Goal: Task Accomplishment & Management: Manage account settings

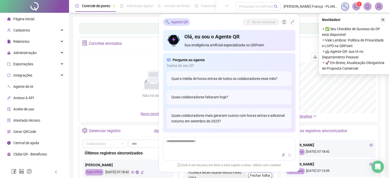
click at [384, 20] on icon "close" at bounding box center [383, 20] width 4 height 4
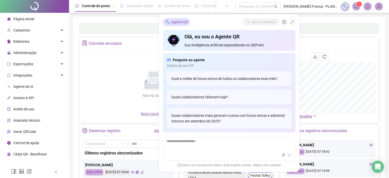
click at [53, 52] on div "Administração" at bounding box center [34, 53] width 67 height 10
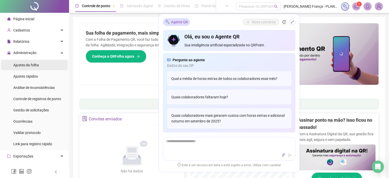
click at [37, 65] on span "Ajustes da folha" at bounding box center [26, 65] width 26 height 4
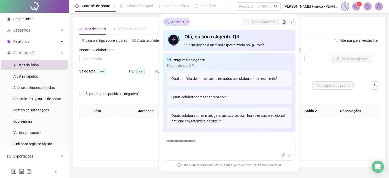
type input "**********"
click at [294, 22] on icon "shrink" at bounding box center [293, 22] width 4 height 4
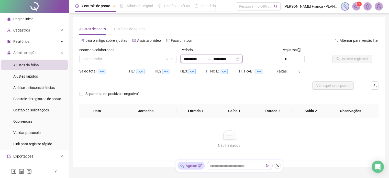
click at [231, 60] on input "**********" at bounding box center [223, 59] width 21 height 6
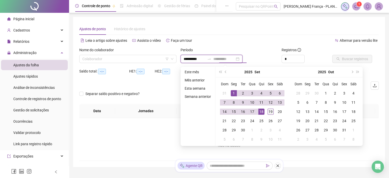
type input "**********"
click at [270, 109] on div "19" at bounding box center [271, 111] width 6 height 6
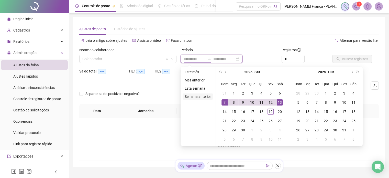
type input "**********"
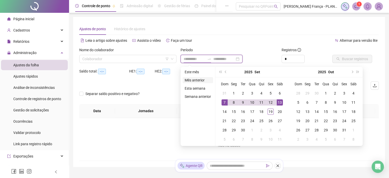
type input "**********"
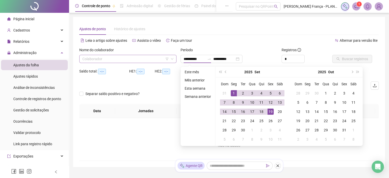
click at [142, 59] on input "search" at bounding box center [125, 59] width 86 height 8
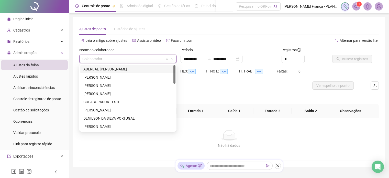
click at [99, 71] on div "ADERBAL [PERSON_NAME]" at bounding box center [127, 69] width 89 height 6
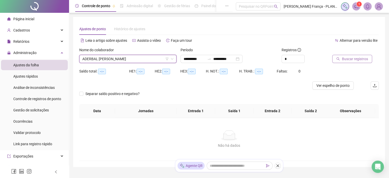
click at [357, 62] on button "Buscar registros" at bounding box center [352, 59] width 40 height 8
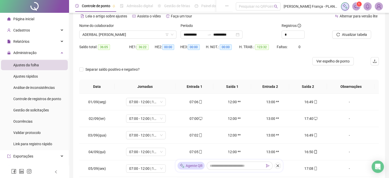
scroll to position [77, 0]
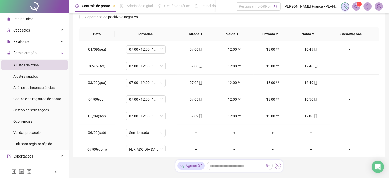
click at [277, 168] on button "button" at bounding box center [278, 165] width 6 height 6
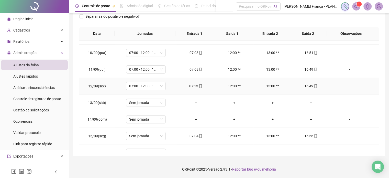
scroll to position [206, 0]
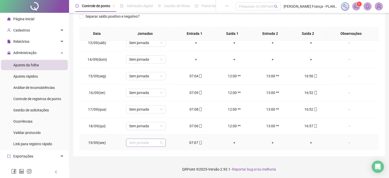
click at [152, 144] on span "Sem jornada" at bounding box center [146, 143] width 34 height 8
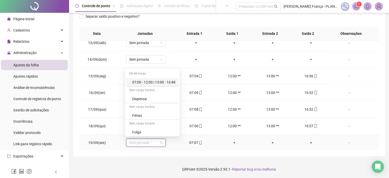
click at [163, 83] on div "07:00 - 12:00 | 13:00 - 16:48" at bounding box center [153, 82] width 43 height 6
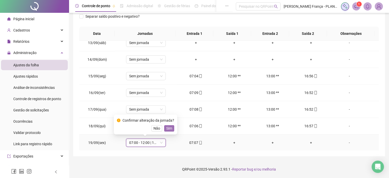
click at [168, 128] on span "Sim" at bounding box center [169, 128] width 6 height 6
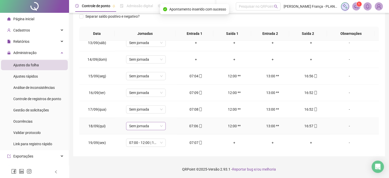
click at [158, 126] on span "Sem jornada" at bounding box center [146, 126] width 34 height 8
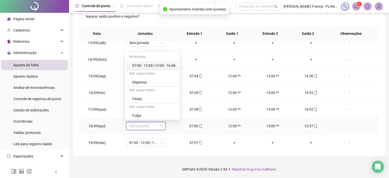
click at [174, 64] on div "07:00 - 12:00 | 13:00 - 16:48" at bounding box center [153, 66] width 43 height 6
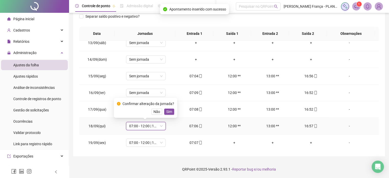
click at [170, 110] on span "Sim" at bounding box center [169, 112] width 6 height 6
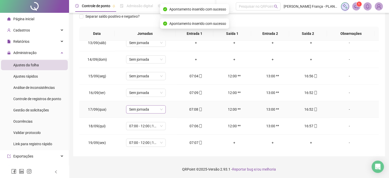
click at [145, 105] on span "Sem jornada" at bounding box center [146, 109] width 34 height 8
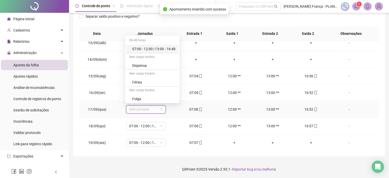
click at [161, 49] on div "07:00 - 12:00 | 13:00 - 16:48" at bounding box center [153, 49] width 43 height 6
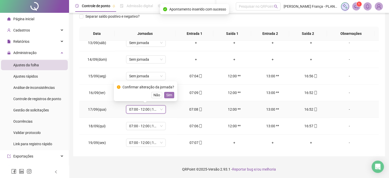
click at [168, 96] on span "Sim" at bounding box center [169, 95] width 6 height 6
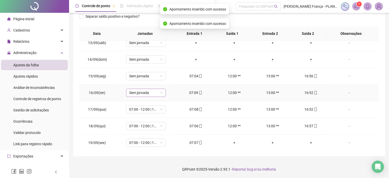
click at [149, 93] on span "Sem jornada" at bounding box center [146, 93] width 34 height 8
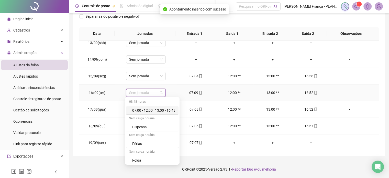
drag, startPoint x: 153, startPoint y: 112, endPoint x: 155, endPoint y: 107, distance: 4.5
click at [153, 111] on div "07:00 - 12:00 | 13:00 - 16:48" at bounding box center [153, 110] width 43 height 6
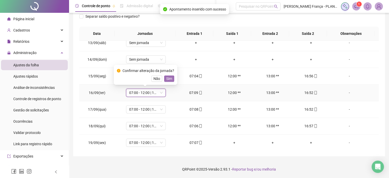
click at [168, 78] on span "Sim" at bounding box center [169, 79] width 6 height 6
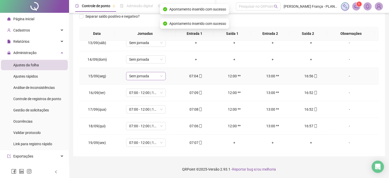
click at [154, 80] on td "Sem jornada" at bounding box center [146, 76] width 62 height 17
click at [154, 78] on span "Sem jornada" at bounding box center [146, 76] width 34 height 8
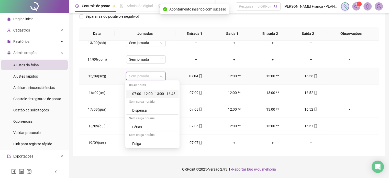
click at [168, 95] on div "07:00 - 12:00 | 13:00 - 16:48" at bounding box center [153, 94] width 43 height 6
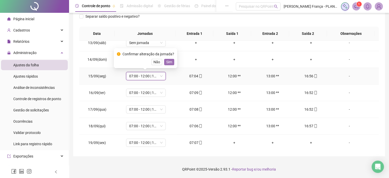
click at [169, 62] on span "Sim" at bounding box center [169, 62] width 6 height 6
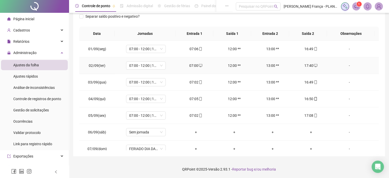
scroll to position [1, 0]
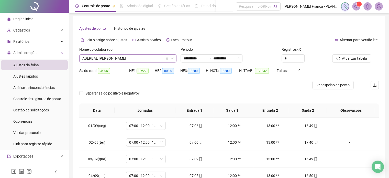
click at [99, 59] on span "ADERBAL [PERSON_NAME]" at bounding box center [127, 58] width 91 height 8
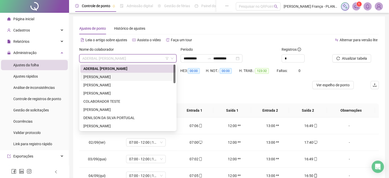
drag, startPoint x: 94, startPoint y: 79, endPoint x: 98, endPoint y: 77, distance: 4.5
click at [94, 79] on div "[PERSON_NAME]" at bounding box center [127, 77] width 89 height 6
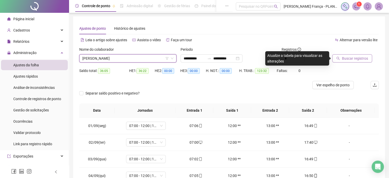
click at [353, 58] on span "Buscar registros" at bounding box center [355, 59] width 26 height 6
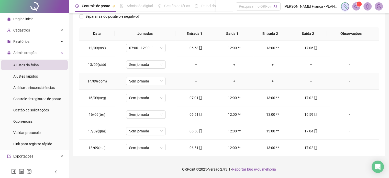
scroll to position [206, 0]
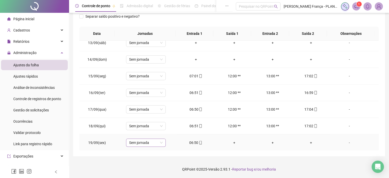
click at [133, 140] on span "Sem jornada" at bounding box center [146, 143] width 34 height 8
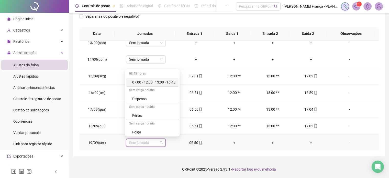
click at [161, 79] on div "07:00 - 12:00 | 13:00 - 16:48" at bounding box center [152, 82] width 52 height 8
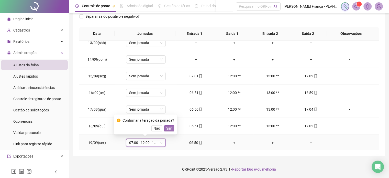
click at [168, 127] on span "Sim" at bounding box center [169, 128] width 6 height 6
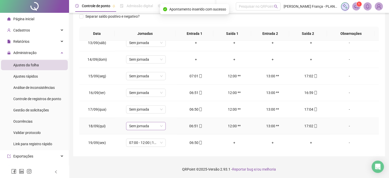
click at [154, 125] on span "Sem jornada" at bounding box center [146, 126] width 34 height 8
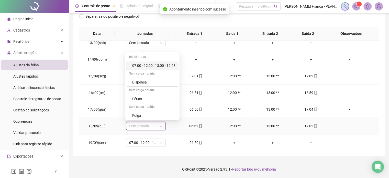
click at [166, 64] on div "07:00 - 12:00 | 13:00 - 16:48" at bounding box center [153, 66] width 43 height 6
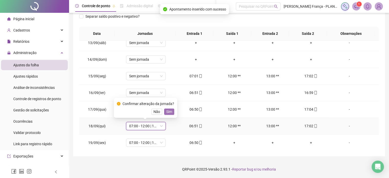
click at [167, 111] on span "Sim" at bounding box center [169, 112] width 6 height 6
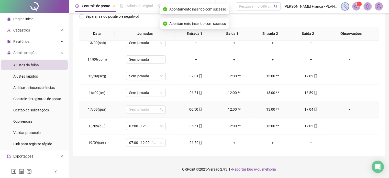
drag, startPoint x: 155, startPoint y: 108, endPoint x: 157, endPoint y: 102, distance: 6.3
click at [154, 107] on span "Sem jornada" at bounding box center [146, 109] width 34 height 8
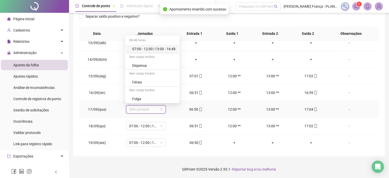
drag, startPoint x: 170, startPoint y: 48, endPoint x: 177, endPoint y: 82, distance: 34.4
click at [170, 48] on div "07:00 - 12:00 | 13:00 - 16:48" at bounding box center [153, 49] width 43 height 6
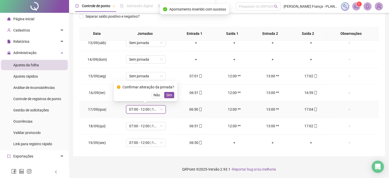
click at [171, 90] on div "Confirmar alteração da jornada?" at bounding box center [149, 87] width 52 height 6
click at [168, 94] on span "Sim" at bounding box center [169, 95] width 6 height 6
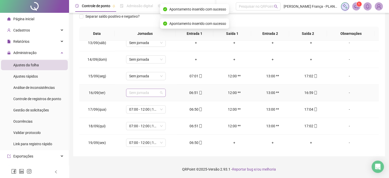
click at [152, 91] on span "Sem jornada" at bounding box center [146, 93] width 34 height 8
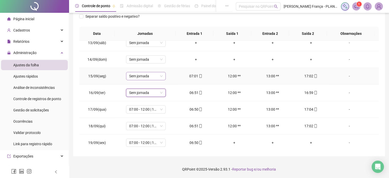
click at [145, 74] on span "Sem jornada" at bounding box center [146, 76] width 34 height 8
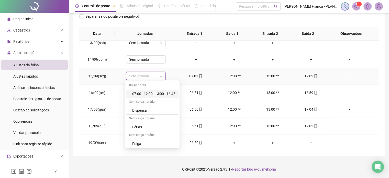
click at [145, 90] on div "07:00 - 12:00 | 13:00 - 16:48" at bounding box center [152, 94] width 52 height 8
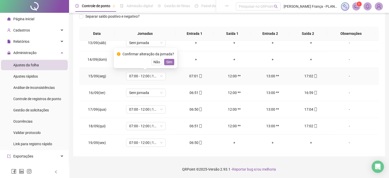
drag, startPoint x: 171, startPoint y: 64, endPoint x: 168, endPoint y: 68, distance: 5.1
click at [171, 64] on span "Sim" at bounding box center [169, 62] width 6 height 6
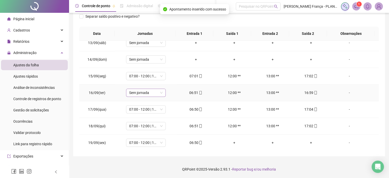
drag, startPoint x: 151, startPoint y: 95, endPoint x: 152, endPoint y: 92, distance: 3.0
click at [151, 95] on span "Sem jornada" at bounding box center [146, 93] width 34 height 8
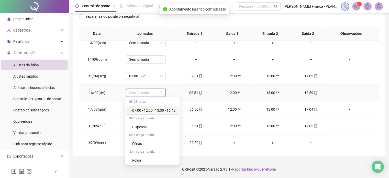
click at [163, 113] on div "07:00 - 12:00 | 13:00 - 16:48" at bounding box center [152, 110] width 52 height 8
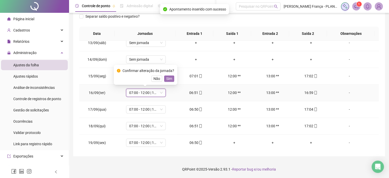
click at [168, 78] on span "Sim" at bounding box center [169, 79] width 6 height 6
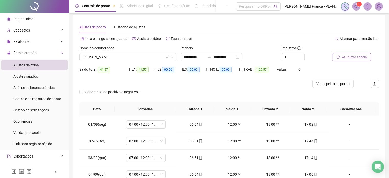
scroll to position [1, 0]
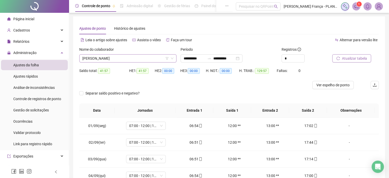
click at [104, 56] on span "[PERSON_NAME]" at bounding box center [127, 58] width 91 height 8
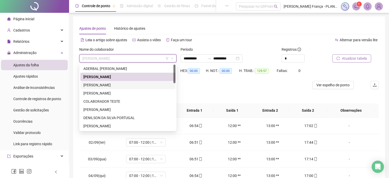
click at [109, 82] on div "[PERSON_NAME]" at bounding box center [127, 85] width 89 height 6
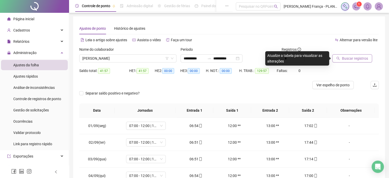
click at [347, 56] on span "Buscar registros" at bounding box center [355, 59] width 26 height 6
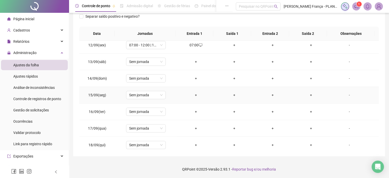
scroll to position [206, 0]
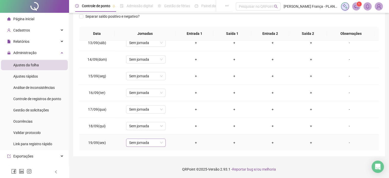
click at [142, 139] on span "Sem jornada" at bounding box center [146, 143] width 34 height 8
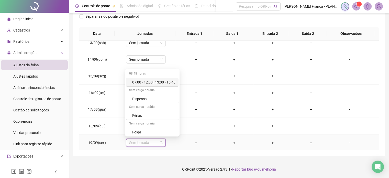
click at [161, 82] on div "07:00 - 12:00 | 13:00 - 16:48" at bounding box center [153, 82] width 43 height 6
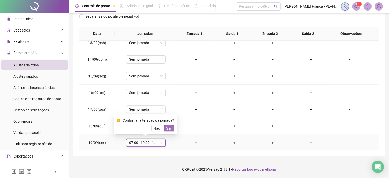
click at [171, 125] on button "Sim" at bounding box center [169, 128] width 10 height 6
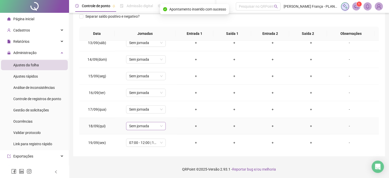
click at [162, 125] on div "Sem jornada" at bounding box center [146, 126] width 40 height 8
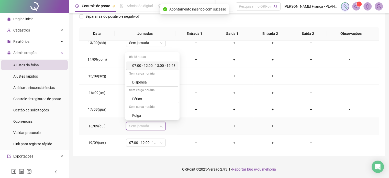
click at [162, 64] on div "07:00 - 12:00 | 13:00 - 16:48" at bounding box center [153, 66] width 43 height 6
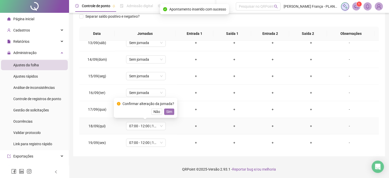
click at [170, 111] on span "Sim" at bounding box center [169, 112] width 6 height 6
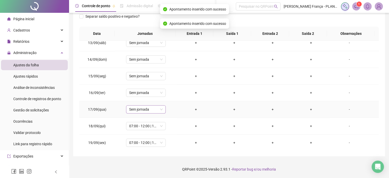
click at [139, 111] on span "Sem jornada" at bounding box center [146, 109] width 34 height 8
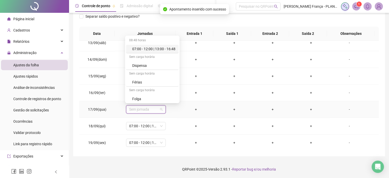
drag, startPoint x: 166, startPoint y: 50, endPoint x: 169, endPoint y: 75, distance: 26.1
click at [166, 50] on div "07:00 - 12:00 | 13:00 - 16:48" at bounding box center [153, 49] width 43 height 6
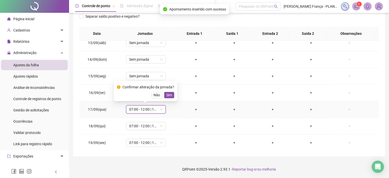
click at [171, 98] on div "Confirmar alteração da jornada? Não Sim" at bounding box center [145, 91] width 63 height 20
click at [170, 96] on span "Sim" at bounding box center [169, 95] width 6 height 6
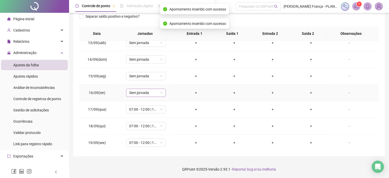
click at [150, 92] on span "Sem jornada" at bounding box center [146, 93] width 34 height 8
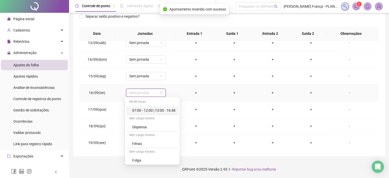
click at [162, 111] on div "07:00 - 12:00 | 13:00 - 16:48" at bounding box center [153, 110] width 43 height 6
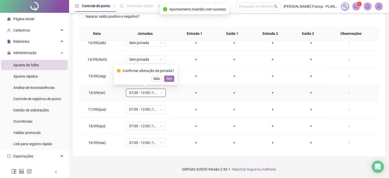
click at [167, 78] on span "Sim" at bounding box center [169, 79] width 6 height 6
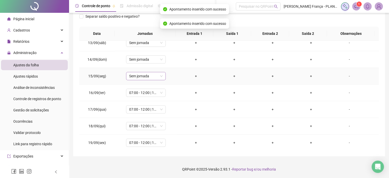
click at [148, 75] on span "Sem jornada" at bounding box center [146, 76] width 34 height 8
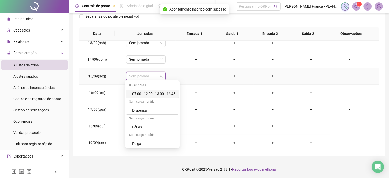
drag, startPoint x: 151, startPoint y: 93, endPoint x: 162, endPoint y: 88, distance: 12.4
click at [151, 93] on div "07:00 - 12:00 | 13:00 - 16:48" at bounding box center [153, 94] width 43 height 6
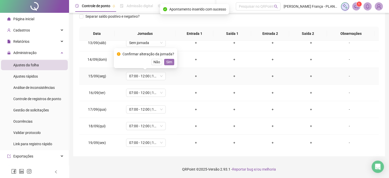
click at [168, 63] on span "Sim" at bounding box center [169, 62] width 6 height 6
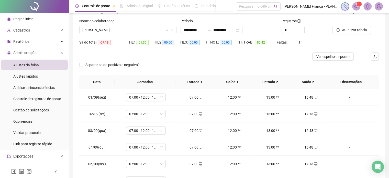
scroll to position [26, 0]
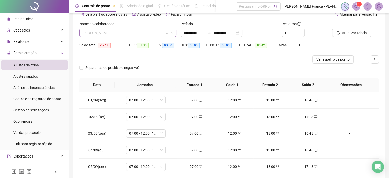
click at [106, 30] on span "[PERSON_NAME]" at bounding box center [127, 33] width 91 height 8
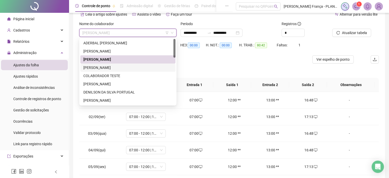
click at [108, 67] on div "[PERSON_NAME]" at bounding box center [127, 68] width 89 height 6
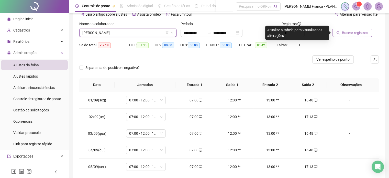
click at [348, 34] on span "Buscar registros" at bounding box center [355, 33] width 26 height 6
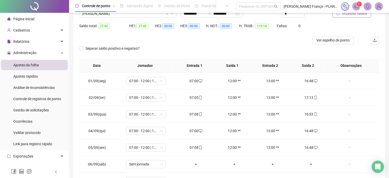
scroll to position [1, 0]
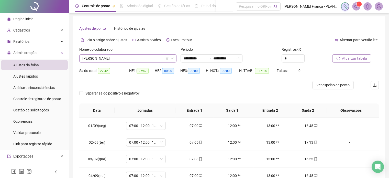
click at [106, 54] on span "[PERSON_NAME]" at bounding box center [127, 58] width 91 height 8
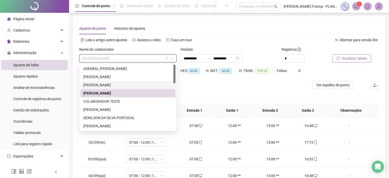
click at [107, 81] on div "[PERSON_NAME]" at bounding box center [127, 85] width 95 height 8
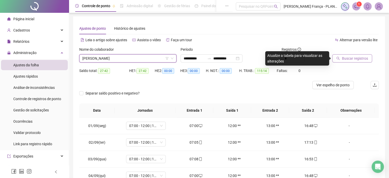
click at [353, 58] on span "Buscar registros" at bounding box center [355, 59] width 26 height 6
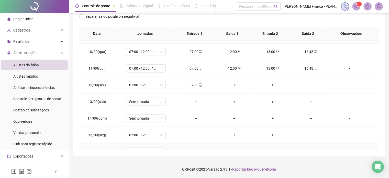
scroll to position [129, 0]
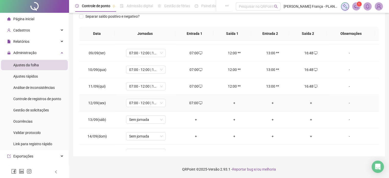
click at [305, 103] on div "+" at bounding box center [311, 103] width 30 height 6
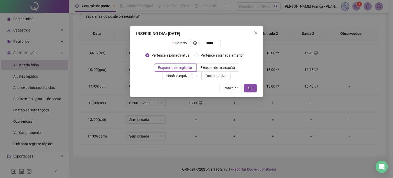
type input "*****"
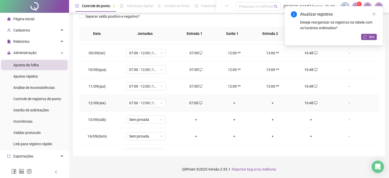
scroll to position [155, 0]
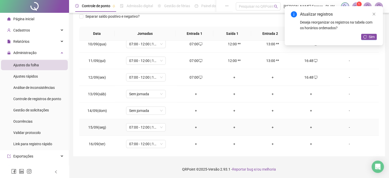
click at [195, 126] on div "+" at bounding box center [196, 127] width 30 height 6
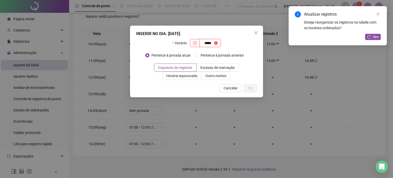
type input "*****"
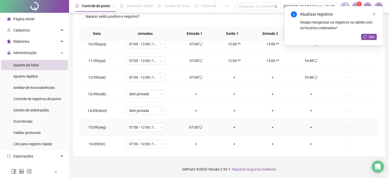
click at [309, 127] on div "+" at bounding box center [311, 127] width 30 height 6
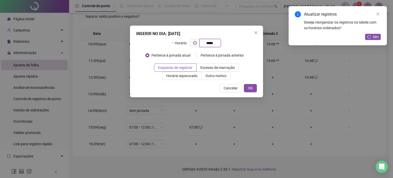
type input "*****"
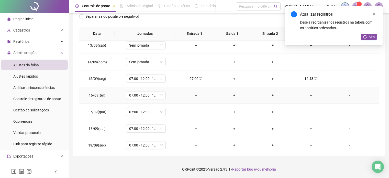
scroll to position [206, 0]
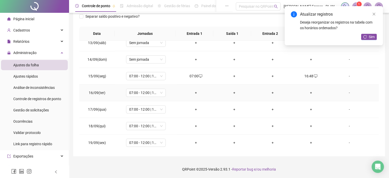
click at [197, 91] on div "+" at bounding box center [196, 93] width 30 height 6
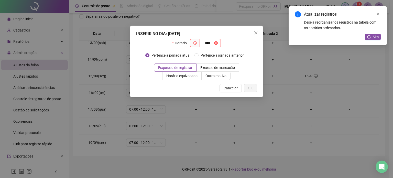
type input "****"
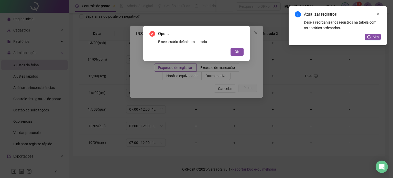
click at [230, 48] on button "OK" at bounding box center [236, 52] width 13 height 8
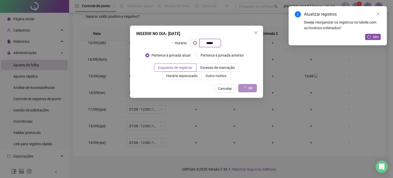
type input "*****"
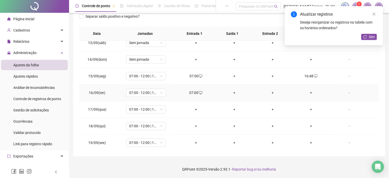
click at [307, 91] on div "+" at bounding box center [311, 93] width 30 height 6
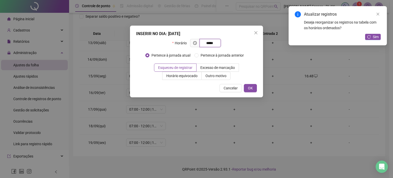
type input "*****"
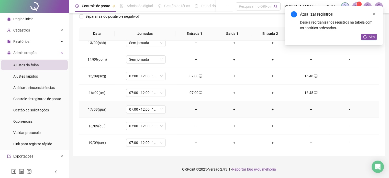
click at [194, 106] on div "+" at bounding box center [196, 109] width 30 height 6
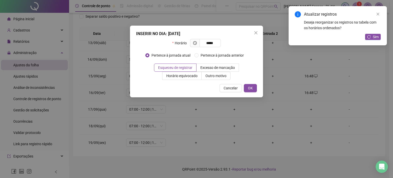
type input "*****"
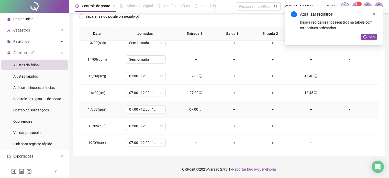
click at [307, 107] on div "+" at bounding box center [311, 109] width 30 height 6
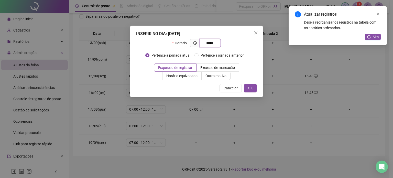
type input "*****"
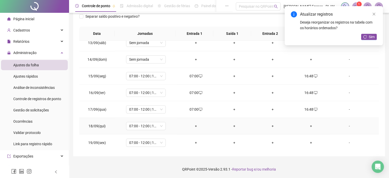
click at [194, 126] on div "+" at bounding box center [196, 126] width 30 height 6
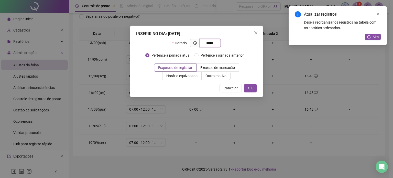
type input "*****"
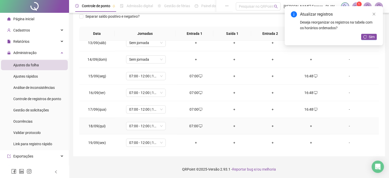
click at [308, 124] on div "+" at bounding box center [311, 126] width 30 height 6
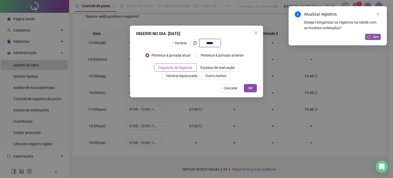
type input "*****"
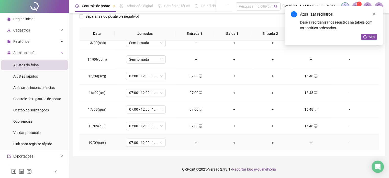
click at [195, 141] on div "+" at bounding box center [196, 143] width 30 height 6
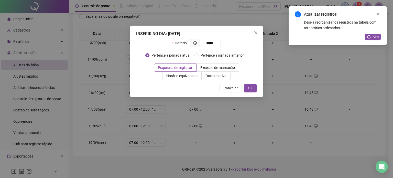
type input "*****"
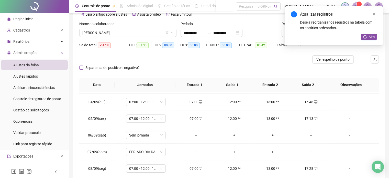
scroll to position [0, 0]
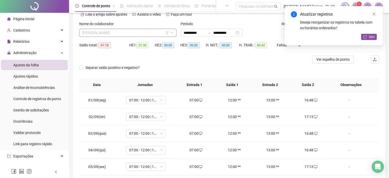
click at [129, 34] on span "[PERSON_NAME]" at bounding box center [127, 33] width 91 height 8
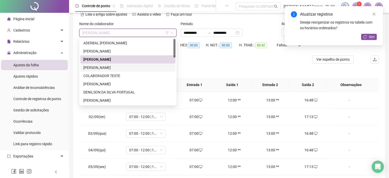
drag, startPoint x: 112, startPoint y: 68, endPoint x: 212, endPoint y: 53, distance: 100.6
click at [113, 68] on div "[PERSON_NAME]" at bounding box center [127, 68] width 89 height 6
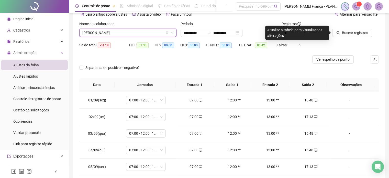
drag, startPoint x: 359, startPoint y: 36, endPoint x: 345, endPoint y: 41, distance: 15.4
click at [359, 36] on button "Buscar registros" at bounding box center [352, 33] width 40 height 8
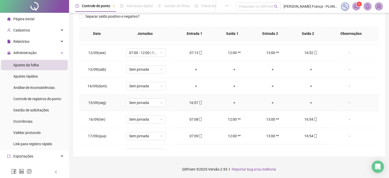
scroll to position [206, 0]
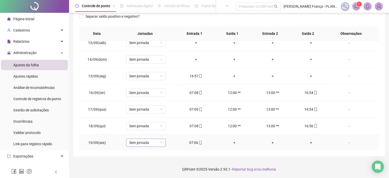
click at [145, 141] on span "Sem jornada" at bounding box center [146, 143] width 34 height 8
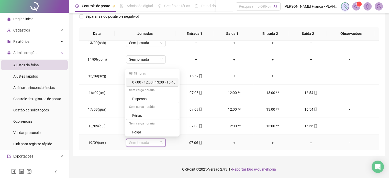
click at [160, 81] on div "07:00 - 12:00 | 13:00 - 16:48" at bounding box center [153, 82] width 43 height 6
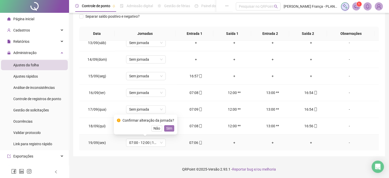
click at [169, 126] on span "Sim" at bounding box center [169, 128] width 6 height 6
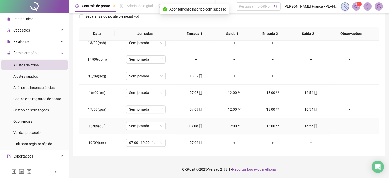
click at [150, 119] on td "Sem jornada" at bounding box center [146, 126] width 62 height 17
click at [150, 123] on span "Sem jornada" at bounding box center [146, 126] width 34 height 8
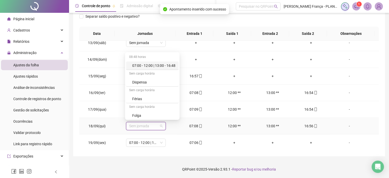
click at [164, 62] on div "07:00 - 12:00 | 13:00 - 16:48" at bounding box center [152, 65] width 52 height 8
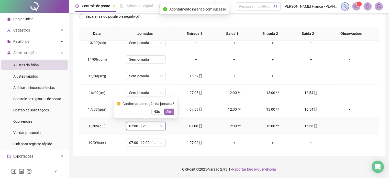
click at [168, 111] on span "Sim" at bounding box center [169, 112] width 6 height 6
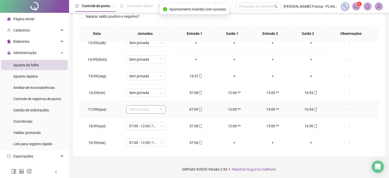
click at [154, 105] on span "Sem jornada" at bounding box center [146, 109] width 34 height 8
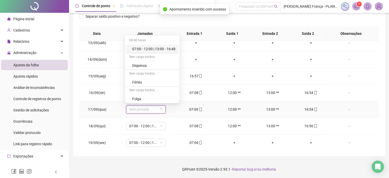
drag, startPoint x: 169, startPoint y: 48, endPoint x: 177, endPoint y: 68, distance: 21.9
click at [169, 48] on div "07:00 - 12:00 | 13:00 - 16:48" at bounding box center [153, 49] width 43 height 6
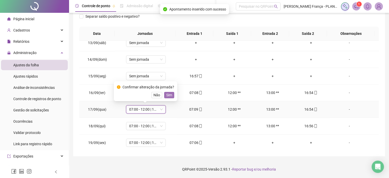
click at [171, 95] on span "Sim" at bounding box center [169, 95] width 6 height 6
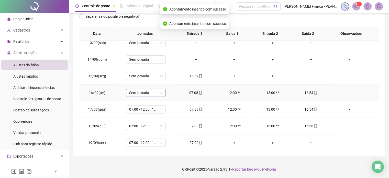
click at [152, 90] on span "Sem jornada" at bounding box center [146, 93] width 34 height 8
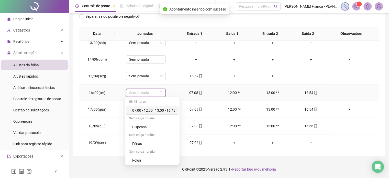
click at [157, 107] on div "07:00 - 12:00 | 13:00 - 16:48" at bounding box center [152, 110] width 52 height 8
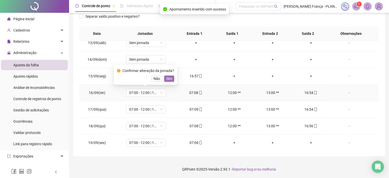
click at [167, 78] on span "Sim" at bounding box center [169, 79] width 6 height 6
click at [152, 74] on span "Sem jornada" at bounding box center [146, 76] width 34 height 8
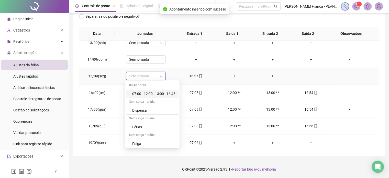
drag, startPoint x: 148, startPoint y: 93, endPoint x: 159, endPoint y: 82, distance: 15.6
click at [149, 93] on div "07:00 - 12:00 | 13:00 - 16:48" at bounding box center [153, 94] width 43 height 6
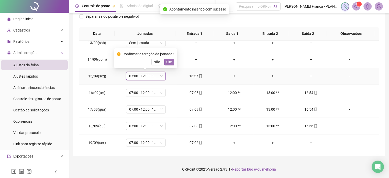
click at [168, 61] on span "Sim" at bounding box center [169, 62] width 6 height 6
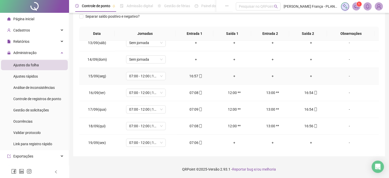
click at [195, 77] on div "16:57" at bounding box center [196, 76] width 30 height 6
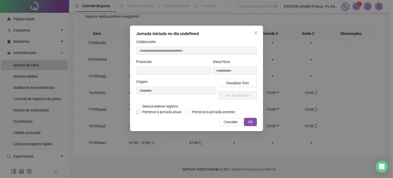
type input "**********"
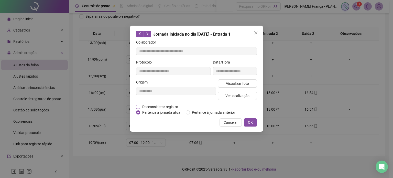
click at [158, 107] on span "Desconsiderar registro" at bounding box center [160, 107] width 40 height 6
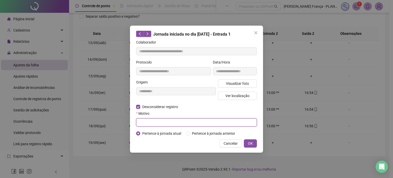
click at [155, 123] on input "text" at bounding box center [196, 122] width 121 height 8
type input "******"
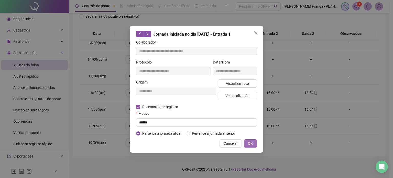
click at [251, 143] on span "OK" at bounding box center [250, 143] width 5 height 6
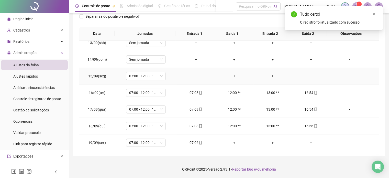
click at [195, 76] on div "+" at bounding box center [196, 76] width 30 height 6
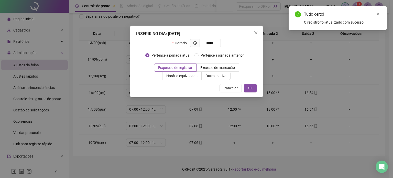
type input "*****"
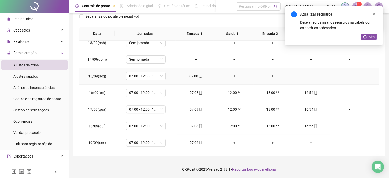
click at [304, 76] on div "+" at bounding box center [311, 76] width 30 height 6
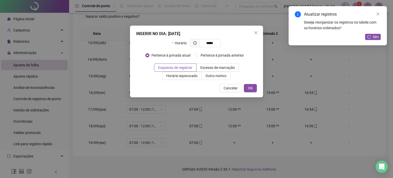
type input "*****"
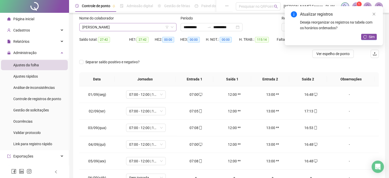
scroll to position [1, 0]
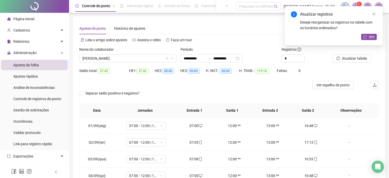
drag, startPoint x: 107, startPoint y: 59, endPoint x: 103, endPoint y: 64, distance: 7.2
click at [107, 59] on span "[PERSON_NAME]" at bounding box center [127, 58] width 91 height 8
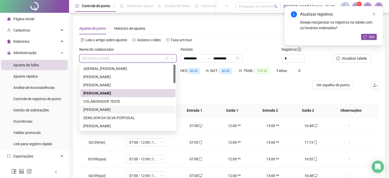
click at [97, 107] on div "[PERSON_NAME]" at bounding box center [127, 110] width 89 height 6
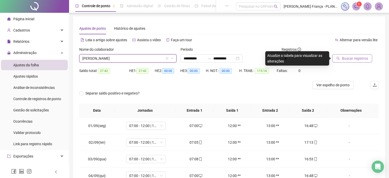
click at [342, 60] on span "Buscar registros" at bounding box center [355, 59] width 26 height 6
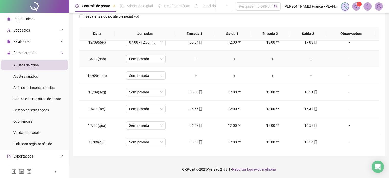
scroll to position [206, 0]
click at [142, 139] on span "Sem jornada" at bounding box center [146, 143] width 34 height 8
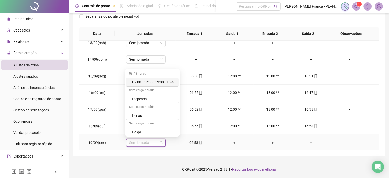
click at [162, 83] on div "07:00 - 12:00 | 13:00 - 16:48" at bounding box center [153, 82] width 43 height 6
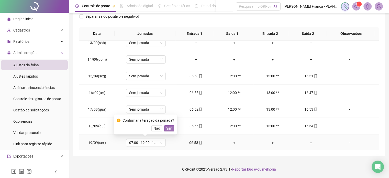
click at [166, 129] on span "Sim" at bounding box center [169, 128] width 6 height 6
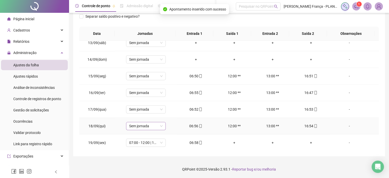
click at [152, 123] on span "Sem jornada" at bounding box center [146, 126] width 34 height 8
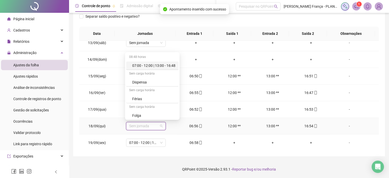
click at [157, 64] on div "07:00 - 12:00 | 13:00 - 16:48" at bounding box center [153, 66] width 43 height 6
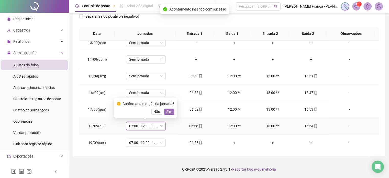
click at [170, 112] on span "Sim" at bounding box center [169, 112] width 6 height 6
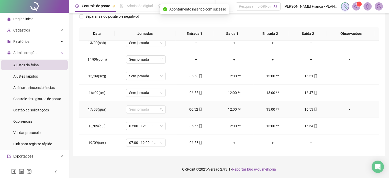
drag, startPoint x: 156, startPoint y: 110, endPoint x: 159, endPoint y: 94, distance: 16.8
click at [156, 110] on span "Sem jornada" at bounding box center [146, 109] width 34 height 8
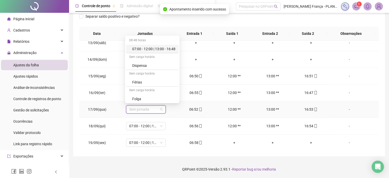
click at [167, 46] on div "07:00 - 12:00 | 13:00 - 16:48" at bounding box center [153, 49] width 43 height 6
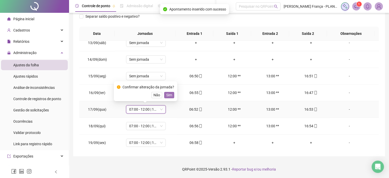
click at [170, 96] on span "Sim" at bounding box center [169, 95] width 6 height 6
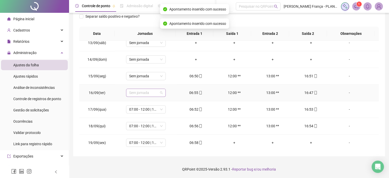
click at [156, 90] on span "Sem jornada" at bounding box center [146, 93] width 34 height 8
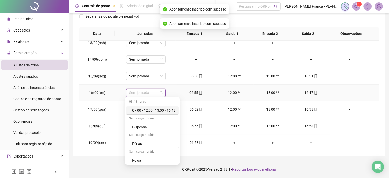
click at [164, 107] on div "07:00 - 12:00 | 13:00 - 16:48" at bounding box center [153, 110] width 43 height 6
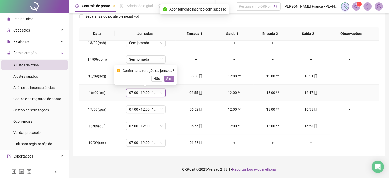
click at [168, 79] on span "Sim" at bounding box center [169, 79] width 6 height 6
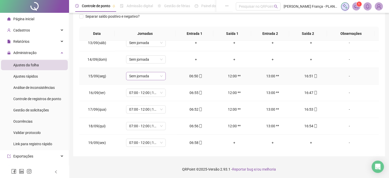
click at [157, 77] on span "Sem jornada" at bounding box center [146, 76] width 34 height 8
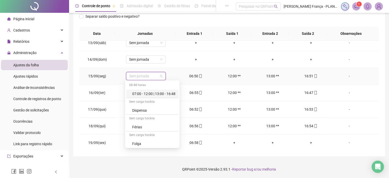
drag, startPoint x: 160, startPoint y: 92, endPoint x: 162, endPoint y: 80, distance: 12.2
click at [160, 92] on div "07:00 - 12:00 | 13:00 - 16:48" at bounding box center [153, 94] width 43 height 6
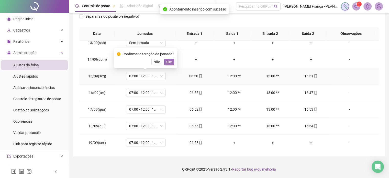
click at [166, 61] on span "Sim" at bounding box center [169, 62] width 6 height 6
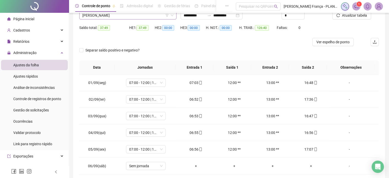
scroll to position [1, 0]
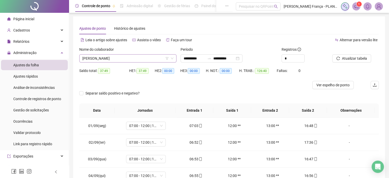
click at [101, 58] on span "[PERSON_NAME]" at bounding box center [127, 58] width 91 height 8
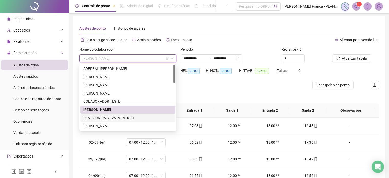
click at [98, 116] on div "DENILSON DA SILVA PORTUGAL" at bounding box center [127, 118] width 89 height 6
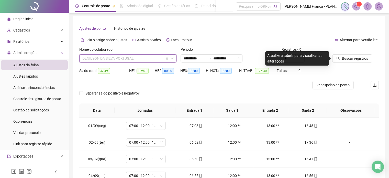
click at [102, 59] on span "DENILSON DA SILVA PORTUGAL" at bounding box center [127, 58] width 91 height 8
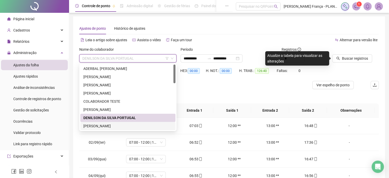
click at [92, 124] on div "[PERSON_NAME]" at bounding box center [127, 126] width 89 height 6
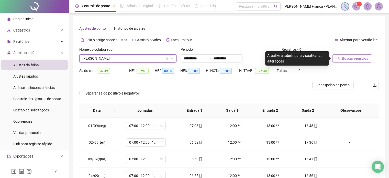
click at [344, 57] on span "Buscar registros" at bounding box center [355, 59] width 26 height 6
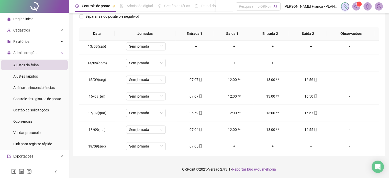
scroll to position [206, 0]
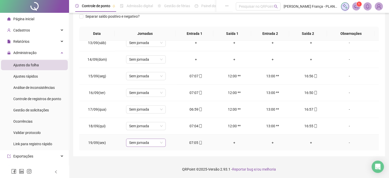
click at [141, 140] on span "Sem jornada" at bounding box center [146, 143] width 34 height 8
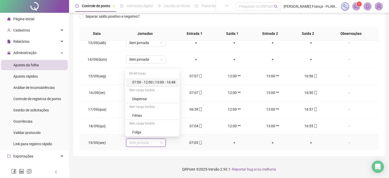
click at [158, 84] on div "07:00 - 12:00 | 13:00 - 16:48" at bounding box center [153, 82] width 43 height 6
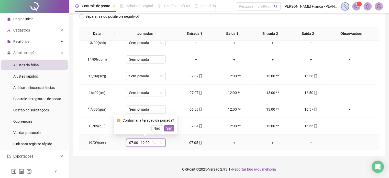
click at [170, 129] on span "Sim" at bounding box center [169, 128] width 6 height 6
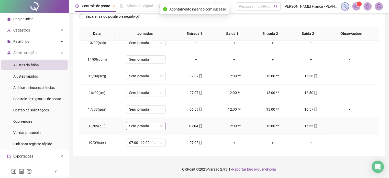
click at [154, 126] on span "Sem jornada" at bounding box center [146, 126] width 34 height 8
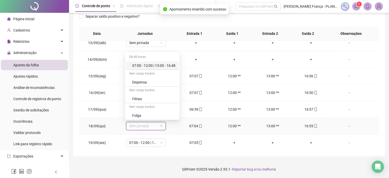
click at [165, 65] on div "07:00 - 12:00 | 13:00 - 16:48" at bounding box center [153, 66] width 43 height 6
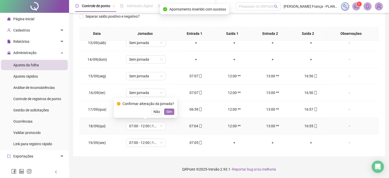
click at [171, 112] on span "Sim" at bounding box center [169, 112] width 6 height 6
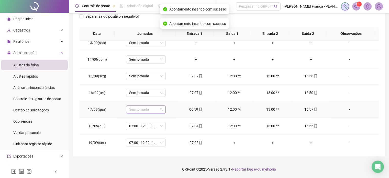
click at [157, 109] on span "Sem jornada" at bounding box center [146, 109] width 34 height 8
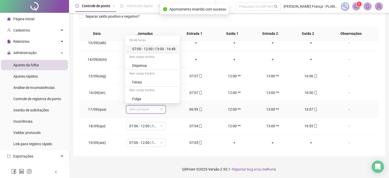
drag, startPoint x: 164, startPoint y: 49, endPoint x: 168, endPoint y: 79, distance: 30.1
click at [164, 49] on div "07:00 - 12:00 | 13:00 - 16:48" at bounding box center [153, 49] width 43 height 6
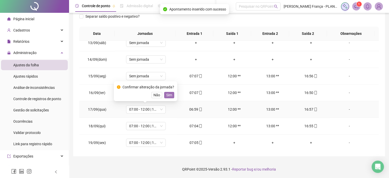
click at [169, 95] on span "Sim" at bounding box center [169, 95] width 6 height 6
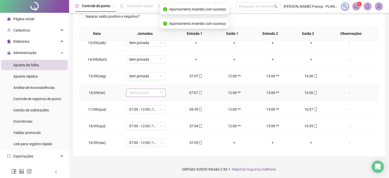
click at [158, 92] on span "Sem jornada" at bounding box center [146, 93] width 34 height 8
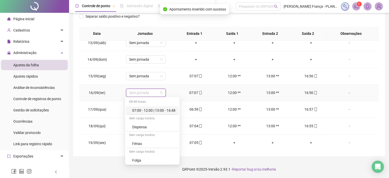
click at [162, 108] on div "07:00 - 12:00 | 13:00 - 16:48" at bounding box center [153, 110] width 43 height 6
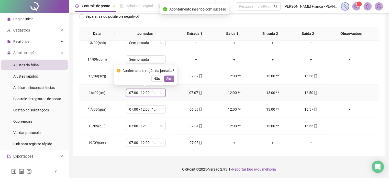
click at [169, 78] on span "Sim" at bounding box center [169, 79] width 6 height 6
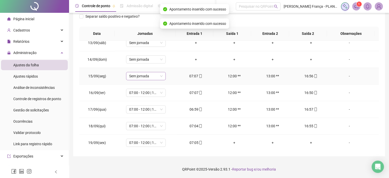
click at [160, 75] on span "Sem jornada" at bounding box center [146, 76] width 34 height 8
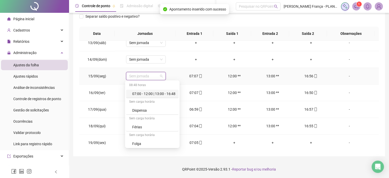
click at [161, 91] on div "07:00 - 12:00 | 13:00 - 16:48" at bounding box center [153, 94] width 43 height 6
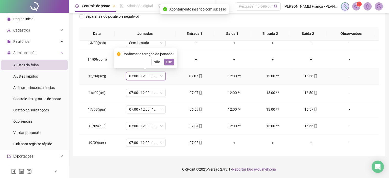
click at [169, 64] on span "Sim" at bounding box center [169, 62] width 6 height 6
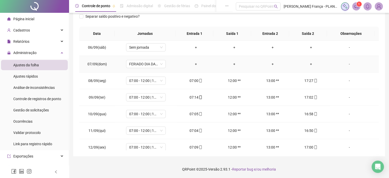
scroll to position [103, 0]
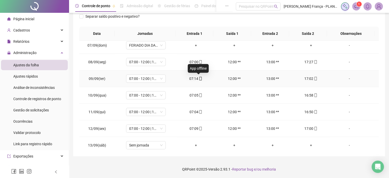
click at [199, 79] on icon "mobile" at bounding box center [201, 79] width 4 height 4
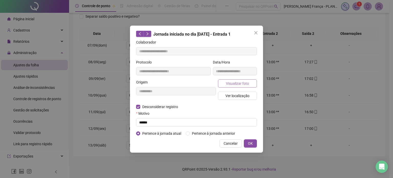
click at [231, 83] on span "Visualizar foto" at bounding box center [237, 84] width 23 height 6
type input "**********"
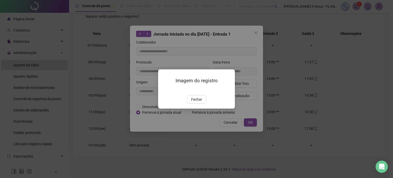
drag, startPoint x: 196, startPoint y: 127, endPoint x: 200, endPoint y: 127, distance: 3.6
click at [198, 102] on span "Fechar" at bounding box center [196, 99] width 11 height 6
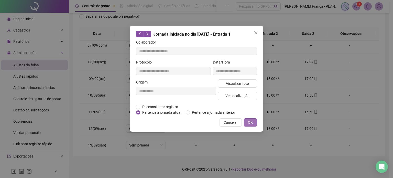
click at [254, 124] on button "OK" at bounding box center [250, 122] width 13 height 8
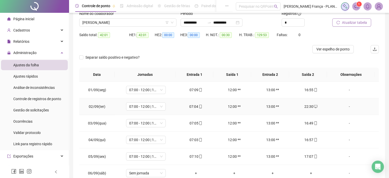
scroll to position [1, 0]
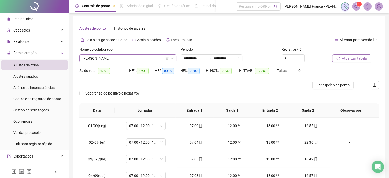
click at [101, 60] on span "[PERSON_NAME]" at bounding box center [127, 58] width 91 height 8
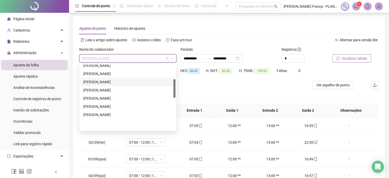
scroll to position [51, 0]
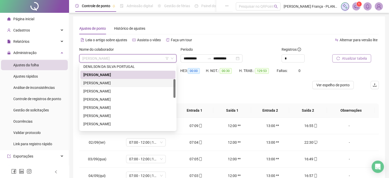
click at [103, 83] on div "[PERSON_NAME]" at bounding box center [127, 83] width 89 height 6
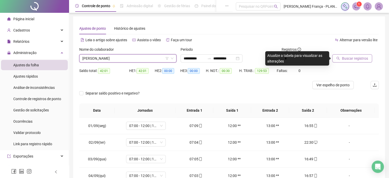
click at [341, 60] on button "Buscar registros" at bounding box center [352, 58] width 40 height 8
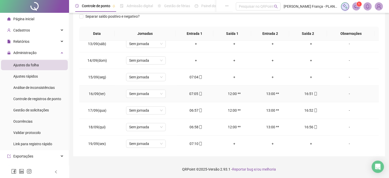
scroll to position [206, 0]
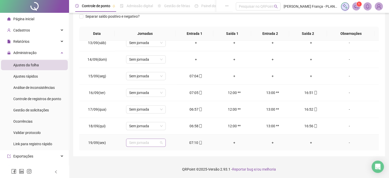
click at [147, 139] on span "Sem jornada" at bounding box center [146, 143] width 34 height 8
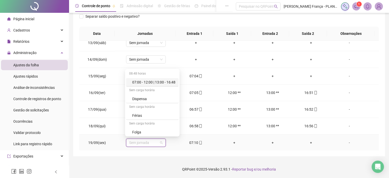
click at [161, 80] on div "07:00 - 12:00 | 13:00 - 16:48" at bounding box center [153, 82] width 43 height 6
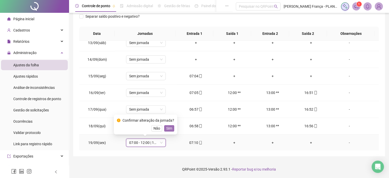
click at [167, 128] on span "Sim" at bounding box center [169, 128] width 6 height 6
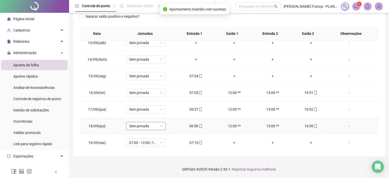
click at [152, 126] on span "Sem jornada" at bounding box center [146, 126] width 34 height 8
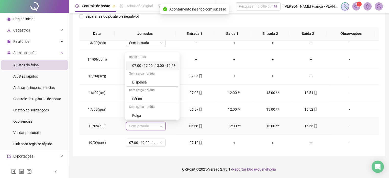
click at [165, 64] on div "07:00 - 12:00 | 13:00 - 16:48" at bounding box center [153, 66] width 43 height 6
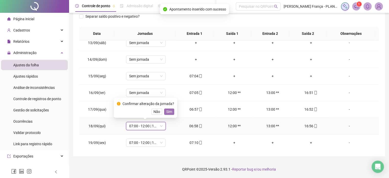
click at [167, 111] on span "Sim" at bounding box center [169, 112] width 6 height 6
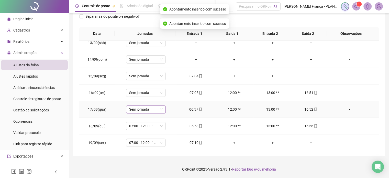
click at [155, 107] on span "Sem jornada" at bounding box center [146, 109] width 34 height 8
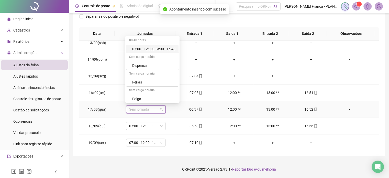
drag, startPoint x: 166, startPoint y: 48, endPoint x: 168, endPoint y: 63, distance: 15.7
click at [166, 48] on div "07:00 - 12:00 | 13:00 - 16:48" at bounding box center [153, 49] width 43 height 6
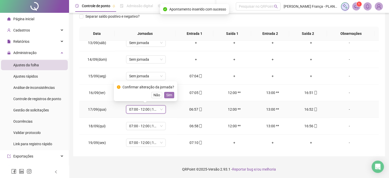
click at [166, 95] on span "Sim" at bounding box center [169, 95] width 6 height 6
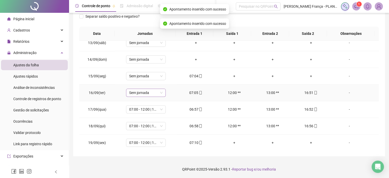
click at [149, 92] on span "Sem jornada" at bounding box center [146, 93] width 34 height 8
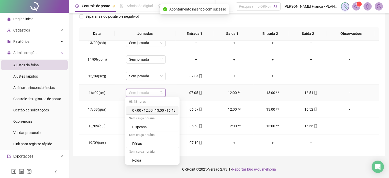
click at [156, 110] on div "07:00 - 12:00 | 13:00 - 16:48" at bounding box center [153, 110] width 43 height 6
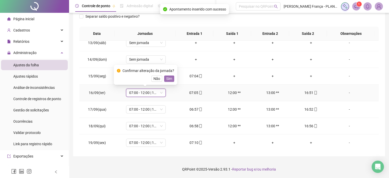
click at [168, 76] on span "Sim" at bounding box center [169, 79] width 6 height 6
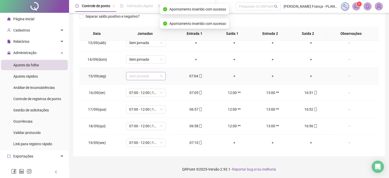
click at [152, 77] on span "Sem jornada" at bounding box center [146, 76] width 34 height 8
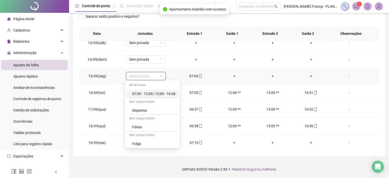
click at [147, 96] on div "07:00 - 12:00 | 13:00 - 16:48" at bounding box center [153, 94] width 43 height 6
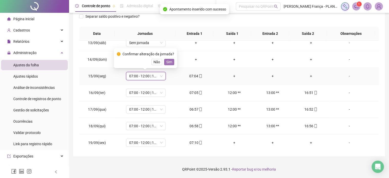
click at [168, 61] on span "Sim" at bounding box center [169, 62] width 6 height 6
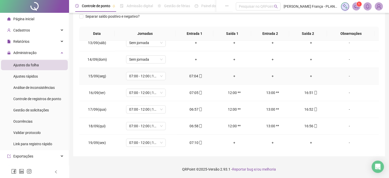
click at [231, 75] on div "+" at bounding box center [234, 76] width 30 height 6
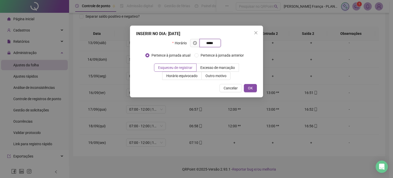
type input "*****"
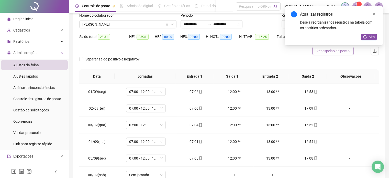
scroll to position [0, 0]
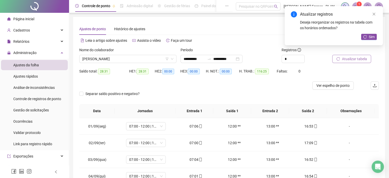
click at [350, 60] on span "Atualizar tabela" at bounding box center [354, 59] width 25 height 6
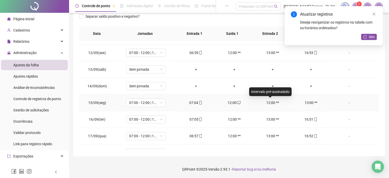
scroll to position [206, 0]
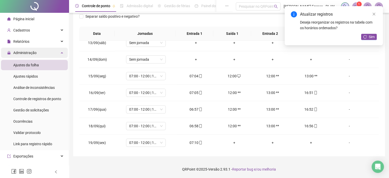
click at [57, 52] on div "Administração" at bounding box center [34, 53] width 67 height 10
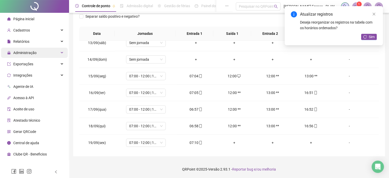
click at [57, 52] on div "Administração" at bounding box center [34, 53] width 67 height 10
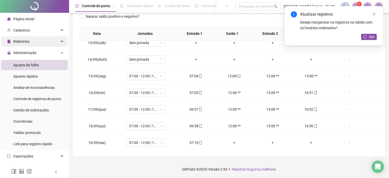
click at [61, 39] on div "Relatórios" at bounding box center [34, 41] width 67 height 10
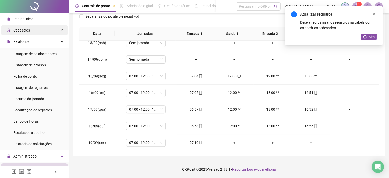
click at [52, 30] on div "Cadastros" at bounding box center [34, 30] width 67 height 10
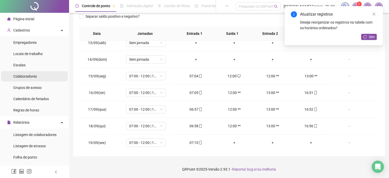
click at [31, 73] on div "Colaboradores" at bounding box center [25, 76] width 24 height 10
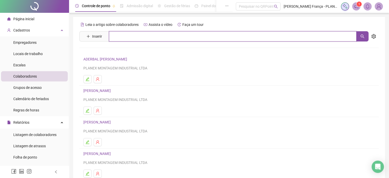
click at [136, 40] on input "text" at bounding box center [233, 36] width 248 height 10
type input "*****"
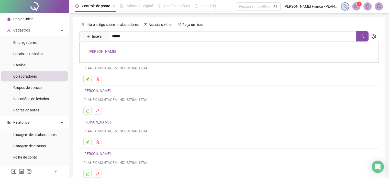
click at [116, 51] on link "[PERSON_NAME]" at bounding box center [102, 51] width 27 height 4
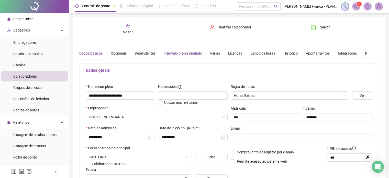
click at [190, 51] on div "Intervalo pré-assinalado" at bounding box center [183, 53] width 38 height 6
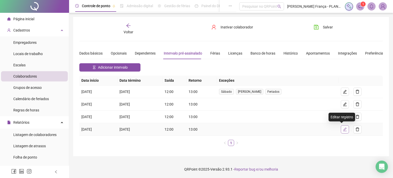
drag, startPoint x: 340, startPoint y: 130, endPoint x: 325, endPoint y: 130, distance: 15.3
click at [343, 130] on icon "edit" at bounding box center [345, 129] width 4 height 4
type input "**********"
type input "*****"
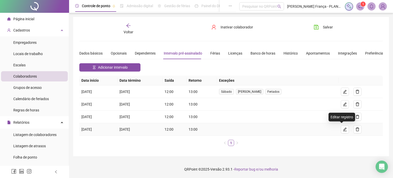
type input "*****"
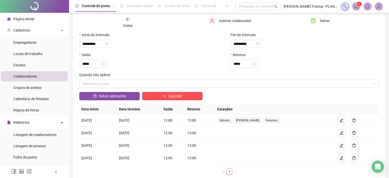
scroll to position [26, 0]
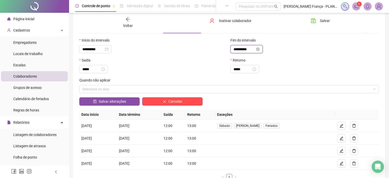
click at [245, 50] on input "**********" at bounding box center [244, 49] width 21 height 6
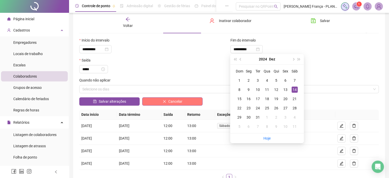
click at [147, 101] on button "Cancelar" at bounding box center [172, 101] width 60 height 8
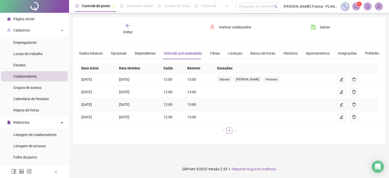
scroll to position [0, 0]
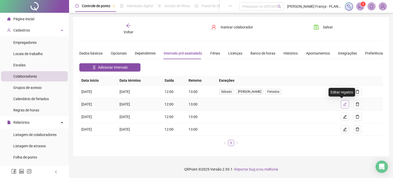
click at [343, 102] on icon "edit" at bounding box center [345, 104] width 4 height 4
type input "**********"
type input "*****"
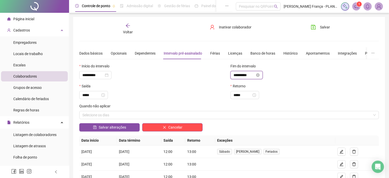
click at [244, 76] on input "**********" at bounding box center [244, 75] width 21 height 6
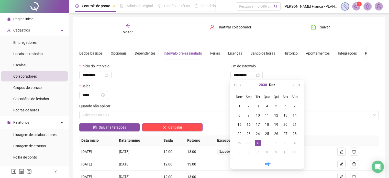
click at [266, 85] on button "2030" at bounding box center [263, 85] width 8 height 10
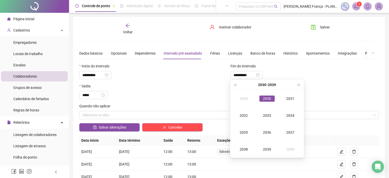
click at [266, 85] on button "[DATE] - [DATE]" at bounding box center [267, 85] width 18 height 10
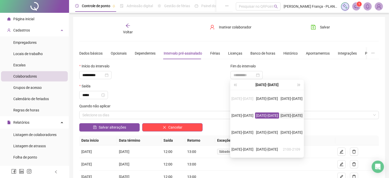
click at [289, 115] on div "[DATE]-[DATE]" at bounding box center [292, 115] width 24 height 6
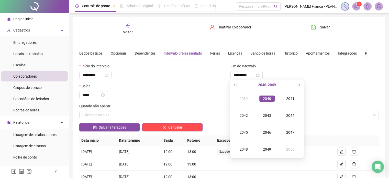
click at [267, 86] on button "[DATE] - [DATE]" at bounding box center [267, 85] width 18 height 10
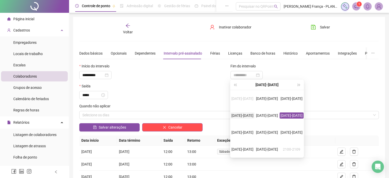
click at [243, 115] on div "[DATE]-[DATE]" at bounding box center [242, 115] width 24 height 6
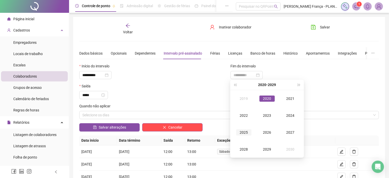
click at [245, 133] on div "2025" at bounding box center [243, 132] width 15 height 6
click at [288, 135] on div "Set" at bounding box center [290, 132] width 15 height 6
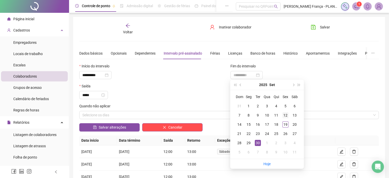
type input "**********"
click at [285, 116] on div "12" at bounding box center [285, 115] width 6 height 6
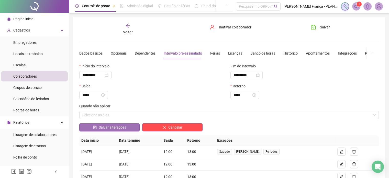
click at [129, 128] on button "Salvar alterações" at bounding box center [109, 127] width 60 height 8
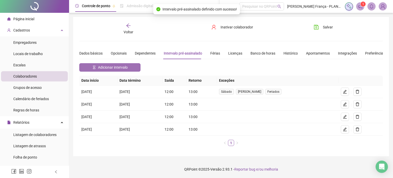
click at [114, 64] on span "Adicionar intervalo" at bounding box center [113, 67] width 30 height 6
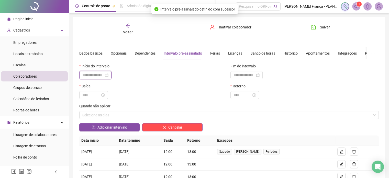
click at [96, 74] on input at bounding box center [92, 75] width 21 height 6
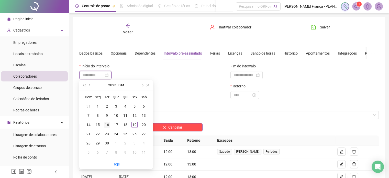
type input "**********"
click at [107, 124] on div "16" at bounding box center [107, 125] width 6 height 6
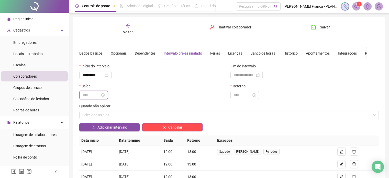
click at [92, 94] on input at bounding box center [91, 95] width 18 height 6
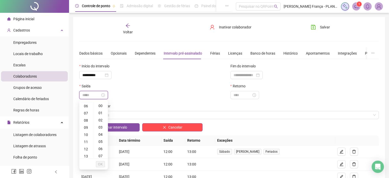
scroll to position [51, 0]
click at [87, 140] on div "12" at bounding box center [86, 140] width 12 height 7
type input "*****"
drag, startPoint x: 100, startPoint y: 163, endPoint x: 107, endPoint y: 152, distance: 13.1
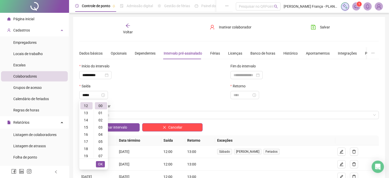
click at [101, 162] on span "OK" at bounding box center [100, 164] width 5 height 6
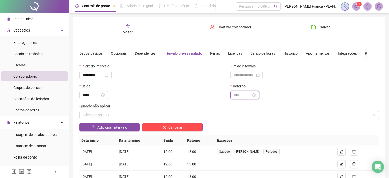
drag, startPoint x: 252, startPoint y: 93, endPoint x: 245, endPoint y: 95, distance: 7.5
click at [251, 93] on input at bounding box center [243, 95] width 18 height 6
click at [237, 148] on div "13" at bounding box center [237, 147] width 12 height 7
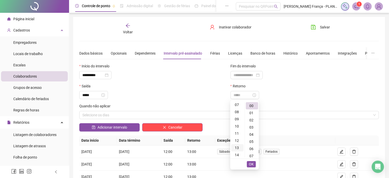
scroll to position [93, 0]
type input "*****"
click at [251, 163] on span "OK" at bounding box center [251, 164] width 5 height 6
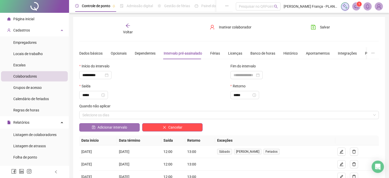
click at [107, 126] on span "Adicionar intervalo" at bounding box center [112, 127] width 30 height 6
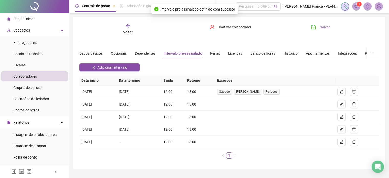
click at [325, 29] on span "Salvar" at bounding box center [325, 27] width 10 height 6
click at [54, 123] on div "Relatórios" at bounding box center [34, 122] width 67 height 10
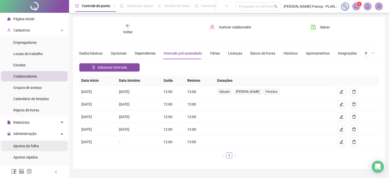
click at [33, 145] on span "Ajustes da folha" at bounding box center [26, 146] width 26 height 4
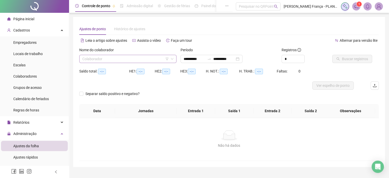
click at [114, 57] on input "search" at bounding box center [125, 59] width 86 height 8
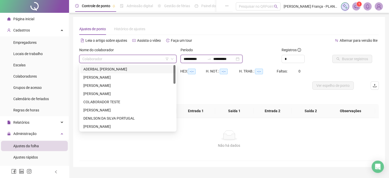
click at [235, 57] on input "**********" at bounding box center [223, 59] width 21 height 6
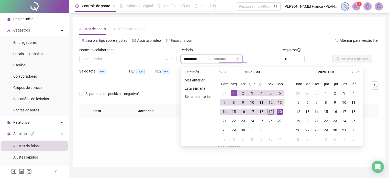
type input "**********"
click at [270, 112] on div "19" at bounding box center [271, 111] width 6 height 6
type input "**********"
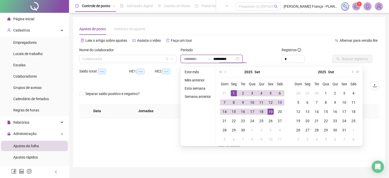
type input "**********"
click at [109, 58] on input "search" at bounding box center [125, 59] width 86 height 8
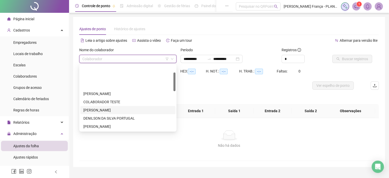
scroll to position [26, 0]
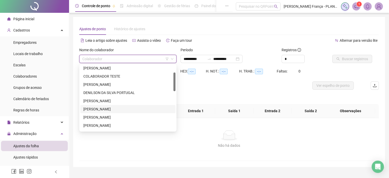
click at [95, 108] on div "[PERSON_NAME]" at bounding box center [127, 109] width 89 height 6
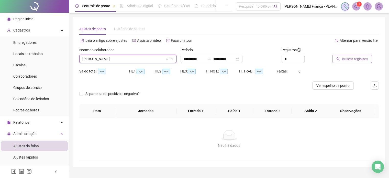
click at [350, 60] on span "Buscar registros" at bounding box center [355, 59] width 26 height 6
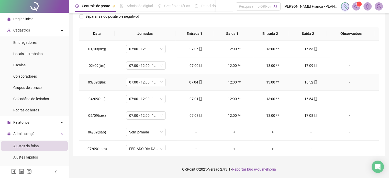
scroll to position [0, 0]
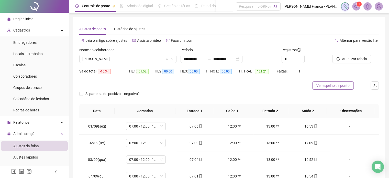
click at [345, 89] on button "Ver espelho de ponto" at bounding box center [332, 85] width 41 height 8
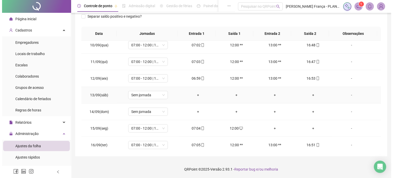
scroll to position [179, 0]
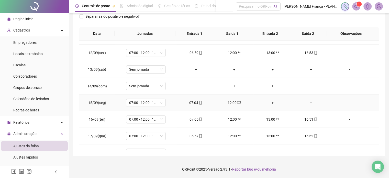
click at [344, 101] on div "-" at bounding box center [349, 103] width 30 height 6
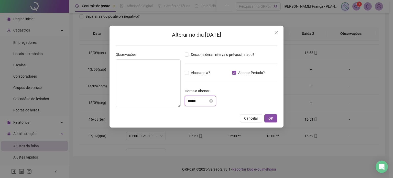
click at [191, 100] on input "*****" at bounding box center [198, 101] width 20 height 6
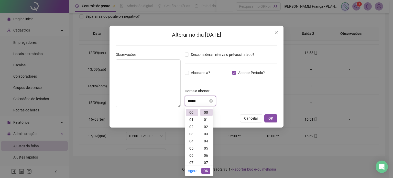
click at [192, 101] on input "*****" at bounding box center [198, 101] width 20 height 6
type input "*****"
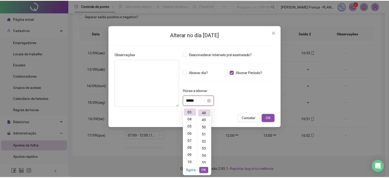
scroll to position [344, 0]
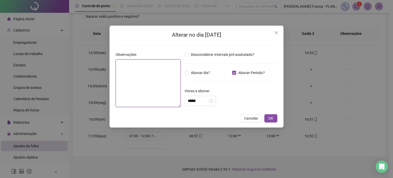
click at [132, 72] on textarea at bounding box center [148, 83] width 65 height 48
type textarea "**********"
click at [273, 117] on span "OK" at bounding box center [270, 118] width 5 height 6
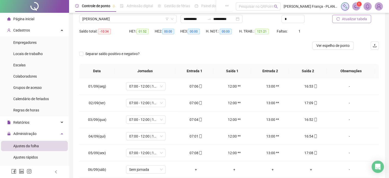
scroll to position [1, 0]
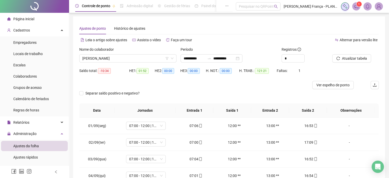
drag, startPoint x: 330, startPoint y: 86, endPoint x: 231, endPoint y: 11, distance: 124.5
click at [331, 86] on span "Ver espelho de ponto" at bounding box center [332, 85] width 33 height 6
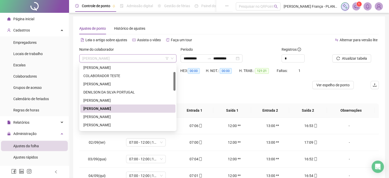
click at [119, 59] on span "[PERSON_NAME]" at bounding box center [127, 58] width 91 height 8
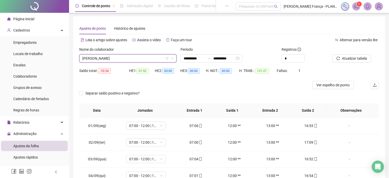
click at [107, 56] on span "[PERSON_NAME]" at bounding box center [127, 58] width 91 height 8
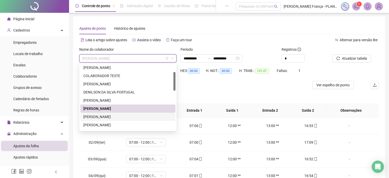
click at [96, 114] on div "[PERSON_NAME]" at bounding box center [127, 117] width 89 height 6
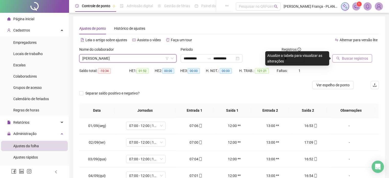
click at [349, 58] on span "Buscar registros" at bounding box center [355, 59] width 26 height 6
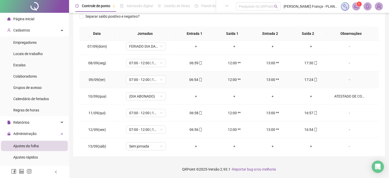
scroll to position [206, 0]
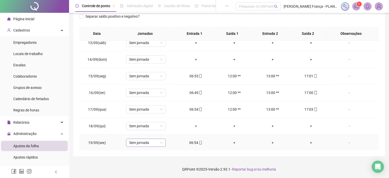
click at [154, 144] on span "Sem jornada" at bounding box center [146, 143] width 34 height 8
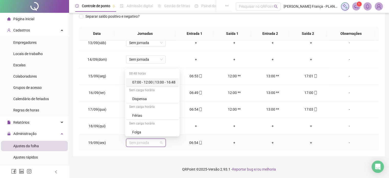
click at [159, 82] on div "07:00 - 12:00 | 13:00 - 16:48" at bounding box center [153, 82] width 43 height 6
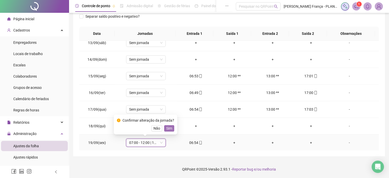
click at [171, 128] on span "Sim" at bounding box center [169, 128] width 6 height 6
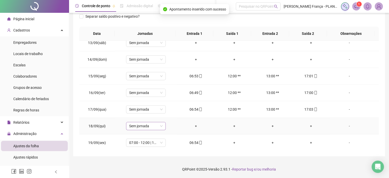
drag, startPoint x: 157, startPoint y: 124, endPoint x: 158, endPoint y: 121, distance: 3.5
click at [156, 124] on span "Sem jornada" at bounding box center [146, 126] width 34 height 8
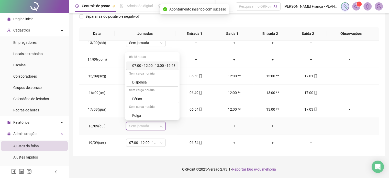
click at [166, 63] on div "07:00 - 12:00 | 13:00 - 16:48" at bounding box center [153, 66] width 43 height 6
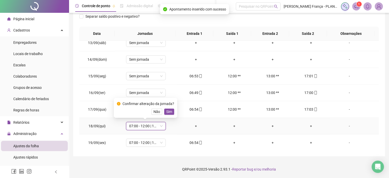
click at [168, 115] on div "Confirmar alteração da jornada? Não Sim" at bounding box center [145, 108] width 63 height 20
click at [168, 112] on span "Sim" at bounding box center [169, 112] width 6 height 6
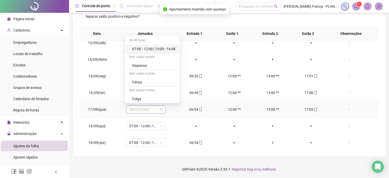
click at [150, 108] on span "Sem jornada" at bounding box center [146, 109] width 34 height 8
click at [161, 48] on div "07:00 - 12:00 | 13:00 - 16:48" at bounding box center [153, 49] width 43 height 6
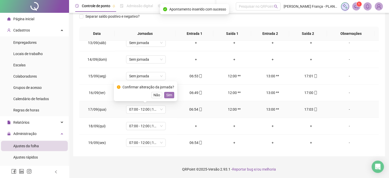
click at [168, 94] on span "Sim" at bounding box center [169, 95] width 6 height 6
click at [151, 92] on span "Sem jornada" at bounding box center [146, 93] width 34 height 8
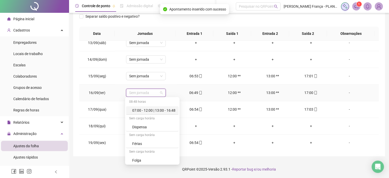
drag, startPoint x: 158, startPoint y: 109, endPoint x: 164, endPoint y: 94, distance: 16.0
click at [159, 109] on div "07:00 - 12:00 | 13:00 - 16:48" at bounding box center [153, 110] width 43 height 6
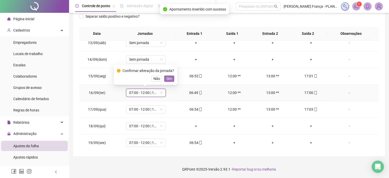
click at [169, 77] on span "Sim" at bounding box center [169, 79] width 6 height 6
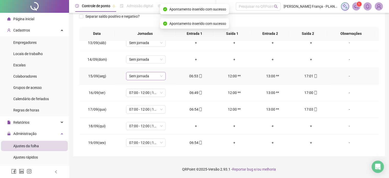
click at [150, 76] on span "Sem jornada" at bounding box center [146, 76] width 34 height 8
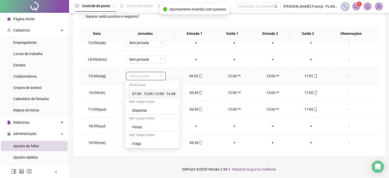
drag, startPoint x: 153, startPoint y: 92, endPoint x: 156, endPoint y: 91, distance: 3.2
click at [153, 92] on div "07:00 - 12:00 | 13:00 - 16:48" at bounding box center [153, 94] width 43 height 6
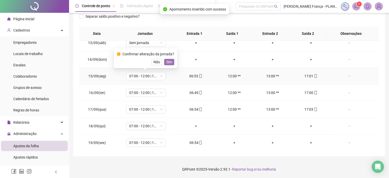
drag, startPoint x: 165, startPoint y: 65, endPoint x: 168, endPoint y: 63, distance: 3.7
click at [167, 64] on div "Confirmar alteração da jornada? Não Sim" at bounding box center [145, 58] width 63 height 20
click at [168, 63] on span "Sim" at bounding box center [169, 62] width 6 height 6
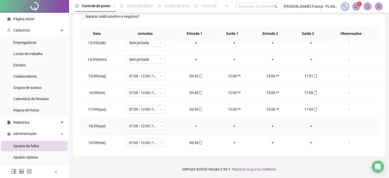
click at [346, 125] on div "-" at bounding box center [349, 126] width 30 height 6
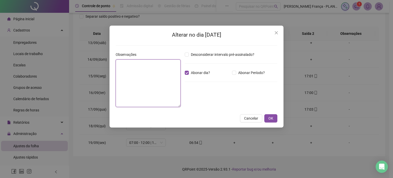
click at [166, 76] on textarea at bounding box center [148, 83] width 65 height 48
drag, startPoint x: 180, startPoint y: 63, endPoint x: 103, endPoint y: 62, distance: 77.3
click at [103, 62] on div "**********" at bounding box center [196, 89] width 393 height 178
type textarea "**********"
click at [271, 119] on span "OK" at bounding box center [270, 118] width 5 height 6
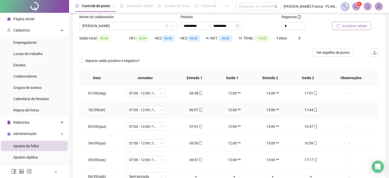
scroll to position [0, 0]
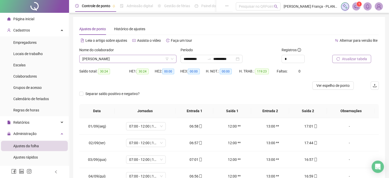
click at [114, 61] on span "[PERSON_NAME]" at bounding box center [127, 59] width 91 height 8
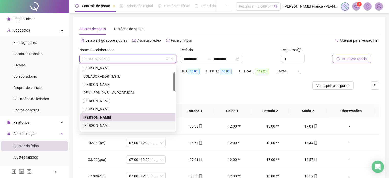
drag, startPoint x: 100, startPoint y: 126, endPoint x: 146, endPoint y: 108, distance: 49.8
click at [100, 126] on div "[PERSON_NAME]" at bounding box center [127, 126] width 89 height 6
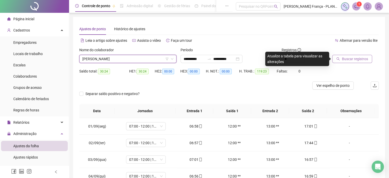
click at [342, 58] on span "Buscar registros" at bounding box center [355, 59] width 26 height 6
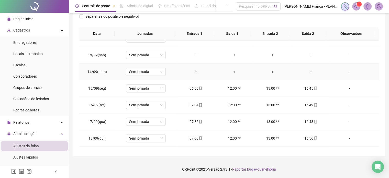
scroll to position [206, 0]
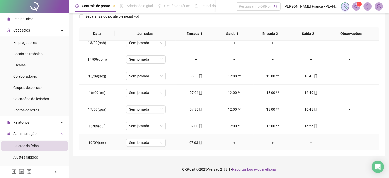
click at [141, 146] on td "Sem jornada" at bounding box center [146, 142] width 62 height 17
click at [144, 137] on td "Sem jornada" at bounding box center [146, 142] width 62 height 17
click at [143, 141] on span "Sem jornada" at bounding box center [146, 143] width 34 height 8
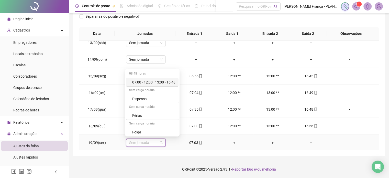
click at [156, 82] on div "07:00 - 12:00 | 13:00 - 16:48" at bounding box center [153, 82] width 43 height 6
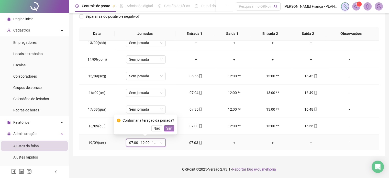
click at [169, 127] on span "Sim" at bounding box center [169, 128] width 6 height 6
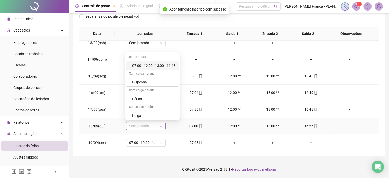
click at [156, 125] on span "Sem jornada" at bounding box center [146, 126] width 34 height 8
click at [166, 66] on div "07:00 - 12:00 | 13:00 - 16:48" at bounding box center [153, 66] width 43 height 6
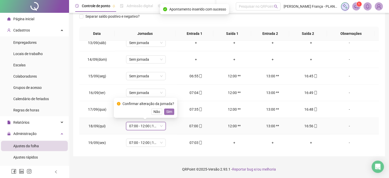
click at [170, 112] on span "Sim" at bounding box center [169, 112] width 6 height 6
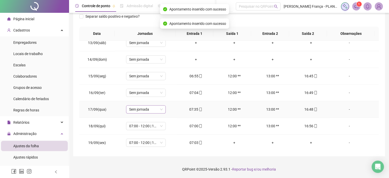
click at [151, 109] on span "Sem jornada" at bounding box center [146, 109] width 34 height 8
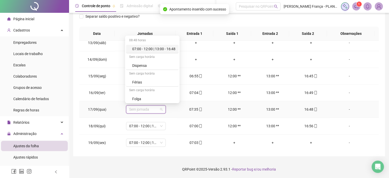
click at [162, 49] on div "07:00 - 12:00 | 13:00 - 16:48" at bounding box center [153, 49] width 43 height 6
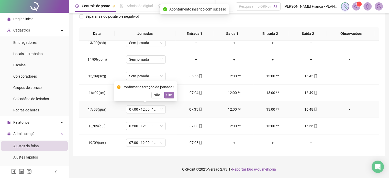
click at [170, 95] on span "Sim" at bounding box center [169, 95] width 6 height 6
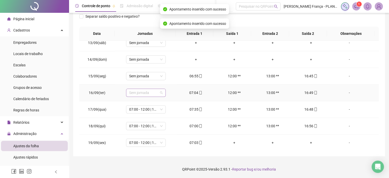
click at [148, 93] on span "Sem jornada" at bounding box center [146, 93] width 34 height 8
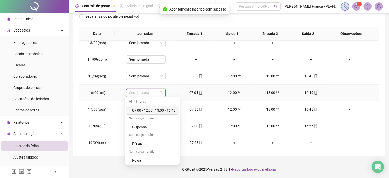
drag, startPoint x: 157, startPoint y: 112, endPoint x: 169, endPoint y: 97, distance: 19.5
click at [157, 112] on div "07:00 - 12:00 | 13:00 - 16:48" at bounding box center [153, 110] width 43 height 6
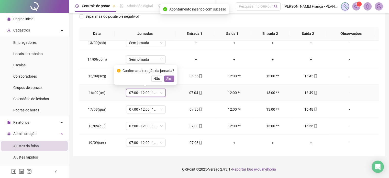
click at [169, 78] on span "Sim" at bounding box center [169, 79] width 6 height 6
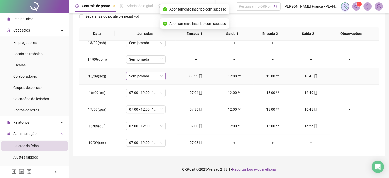
click at [148, 76] on span "Sem jornada" at bounding box center [146, 76] width 34 height 8
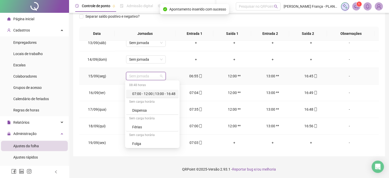
click at [153, 93] on div "07:00 - 12:00 | 13:00 - 16:48" at bounding box center [153, 94] width 43 height 6
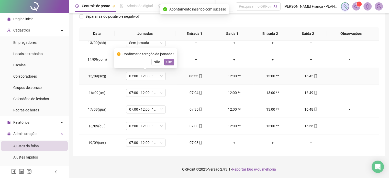
click at [168, 61] on span "Sim" at bounding box center [169, 62] width 6 height 6
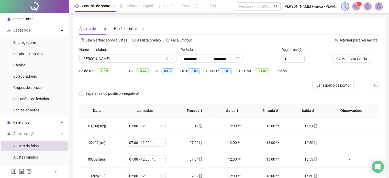
scroll to position [0, 0]
click at [113, 59] on span "[PERSON_NAME]" at bounding box center [127, 59] width 91 height 8
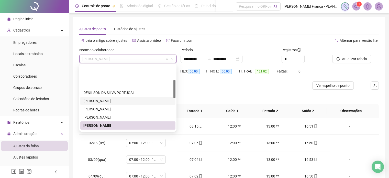
scroll to position [51, 0]
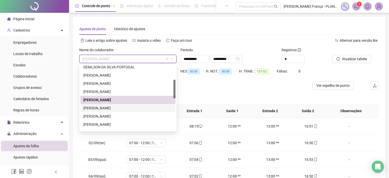
drag, startPoint x: 107, startPoint y: 108, endPoint x: 233, endPoint y: 106, distance: 126.1
click at [107, 108] on div "[PERSON_NAME]" at bounding box center [127, 108] width 89 height 6
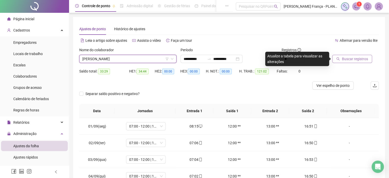
click at [348, 59] on span "Buscar registros" at bounding box center [355, 59] width 26 height 6
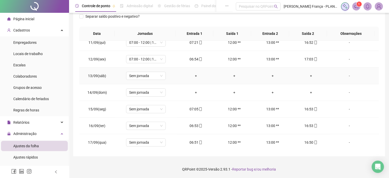
scroll to position [206, 0]
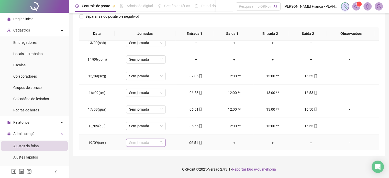
click at [149, 144] on span "Sem jornada" at bounding box center [146, 143] width 34 height 8
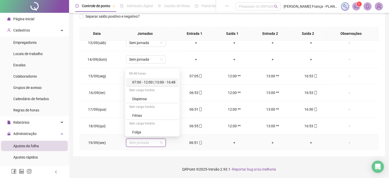
click at [166, 81] on div "07:00 - 12:00 | 13:00 - 16:48" at bounding box center [153, 82] width 43 height 6
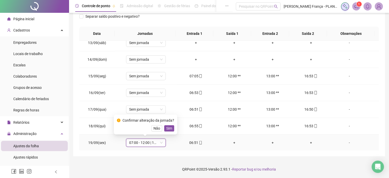
click at [170, 128] on span "Sim" at bounding box center [169, 128] width 6 height 6
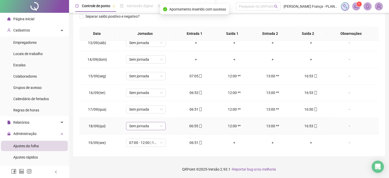
click at [152, 125] on span "Sem jornada" at bounding box center [146, 126] width 34 height 8
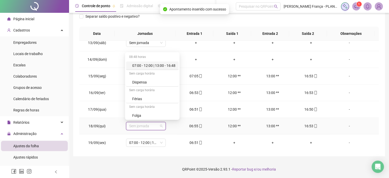
click at [167, 68] on div "07:00 - 12:00 | 13:00 - 16:48" at bounding box center [152, 65] width 52 height 8
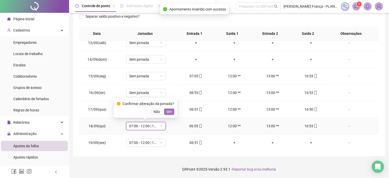
click at [168, 109] on span "Sim" at bounding box center [169, 112] width 6 height 6
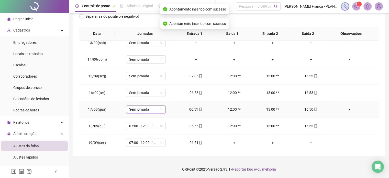
click at [152, 108] on span "Sem jornada" at bounding box center [146, 109] width 34 height 8
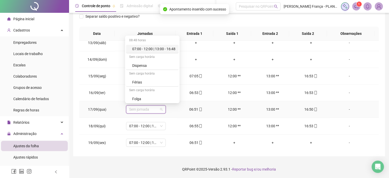
drag, startPoint x: 169, startPoint y: 47, endPoint x: 173, endPoint y: 80, distance: 32.9
click at [169, 47] on div "07:00 - 12:00 | 13:00 - 16:48" at bounding box center [153, 49] width 43 height 6
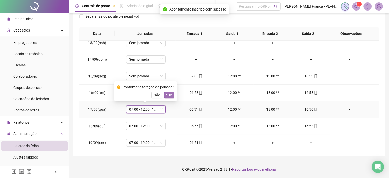
click at [166, 93] on span "Sim" at bounding box center [169, 95] width 6 height 6
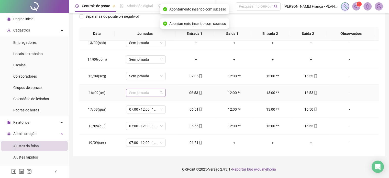
click at [145, 91] on span "Sem jornada" at bounding box center [146, 93] width 34 height 8
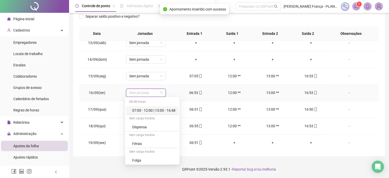
drag, startPoint x: 153, startPoint y: 110, endPoint x: 163, endPoint y: 98, distance: 15.6
click at [154, 110] on div "07:00 - 12:00 | 13:00 - 16:48" at bounding box center [153, 110] width 43 height 6
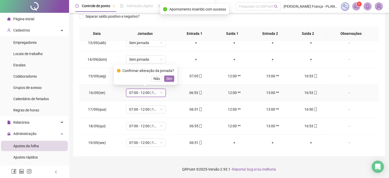
click at [169, 79] on span "Sim" at bounding box center [169, 79] width 6 height 6
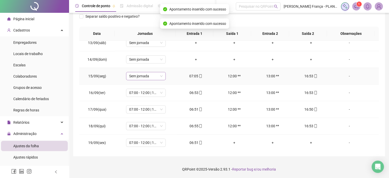
click at [149, 78] on span "Sem jornada" at bounding box center [146, 76] width 34 height 8
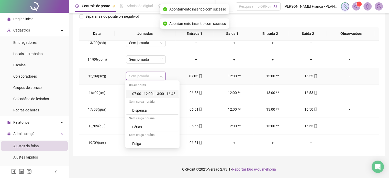
click at [154, 94] on div "07:00 - 12:00 | 13:00 - 16:48" at bounding box center [153, 94] width 43 height 6
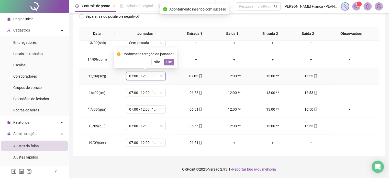
click at [169, 62] on span "Sim" at bounding box center [169, 62] width 6 height 6
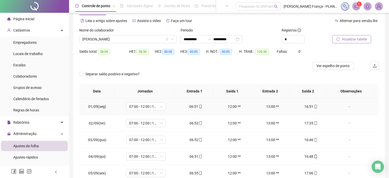
scroll to position [1, 0]
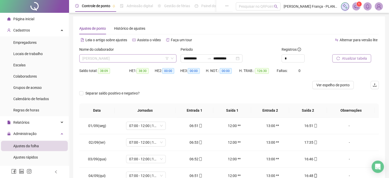
click at [106, 57] on span "[PERSON_NAME]" at bounding box center [127, 58] width 91 height 8
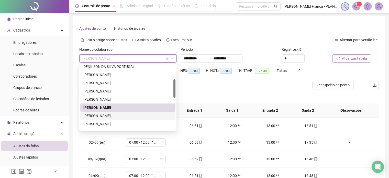
drag, startPoint x: 97, startPoint y: 115, endPoint x: 131, endPoint y: 115, distance: 33.8
click at [97, 115] on div "[PERSON_NAME]" at bounding box center [127, 116] width 89 height 6
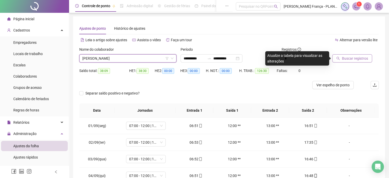
click at [359, 60] on span "Buscar registros" at bounding box center [355, 59] width 26 height 6
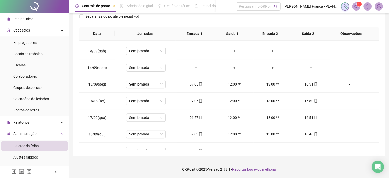
scroll to position [206, 0]
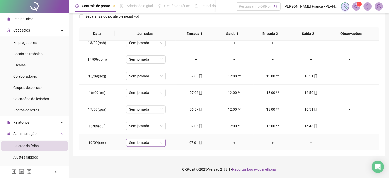
click at [143, 140] on span "Sem jornada" at bounding box center [146, 143] width 34 height 8
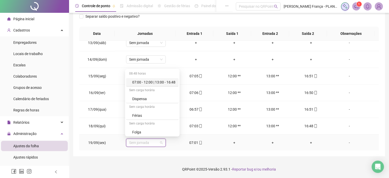
click at [168, 82] on div "07:00 - 12:00 | 13:00 - 16:48" at bounding box center [153, 82] width 43 height 6
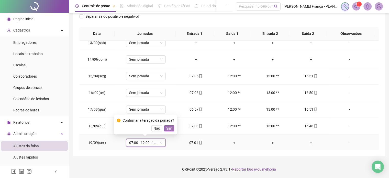
click at [168, 129] on span "Sim" at bounding box center [169, 128] width 6 height 6
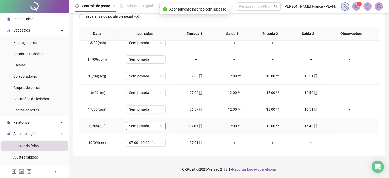
click at [150, 126] on span "Sem jornada" at bounding box center [146, 126] width 34 height 8
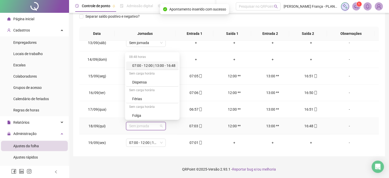
drag, startPoint x: 168, startPoint y: 62, endPoint x: 175, endPoint y: 81, distance: 21.0
click at [168, 62] on div "07:00 - 12:00 | 13:00 - 16:48" at bounding box center [152, 65] width 52 height 8
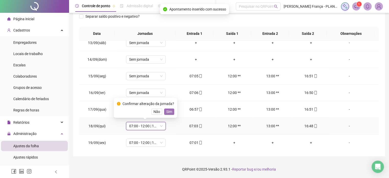
click at [171, 113] on span "Sim" at bounding box center [169, 112] width 6 height 6
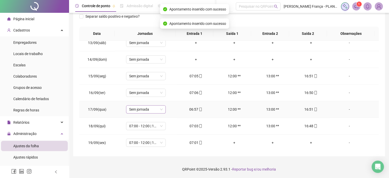
click at [157, 107] on span "Sem jornada" at bounding box center [146, 109] width 34 height 8
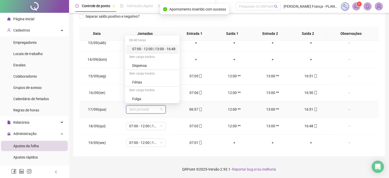
click at [170, 51] on div "07:00 - 12:00 | 13:00 - 16:48" at bounding box center [153, 49] width 43 height 6
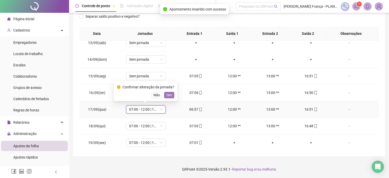
click at [171, 94] on span "Sim" at bounding box center [169, 95] width 6 height 6
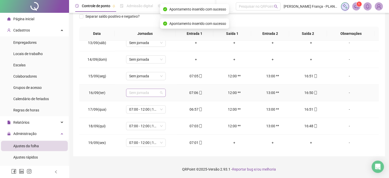
click at [149, 91] on span "Sem jornada" at bounding box center [146, 93] width 34 height 8
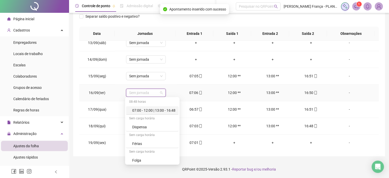
click at [159, 108] on div "07:00 - 12:00 | 13:00 - 16:48" at bounding box center [153, 110] width 43 height 6
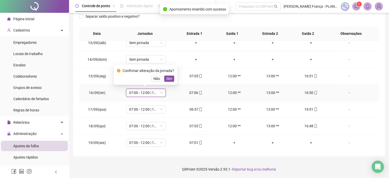
click at [169, 75] on div "Confirmar alteração da jornada? Não Sim" at bounding box center [145, 75] width 57 height 14
click at [169, 79] on span "Sim" at bounding box center [169, 79] width 6 height 6
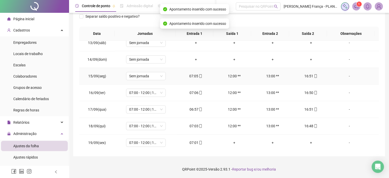
click at [153, 79] on span "Sem jornada" at bounding box center [146, 76] width 34 height 8
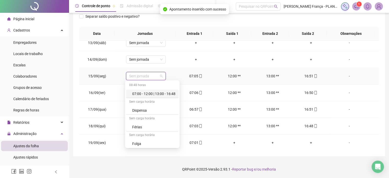
click at [158, 95] on div "07:00 - 12:00 | 13:00 - 16:48" at bounding box center [153, 94] width 43 height 6
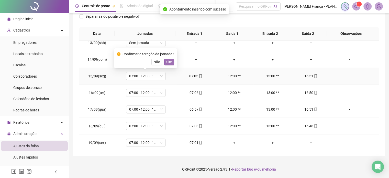
click at [169, 62] on span "Sim" at bounding box center [169, 62] width 6 height 6
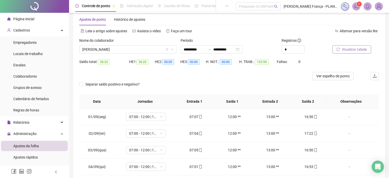
scroll to position [1, 0]
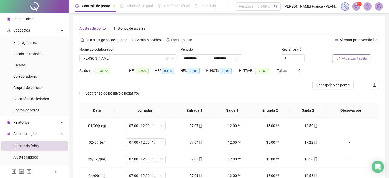
click at [103, 53] on div "Nome do colaborador" at bounding box center [127, 51] width 97 height 8
click at [103, 57] on span "[PERSON_NAME]" at bounding box center [127, 58] width 91 height 8
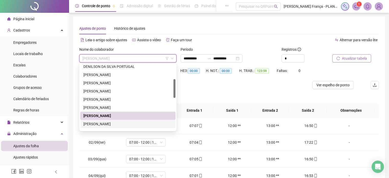
drag, startPoint x: 101, startPoint y: 121, endPoint x: 180, endPoint y: 107, distance: 80.5
click at [101, 121] on div "[PERSON_NAME]" at bounding box center [127, 124] width 89 height 6
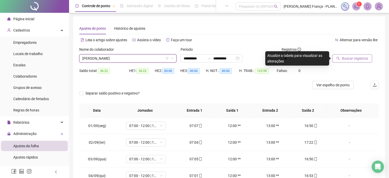
click at [343, 56] on span "Buscar registros" at bounding box center [355, 59] width 26 height 6
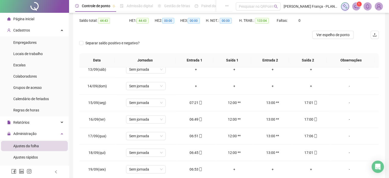
scroll to position [77, 0]
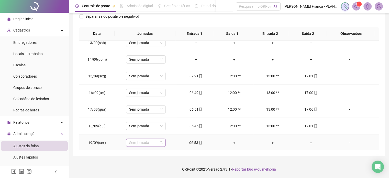
click at [150, 138] on div "Sem jornada" at bounding box center [146, 142] width 40 height 8
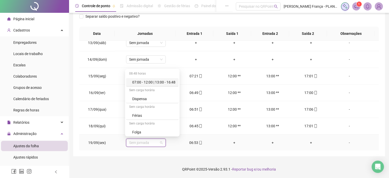
click at [155, 80] on div "07:00 - 12:00 | 13:00 - 16:48" at bounding box center [153, 82] width 43 height 6
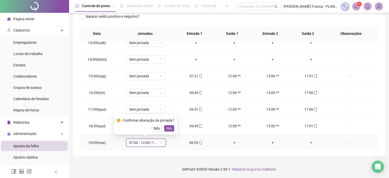
click at [171, 128] on span "Sim" at bounding box center [169, 128] width 6 height 6
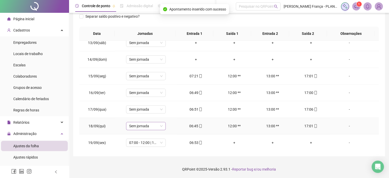
click at [144, 127] on span "Sem jornada" at bounding box center [146, 126] width 34 height 8
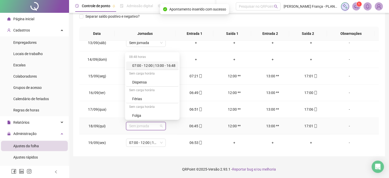
click at [158, 68] on div "07:00 - 12:00 | 13:00 - 16:48" at bounding box center [153, 66] width 43 height 6
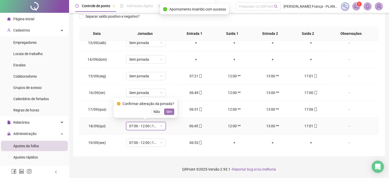
click at [169, 112] on span "Sim" at bounding box center [169, 112] width 6 height 6
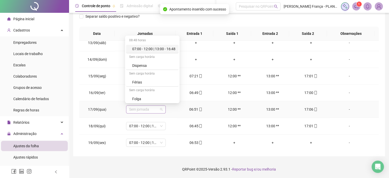
click at [152, 111] on span "Sem jornada" at bounding box center [146, 109] width 34 height 8
click at [170, 46] on div "07:00 - 12:00 | 13:00 - 16:48" at bounding box center [153, 49] width 43 height 6
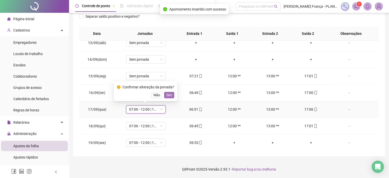
click at [169, 94] on span "Sim" at bounding box center [169, 95] width 6 height 6
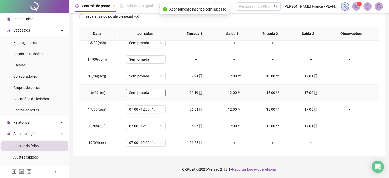
click at [155, 94] on span "Sem jornada" at bounding box center [146, 93] width 34 height 8
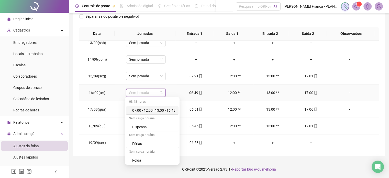
click at [160, 108] on div "07:00 - 12:00 | 13:00 - 16:48" at bounding box center [153, 110] width 43 height 6
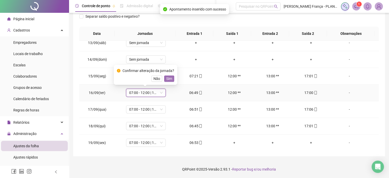
click at [168, 79] on span "Sim" at bounding box center [169, 79] width 6 height 6
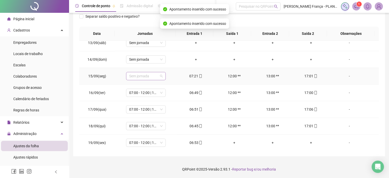
click at [152, 75] on span "Sem jornada" at bounding box center [146, 76] width 34 height 8
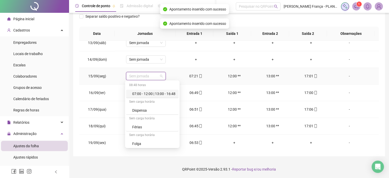
click at [155, 92] on div "07:00 - 12:00 | 13:00 - 16:48" at bounding box center [153, 94] width 43 height 6
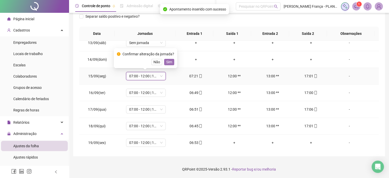
click at [168, 61] on span "Sim" at bounding box center [169, 62] width 6 height 6
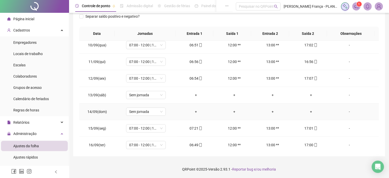
scroll to position [206, 0]
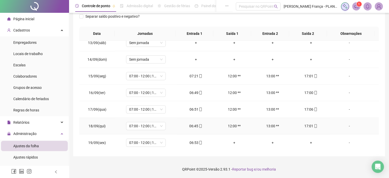
click at [199, 124] on icon "mobile" at bounding box center [201, 126] width 4 height 4
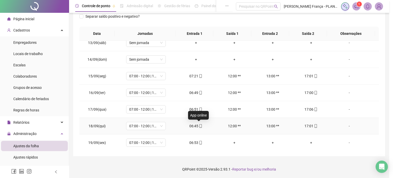
type input "**********"
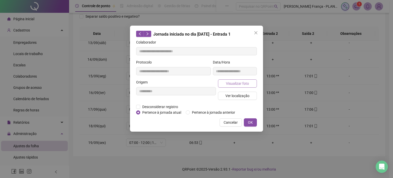
click at [241, 84] on span "Visualizar foto" at bounding box center [237, 84] width 23 height 6
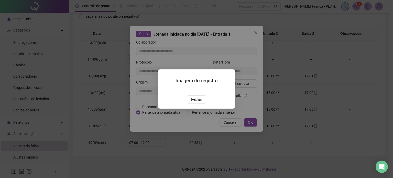
drag, startPoint x: 199, startPoint y: 130, endPoint x: 206, endPoint y: 128, distance: 7.4
click at [200, 102] on span "Fechar" at bounding box center [196, 99] width 11 height 6
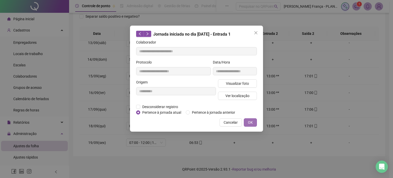
click at [253, 123] on button "OK" at bounding box center [250, 122] width 13 height 8
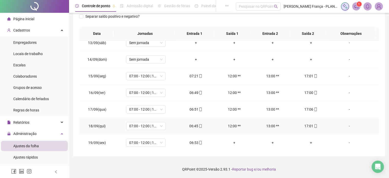
click at [197, 123] on div "06:45" at bounding box center [196, 126] width 30 height 6
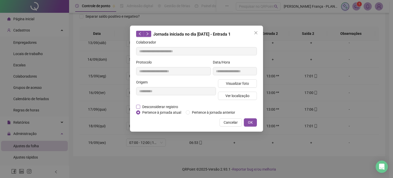
click at [158, 104] on span "Desconsiderar registro" at bounding box center [160, 107] width 40 height 6
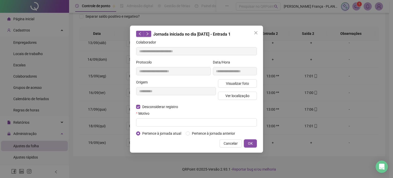
click at [212, 127] on form "**********" at bounding box center [196, 87] width 121 height 97
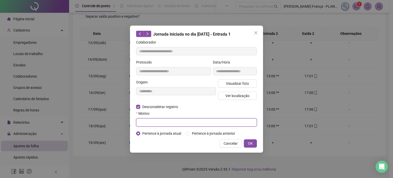
click at [209, 124] on input "text" at bounding box center [196, 122] width 121 height 8
type input "******"
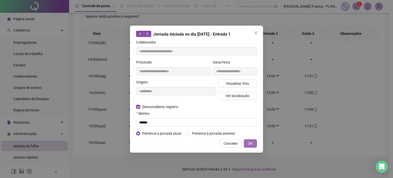
click at [251, 144] on span "OK" at bounding box center [250, 143] width 5 height 6
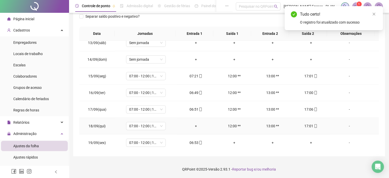
click at [195, 125] on div "+" at bounding box center [196, 126] width 30 height 6
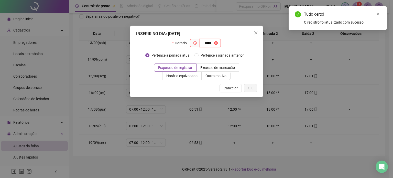
type input "*****"
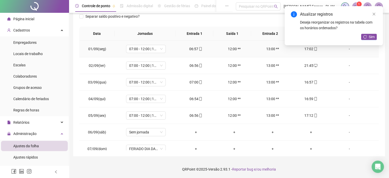
scroll to position [26, 0]
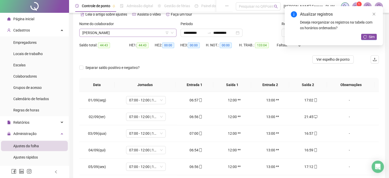
click at [104, 34] on span "[PERSON_NAME]" at bounding box center [127, 33] width 91 height 8
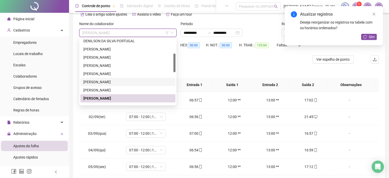
scroll to position [77, 0]
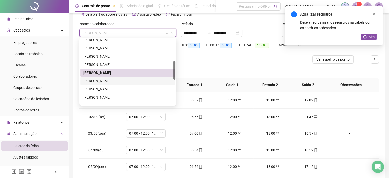
click at [107, 81] on div "[PERSON_NAME]" at bounding box center [127, 81] width 89 height 6
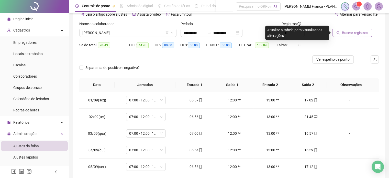
click at [363, 32] on span "Buscar registros" at bounding box center [355, 33] width 26 height 6
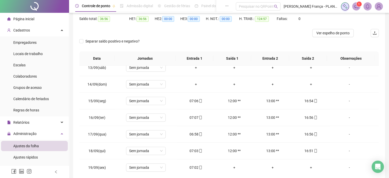
scroll to position [77, 0]
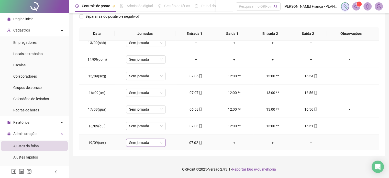
click at [151, 139] on span "Sem jornada" at bounding box center [146, 143] width 34 height 8
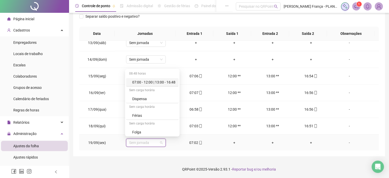
click at [167, 80] on div "07:00 - 12:00 | 13:00 - 16:48" at bounding box center [153, 82] width 43 height 6
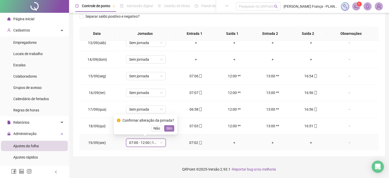
click at [169, 127] on span "Sim" at bounding box center [169, 128] width 6 height 6
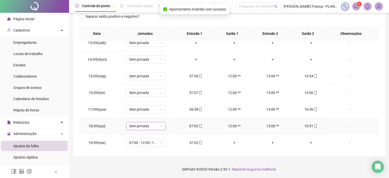
click at [160, 123] on span "Sem jornada" at bounding box center [146, 126] width 34 height 8
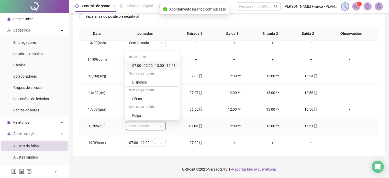
click at [162, 67] on div "07:00 - 12:00 | 13:00 - 16:48" at bounding box center [153, 66] width 43 height 6
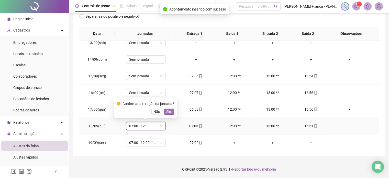
click at [169, 112] on span "Sim" at bounding box center [169, 112] width 6 height 6
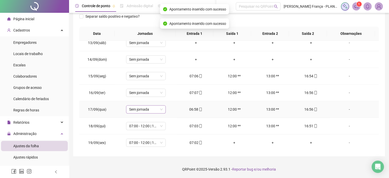
click at [153, 105] on span "Sem jornada" at bounding box center [146, 109] width 34 height 8
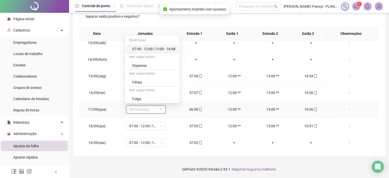
drag, startPoint x: 172, startPoint y: 47, endPoint x: 171, endPoint y: 79, distance: 31.7
click at [172, 47] on div "07:00 - 12:00 | 13:00 - 16:48" at bounding box center [153, 49] width 43 height 6
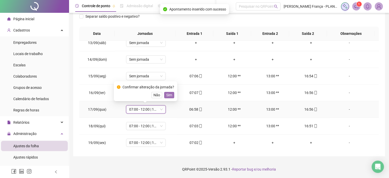
click at [169, 97] on span "Sim" at bounding box center [169, 95] width 6 height 6
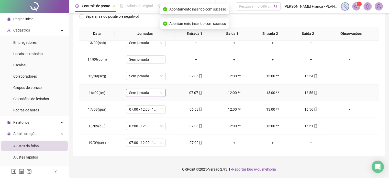
click at [151, 92] on span "Sem jornada" at bounding box center [146, 93] width 34 height 8
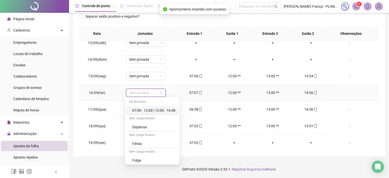
click at [160, 111] on div "07:00 - 12:00 | 13:00 - 16:48" at bounding box center [153, 110] width 43 height 6
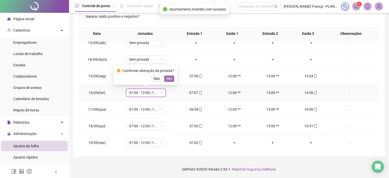
click at [167, 80] on span "Sim" at bounding box center [169, 79] width 6 height 6
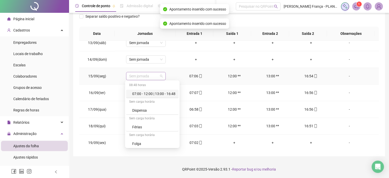
click at [145, 76] on span "Sem jornada" at bounding box center [146, 76] width 34 height 8
drag, startPoint x: 158, startPoint y: 93, endPoint x: 161, endPoint y: 91, distance: 3.4
click at [158, 93] on div "07:00 - 12:00 | 13:00 - 16:48" at bounding box center [153, 94] width 43 height 6
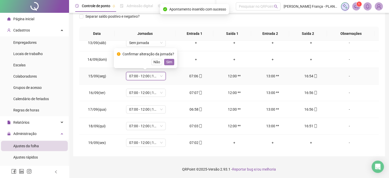
click at [169, 61] on span "Sim" at bounding box center [169, 62] width 6 height 6
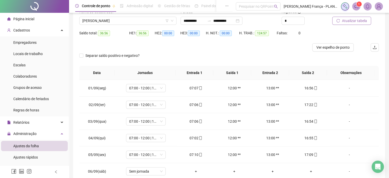
scroll to position [0, 0]
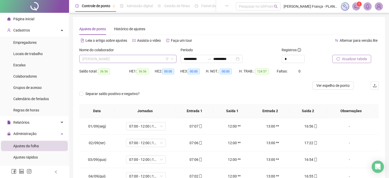
click at [121, 62] on span "[PERSON_NAME]" at bounding box center [127, 59] width 91 height 8
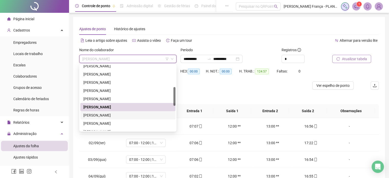
click at [103, 118] on div "[PERSON_NAME]" at bounding box center [127, 115] width 95 height 8
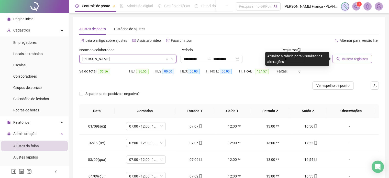
click at [354, 53] on div at bounding box center [349, 51] width 34 height 8
click at [353, 55] on button "Buscar registros" at bounding box center [352, 59] width 40 height 8
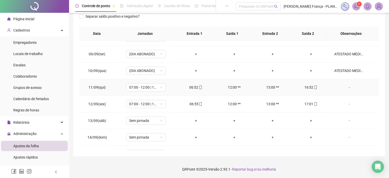
scroll to position [206, 0]
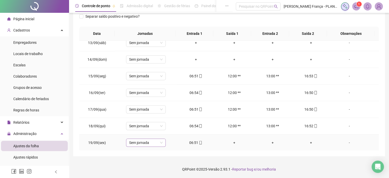
click at [138, 140] on span "Sem jornada" at bounding box center [146, 143] width 34 height 8
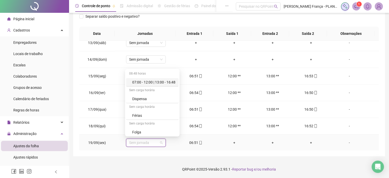
click at [156, 82] on div "07:00 - 12:00 | 13:00 - 16:48" at bounding box center [153, 82] width 43 height 6
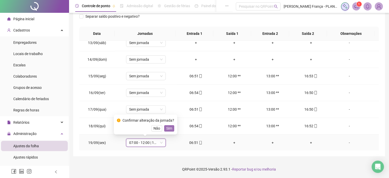
click at [168, 126] on span "Sim" at bounding box center [169, 128] width 6 height 6
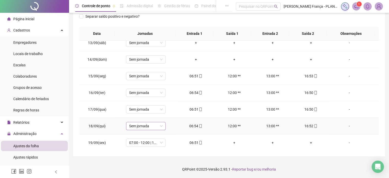
click at [154, 126] on span "Sem jornada" at bounding box center [146, 126] width 34 height 8
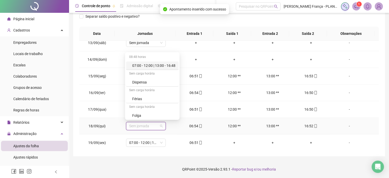
click at [167, 65] on div "07:00 - 12:00 | 13:00 - 16:48" at bounding box center [153, 66] width 43 height 6
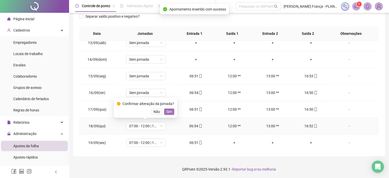
click at [169, 111] on span "Sim" at bounding box center [169, 112] width 6 height 6
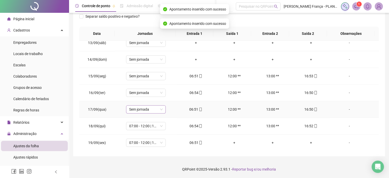
click at [156, 105] on span "Sem jornada" at bounding box center [146, 109] width 34 height 8
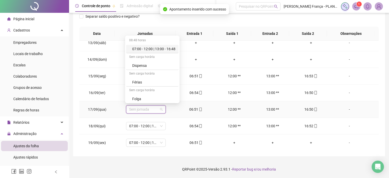
drag, startPoint x: 163, startPoint y: 49, endPoint x: 167, endPoint y: 68, distance: 18.9
click at [163, 50] on div "07:00 - 12:00 | 13:00 - 16:48" at bounding box center [153, 49] width 43 height 6
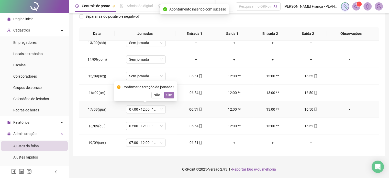
click at [167, 96] on span "Sim" at bounding box center [169, 95] width 6 height 6
click at [143, 92] on span "Sem jornada" at bounding box center [146, 93] width 34 height 8
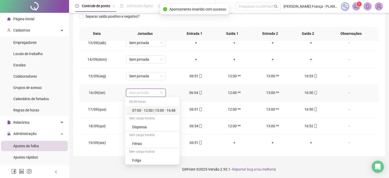
click at [164, 107] on div "07:00 - 12:00 | 13:00 - 16:48" at bounding box center [153, 110] width 43 height 6
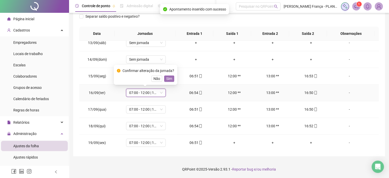
click at [166, 80] on span "Sim" at bounding box center [169, 79] width 6 height 6
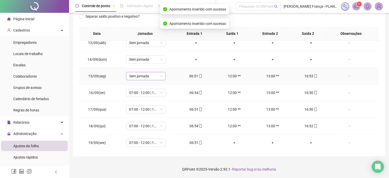
click at [149, 76] on span "Sem jornada" at bounding box center [146, 76] width 34 height 8
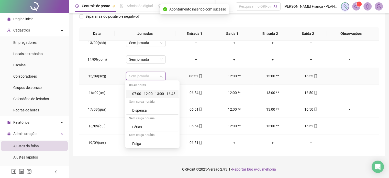
click at [157, 93] on div "07:00 - 12:00 | 13:00 - 16:48" at bounding box center [153, 94] width 43 height 6
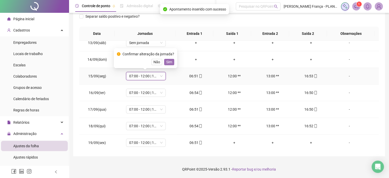
click at [170, 61] on span "Sim" at bounding box center [169, 62] width 6 height 6
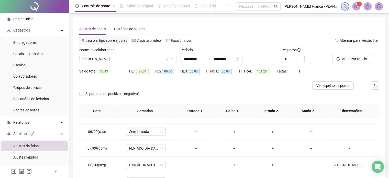
scroll to position [0, 0]
click at [94, 63] on div "Nome do colaborador [PERSON_NAME]" at bounding box center [127, 57] width 101 height 20
click at [94, 61] on span "[PERSON_NAME]" at bounding box center [127, 59] width 91 height 8
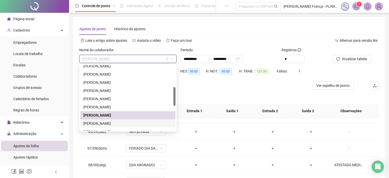
click at [97, 123] on div "[PERSON_NAME]" at bounding box center [127, 123] width 89 height 6
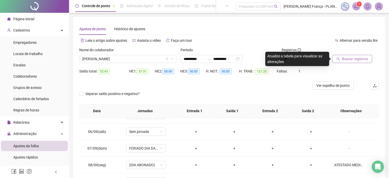
click at [346, 59] on span "Buscar registros" at bounding box center [355, 59] width 26 height 6
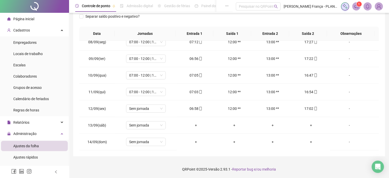
scroll to position [206, 0]
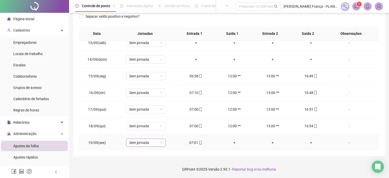
click at [151, 140] on span "Sem jornada" at bounding box center [146, 143] width 34 height 8
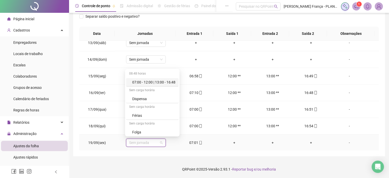
click at [171, 81] on div "07:00 - 12:00 | 13:00 - 16:48" at bounding box center [153, 82] width 43 height 6
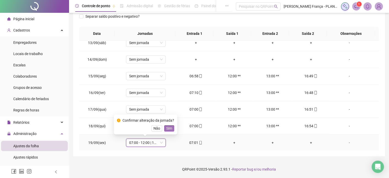
click at [169, 127] on span "Sim" at bounding box center [169, 128] width 6 height 6
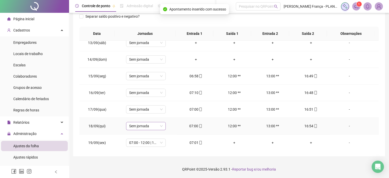
click at [157, 127] on span "Sem jornada" at bounding box center [146, 126] width 34 height 8
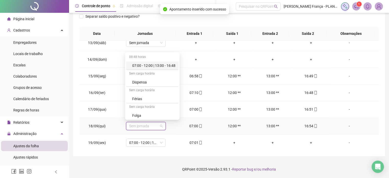
click at [170, 63] on div "07:00 - 12:00 | 13:00 - 16:48" at bounding box center [153, 66] width 43 height 6
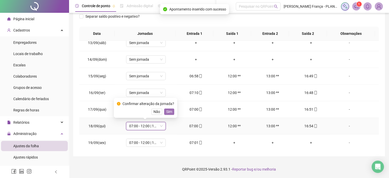
click at [169, 110] on span "Sim" at bounding box center [169, 112] width 6 height 6
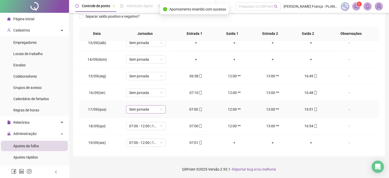
click at [155, 106] on span "Sem jornada" at bounding box center [146, 109] width 34 height 8
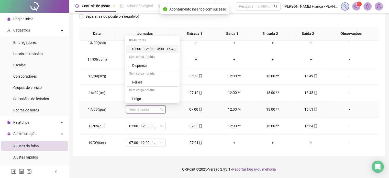
drag, startPoint x: 166, startPoint y: 50, endPoint x: 173, endPoint y: 73, distance: 24.1
click at [167, 50] on div "07:00 - 12:00 | 13:00 - 16:48" at bounding box center [153, 49] width 43 height 6
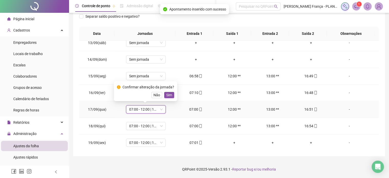
click at [169, 96] on span "Sim" at bounding box center [169, 95] width 6 height 6
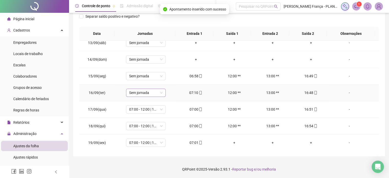
click at [155, 92] on span "Sem jornada" at bounding box center [146, 93] width 34 height 8
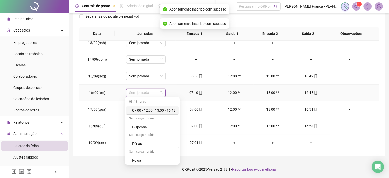
click at [161, 108] on div "07:00 - 12:00 | 13:00 - 16:48" at bounding box center [153, 110] width 43 height 6
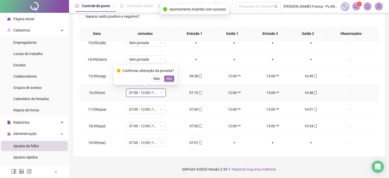
click at [167, 76] on span "Sim" at bounding box center [169, 79] width 6 height 6
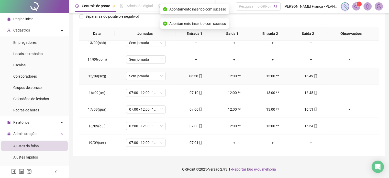
click at [149, 80] on td "Sem jornada" at bounding box center [146, 76] width 62 height 17
click at [148, 76] on span "Sem jornada" at bounding box center [146, 76] width 34 height 8
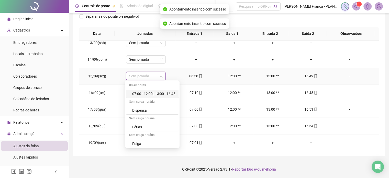
click at [156, 94] on div "07:00 - 12:00 | 13:00 - 16:48" at bounding box center [153, 94] width 43 height 6
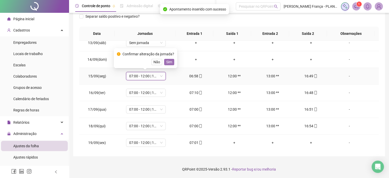
click at [168, 62] on span "Sim" at bounding box center [169, 62] width 6 height 6
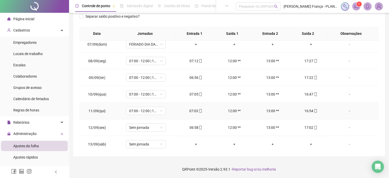
scroll to position [103, 0]
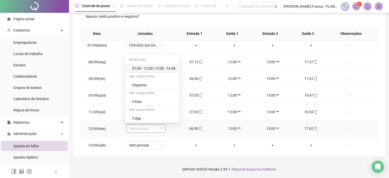
click at [146, 125] on span "Sem jornada" at bounding box center [146, 129] width 34 height 8
click at [170, 67] on div "07:00 - 12:00 | 13:00 - 16:48" at bounding box center [153, 68] width 43 height 6
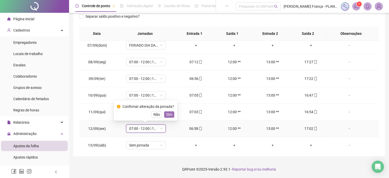
click at [171, 114] on span "Sim" at bounding box center [169, 115] width 6 height 6
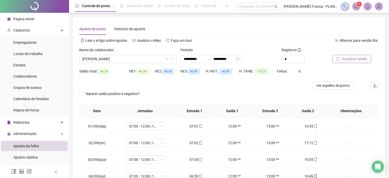
scroll to position [0, 0]
click at [128, 58] on span "[PERSON_NAME]" at bounding box center [127, 59] width 91 height 8
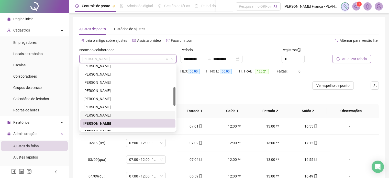
scroll to position [128, 0]
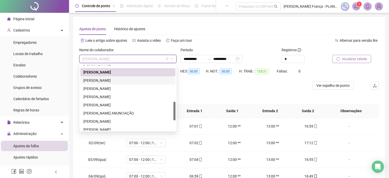
click at [108, 80] on div "[PERSON_NAME]" at bounding box center [127, 81] width 89 height 6
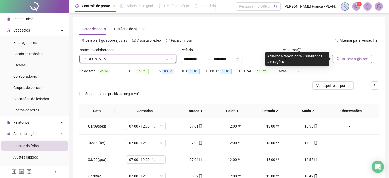
click at [346, 63] on div "Buscar registros" at bounding box center [355, 57] width 51 height 20
click at [346, 62] on button "Buscar registros" at bounding box center [352, 59] width 40 height 8
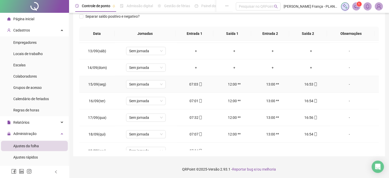
scroll to position [206, 0]
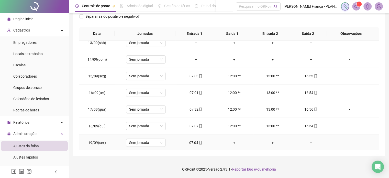
drag, startPoint x: 141, startPoint y: 148, endPoint x: 144, endPoint y: 136, distance: 12.7
click at [142, 143] on td "Sem jornada" at bounding box center [146, 142] width 62 height 17
click at [144, 136] on td "Sem jornada" at bounding box center [146, 142] width 62 height 17
click at [145, 141] on span "Sem jornada" at bounding box center [146, 143] width 34 height 8
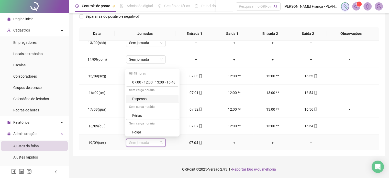
click at [162, 82] on div "07:00 - 12:00 | 13:00 - 16:48" at bounding box center [153, 82] width 43 height 6
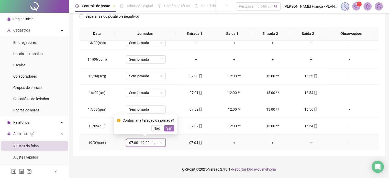
click at [166, 127] on span "Sim" at bounding box center [169, 128] width 6 height 6
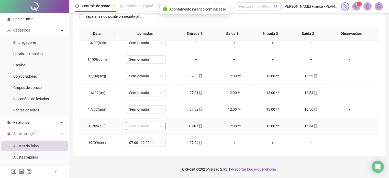
click at [152, 125] on span "Sem jornada" at bounding box center [146, 126] width 34 height 8
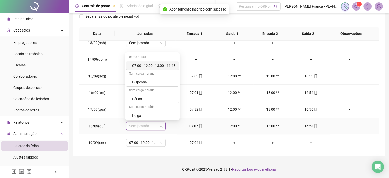
click at [159, 68] on div "07:00 - 12:00 | 13:00 - 16:48" at bounding box center [153, 66] width 43 height 6
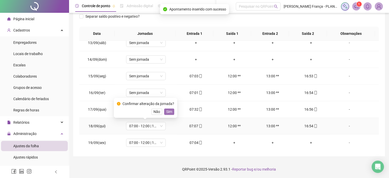
click at [167, 110] on span "Sim" at bounding box center [169, 112] width 6 height 6
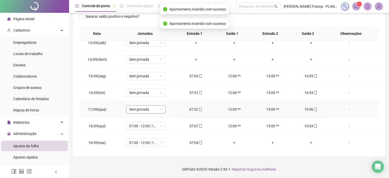
click at [145, 109] on span "Sem jornada" at bounding box center [146, 109] width 34 height 8
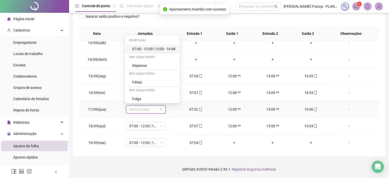
click at [153, 49] on div "07:00 - 12:00 | 13:00 - 16:48" at bounding box center [153, 49] width 43 height 6
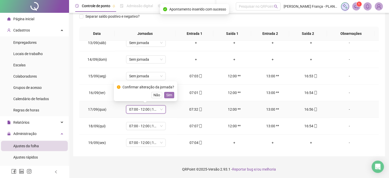
drag, startPoint x: 168, startPoint y: 100, endPoint x: 168, endPoint y: 96, distance: 4.1
click at [168, 97] on div "Confirmar alteração da jornada? Não Sim" at bounding box center [145, 91] width 63 height 20
click at [168, 96] on span "Sim" at bounding box center [169, 95] width 6 height 6
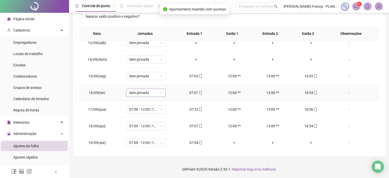
click at [151, 93] on span "Sem jornada" at bounding box center [146, 93] width 34 height 8
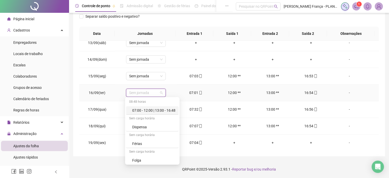
click at [153, 110] on div "07:00 - 12:00 | 13:00 - 16:48" at bounding box center [153, 110] width 43 height 6
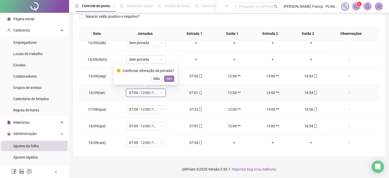
click at [170, 77] on span "Sim" at bounding box center [169, 79] width 6 height 6
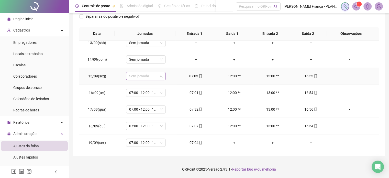
drag, startPoint x: 158, startPoint y: 79, endPoint x: 153, endPoint y: 76, distance: 4.9
click at [155, 77] on div "Sem jornada" at bounding box center [146, 76] width 40 height 8
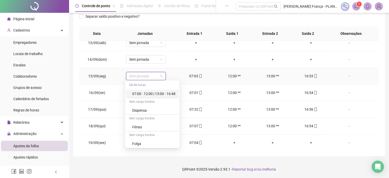
click at [155, 94] on div "07:00 - 12:00 | 13:00 - 16:48" at bounding box center [153, 94] width 43 height 6
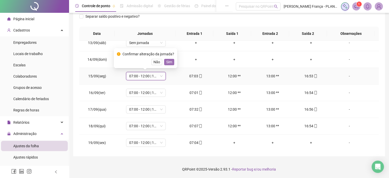
click at [169, 62] on span "Sim" at bounding box center [169, 62] width 6 height 6
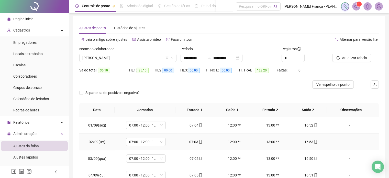
scroll to position [0, 0]
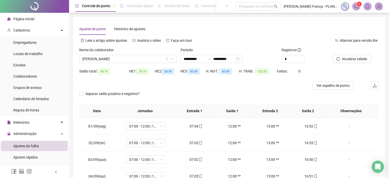
drag, startPoint x: 107, startPoint y: 61, endPoint x: 106, endPoint y: 64, distance: 2.8
click at [107, 61] on span "[PERSON_NAME]" at bounding box center [127, 59] width 91 height 8
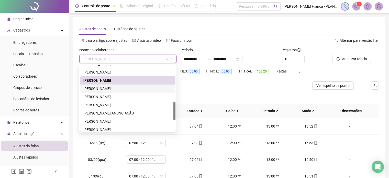
drag, startPoint x: 102, startPoint y: 90, endPoint x: 155, endPoint y: 89, distance: 52.4
click at [102, 90] on div "[PERSON_NAME]" at bounding box center [127, 89] width 89 height 6
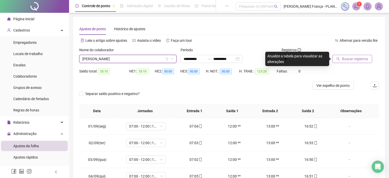
click at [348, 62] on button "Buscar registros" at bounding box center [352, 59] width 40 height 8
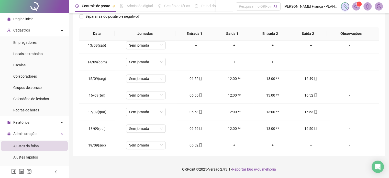
scroll to position [206, 0]
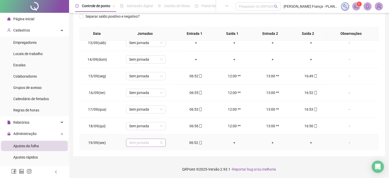
click at [144, 145] on span "Sem jornada" at bounding box center [146, 143] width 34 height 8
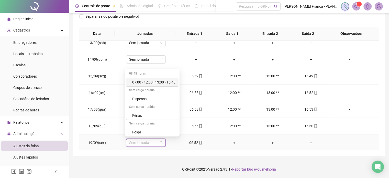
click at [162, 82] on div "07:00 - 12:00 | 13:00 - 16:48" at bounding box center [153, 82] width 43 height 6
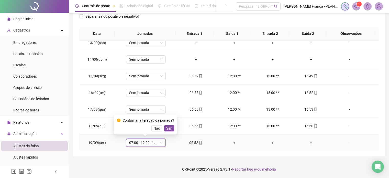
click at [168, 127] on span "Sim" at bounding box center [169, 128] width 6 height 6
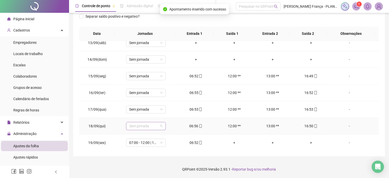
click at [158, 124] on span "Sem jornada" at bounding box center [146, 126] width 34 height 8
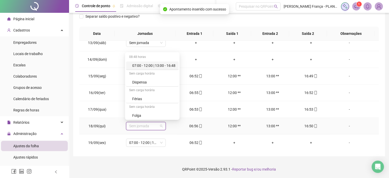
click at [173, 65] on div "07:00 - 12:00 | 13:00 - 16:48" at bounding box center [153, 66] width 43 height 6
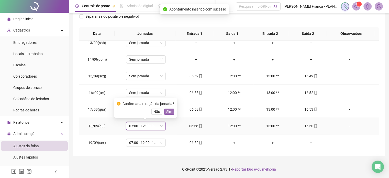
click at [170, 113] on span "Sim" at bounding box center [169, 112] width 6 height 6
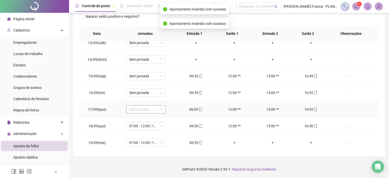
click at [149, 107] on span "Sem jornada" at bounding box center [146, 109] width 34 height 8
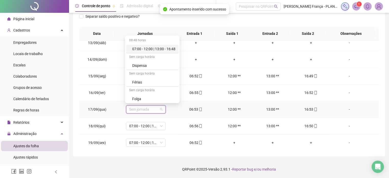
click at [162, 51] on div "07:00 - 12:00 | 13:00 - 16:48" at bounding box center [153, 49] width 43 height 6
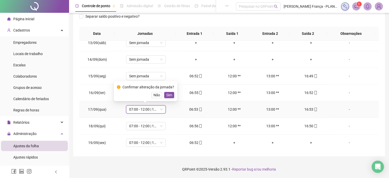
click at [170, 97] on button "Sim" at bounding box center [169, 95] width 10 height 6
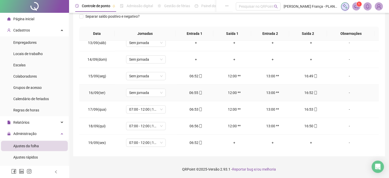
click at [153, 97] on td "Sem jornada" at bounding box center [146, 92] width 62 height 17
click at [153, 95] on span "Sem jornada" at bounding box center [146, 93] width 34 height 8
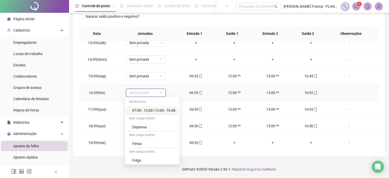
drag, startPoint x: 155, startPoint y: 110, endPoint x: 173, endPoint y: 100, distance: 21.2
click at [155, 110] on div "07:00 - 12:00 | 13:00 - 16:48" at bounding box center [153, 110] width 43 height 6
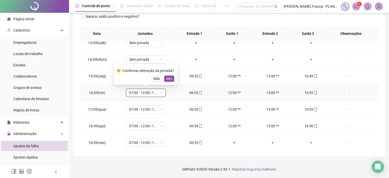
click at [170, 81] on button "Sim" at bounding box center [169, 78] width 10 height 6
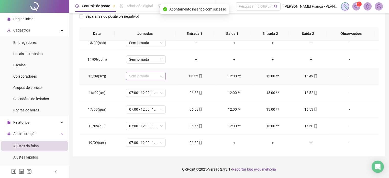
click at [151, 78] on span "Sem jornada" at bounding box center [146, 76] width 34 height 8
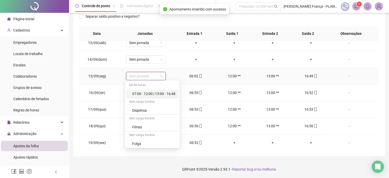
click at [153, 95] on div "07:00 - 12:00 | 13:00 - 16:48" at bounding box center [153, 94] width 43 height 6
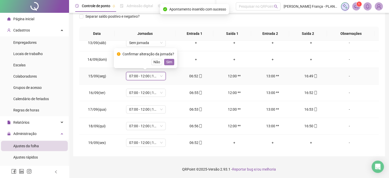
click at [168, 62] on span "Sim" at bounding box center [169, 62] width 6 height 6
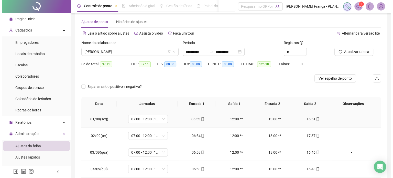
scroll to position [0, 0]
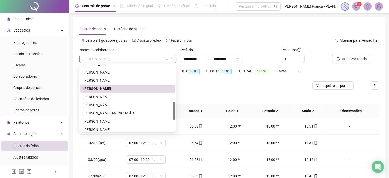
click at [120, 59] on span "[PERSON_NAME]" at bounding box center [127, 59] width 91 height 8
click at [108, 96] on div "[PERSON_NAME]" at bounding box center [127, 97] width 89 height 6
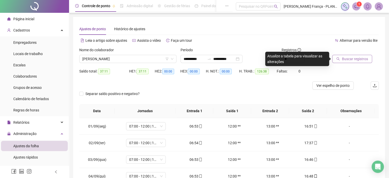
click at [346, 59] on span "Buscar registros" at bounding box center [355, 59] width 26 height 6
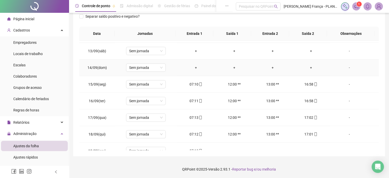
scroll to position [206, 0]
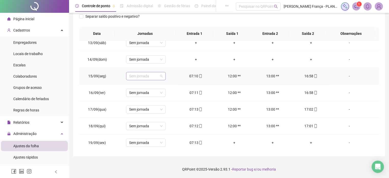
click at [161, 76] on span "Sem jornada" at bounding box center [146, 76] width 34 height 8
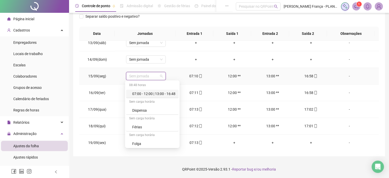
click at [155, 93] on div "07:00 - 12:00 | 13:00 - 16:48" at bounding box center [153, 94] width 43 height 6
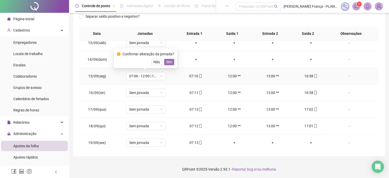
click at [168, 59] on span "Sim" at bounding box center [169, 62] width 6 height 6
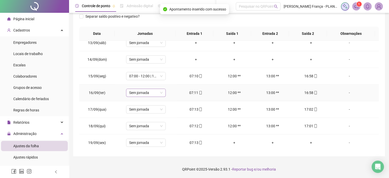
click at [155, 89] on span "Sem jornada" at bounding box center [146, 93] width 34 height 8
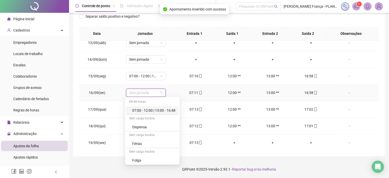
click at [156, 109] on div "07:00 - 12:00 | 13:00 - 16:48" at bounding box center [153, 110] width 43 height 6
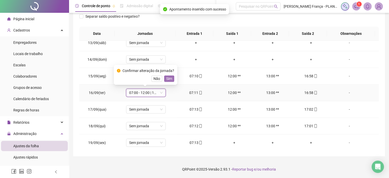
click at [170, 76] on span "Sim" at bounding box center [169, 79] width 6 height 6
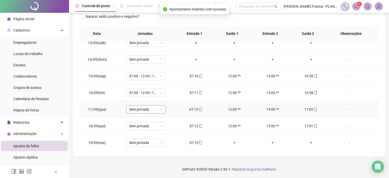
click at [158, 110] on span "Sem jornada" at bounding box center [146, 109] width 34 height 8
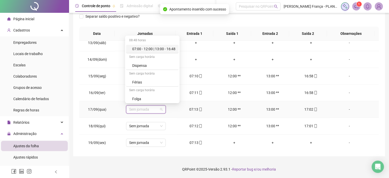
click at [170, 51] on div "07:00 - 12:00 | 13:00 - 16:48" at bounding box center [153, 49] width 43 height 6
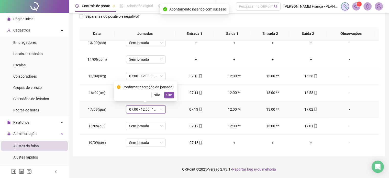
drag, startPoint x: 169, startPoint y: 94, endPoint x: 164, endPoint y: 106, distance: 13.0
click at [169, 94] on span "Sim" at bounding box center [169, 95] width 6 height 6
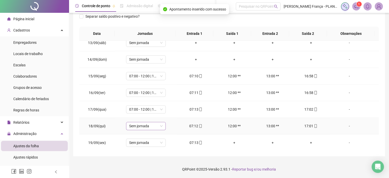
click at [158, 124] on span "Sem jornada" at bounding box center [146, 126] width 34 height 8
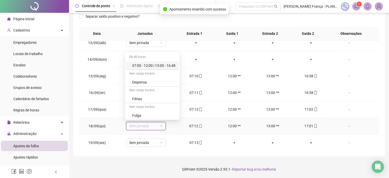
click at [172, 65] on div "07:00 - 12:00 | 13:00 - 16:48" at bounding box center [153, 66] width 43 height 6
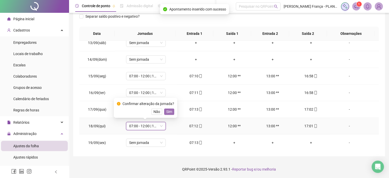
click at [171, 112] on button "Sim" at bounding box center [169, 111] width 10 height 6
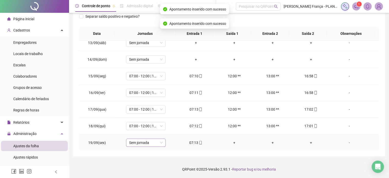
drag, startPoint x: 151, startPoint y: 141, endPoint x: 152, endPoint y: 138, distance: 4.2
click at [151, 141] on span "Sem jornada" at bounding box center [146, 143] width 34 height 8
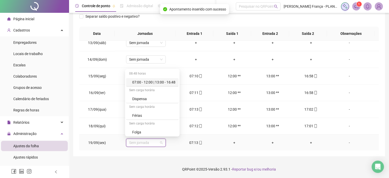
click at [170, 79] on div "07:00 - 12:00 | 13:00 - 16:48" at bounding box center [152, 82] width 52 height 8
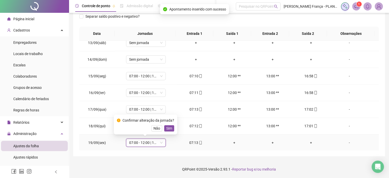
click at [170, 129] on span "Sim" at bounding box center [169, 128] width 6 height 6
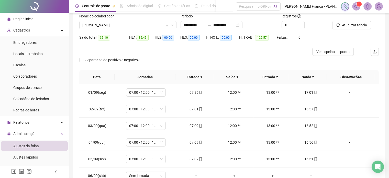
scroll to position [26, 0]
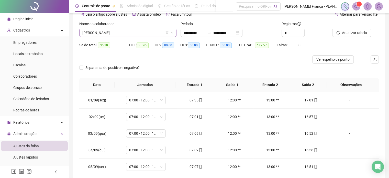
click at [114, 32] on span "[PERSON_NAME]" at bounding box center [127, 33] width 91 height 8
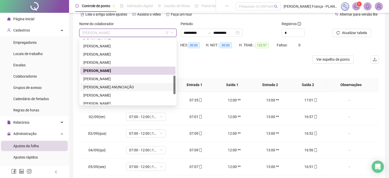
click at [103, 85] on div "[PERSON_NAME] ANUNCIAÇÃO" at bounding box center [127, 87] width 89 height 6
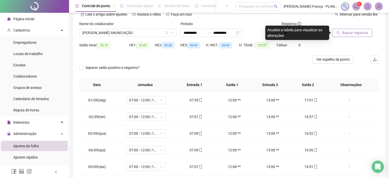
click at [352, 31] on span "Buscar registros" at bounding box center [355, 33] width 26 height 6
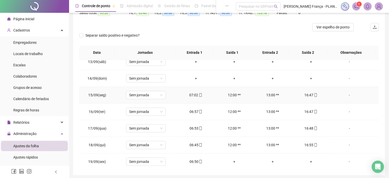
scroll to position [77, 0]
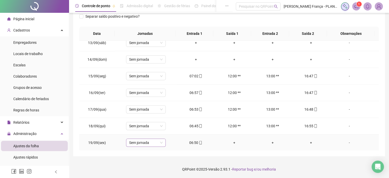
click at [148, 139] on span "Sem jornada" at bounding box center [146, 143] width 34 height 8
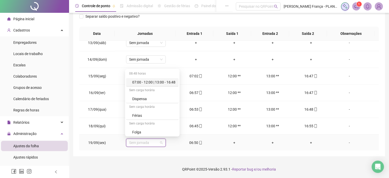
click at [163, 83] on div "07:00 - 12:00 | 13:00 - 16:48" at bounding box center [153, 82] width 43 height 6
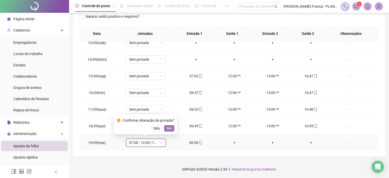
click at [169, 126] on span "Sim" at bounding box center [169, 128] width 6 height 6
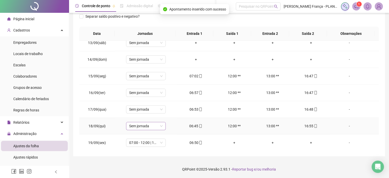
click at [148, 123] on span "Sem jornada" at bounding box center [146, 126] width 34 height 8
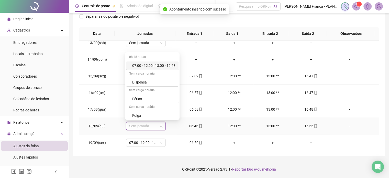
click at [166, 62] on div "07:00 - 12:00 | 13:00 - 16:48" at bounding box center [152, 65] width 52 height 8
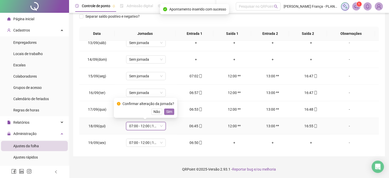
click at [167, 112] on span "Sim" at bounding box center [169, 112] width 6 height 6
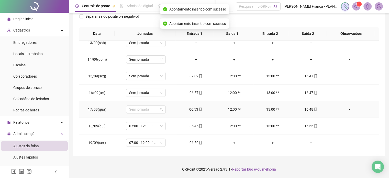
drag, startPoint x: 151, startPoint y: 108, endPoint x: 155, endPoint y: 103, distance: 6.1
click at [151, 108] on span "Sem jornada" at bounding box center [146, 109] width 34 height 8
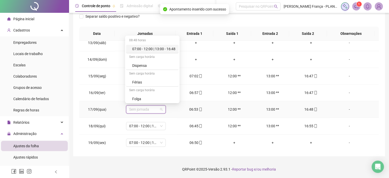
drag, startPoint x: 165, startPoint y: 47, endPoint x: 170, endPoint y: 65, distance: 18.8
click at [165, 47] on div "07:00 - 12:00 | 13:00 - 16:48" at bounding box center [153, 49] width 43 height 6
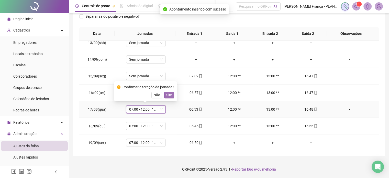
click at [168, 96] on span "Sim" at bounding box center [169, 95] width 6 height 6
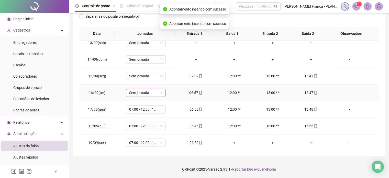
click at [155, 92] on span "Sem jornada" at bounding box center [146, 93] width 34 height 8
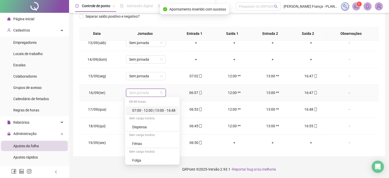
click at [166, 109] on div "07:00 - 12:00 | 13:00 - 16:48" at bounding box center [153, 110] width 43 height 6
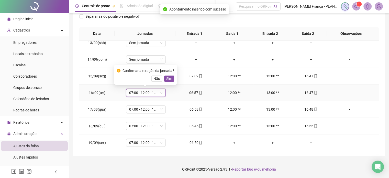
click at [169, 82] on div "Confirmar alteração da jornada? Não Sim" at bounding box center [145, 75] width 63 height 20
click at [169, 79] on span "Sim" at bounding box center [169, 79] width 6 height 6
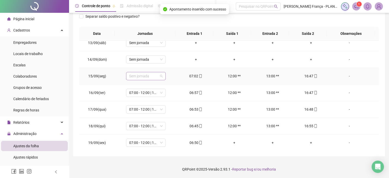
click at [149, 77] on span "Sem jornada" at bounding box center [146, 76] width 34 height 8
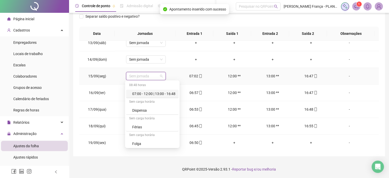
click at [157, 95] on div "07:00 - 12:00 | 13:00 - 16:48" at bounding box center [153, 94] width 43 height 6
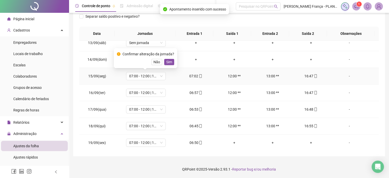
click at [170, 61] on span "Sim" at bounding box center [169, 62] width 6 height 6
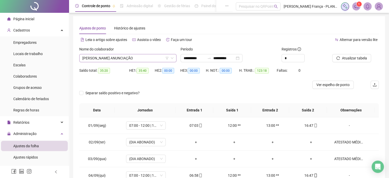
scroll to position [1, 0]
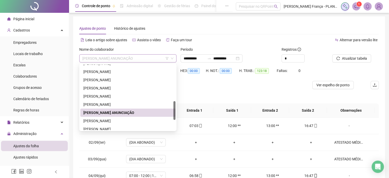
click at [105, 56] on span "[PERSON_NAME] ANUNCIAÇÃO" at bounding box center [127, 58] width 91 height 8
drag, startPoint x: 97, startPoint y: 122, endPoint x: 115, endPoint y: 120, distance: 17.4
click at [98, 122] on div "[PERSON_NAME]" at bounding box center [127, 121] width 89 height 6
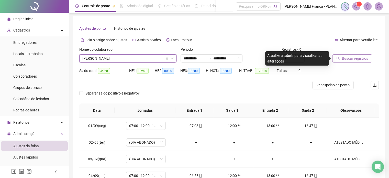
click at [349, 57] on span "Buscar registros" at bounding box center [355, 59] width 26 height 6
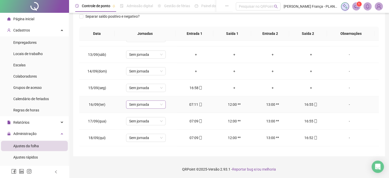
scroll to position [206, 0]
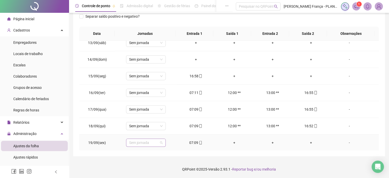
click at [145, 139] on span "Sem jornada" at bounding box center [146, 143] width 34 height 8
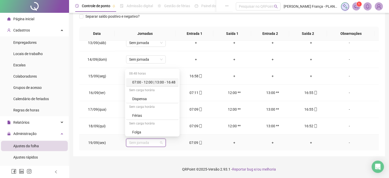
click at [172, 81] on div "07:00 - 12:00 | 13:00 - 16:48" at bounding box center [153, 82] width 43 height 6
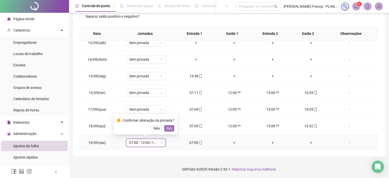
click at [168, 126] on span "Sim" at bounding box center [169, 128] width 6 height 6
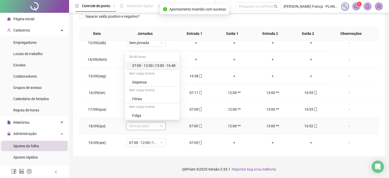
click at [157, 126] on span "Sem jornada" at bounding box center [146, 126] width 34 height 8
drag, startPoint x: 168, startPoint y: 63, endPoint x: 170, endPoint y: 80, distance: 17.0
click at [168, 63] on div "07:00 - 12:00 | 13:00 - 16:48" at bounding box center [153, 66] width 43 height 6
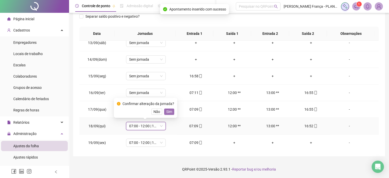
click at [169, 111] on span "Sim" at bounding box center [169, 112] width 6 height 6
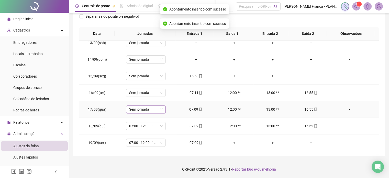
click at [156, 105] on span "Sem jornada" at bounding box center [146, 109] width 34 height 8
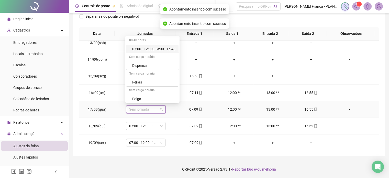
click at [166, 48] on div "07:00 - 12:00 | 13:00 - 16:48" at bounding box center [153, 49] width 43 height 6
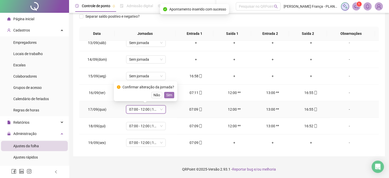
click at [171, 93] on span "Sim" at bounding box center [169, 95] width 6 height 6
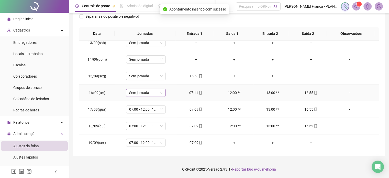
click at [155, 91] on span "Sem jornada" at bounding box center [146, 93] width 34 height 8
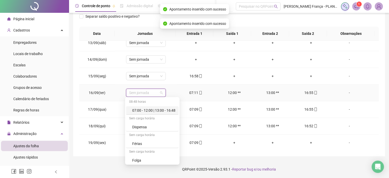
click at [162, 107] on div "07:00 - 12:00 | 13:00 - 16:48" at bounding box center [152, 110] width 52 height 8
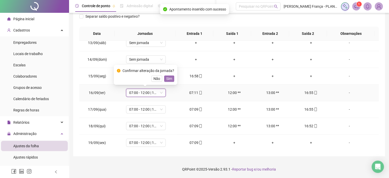
click at [168, 78] on span "Sim" at bounding box center [169, 79] width 6 height 6
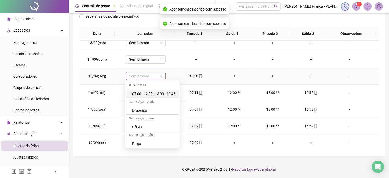
click at [153, 78] on span "Sem jornada" at bounding box center [146, 76] width 34 height 8
click at [160, 93] on div "07:00 - 12:00 | 13:00 - 16:48" at bounding box center [153, 94] width 43 height 6
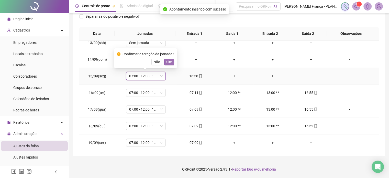
drag, startPoint x: 170, startPoint y: 60, endPoint x: 172, endPoint y: 79, distance: 18.8
click at [170, 61] on span "Sim" at bounding box center [169, 62] width 6 height 6
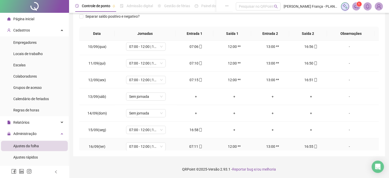
scroll to position [155, 0]
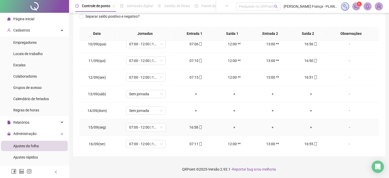
click at [199, 127] on icon "mobile" at bounding box center [201, 127] width 4 height 4
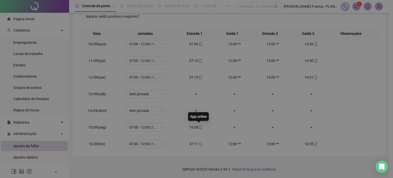
type input "**********"
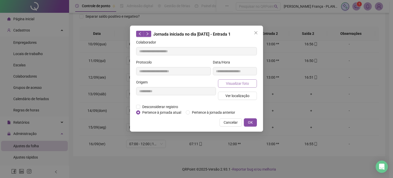
click at [235, 84] on span "Visualizar foto" at bounding box center [237, 84] width 23 height 6
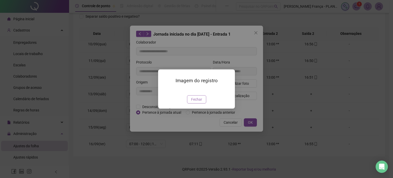
click at [194, 103] on button "Fechar" at bounding box center [196, 99] width 19 height 8
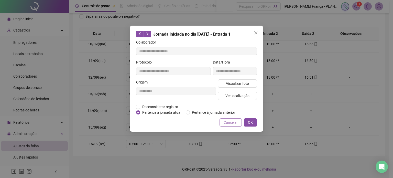
click at [234, 122] on span "Cancelar" at bounding box center [231, 122] width 14 height 6
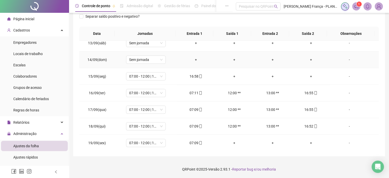
scroll to position [206, 0]
click at [198, 74] on span "mobile" at bounding box center [200, 76] width 4 height 4
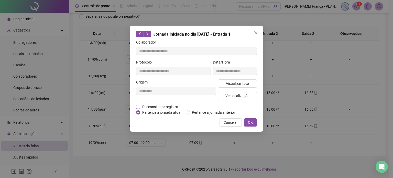
click at [157, 105] on span "Desconsiderar registro" at bounding box center [160, 107] width 40 height 6
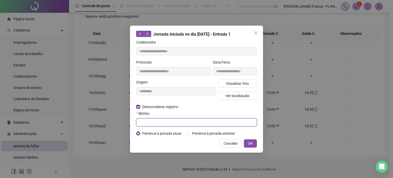
click at [157, 122] on input "text" at bounding box center [196, 122] width 121 height 8
type input "******"
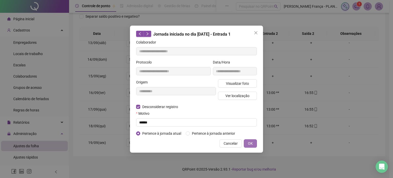
click at [252, 141] on span "OK" at bounding box center [250, 143] width 5 height 6
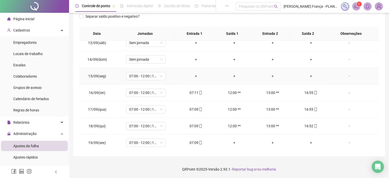
click at [194, 75] on div "+" at bounding box center [196, 76] width 30 height 6
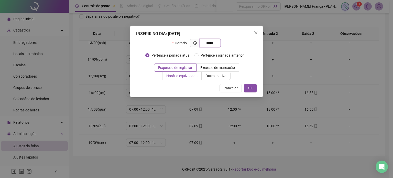
type input "*****"
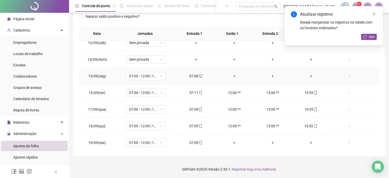
click at [308, 74] on div "+" at bounding box center [311, 76] width 30 height 6
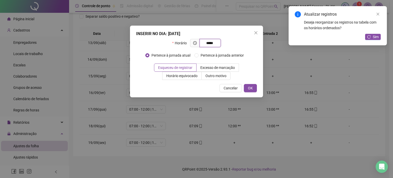
type input "*****"
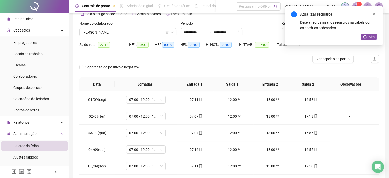
scroll to position [26, 0]
drag, startPoint x: 102, startPoint y: 32, endPoint x: 101, endPoint y: 36, distance: 3.9
click at [102, 32] on span "[PERSON_NAME]" at bounding box center [127, 33] width 91 height 8
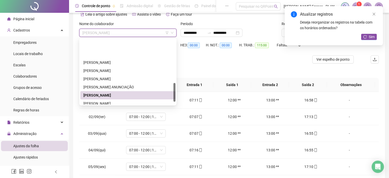
scroll to position [164, 0]
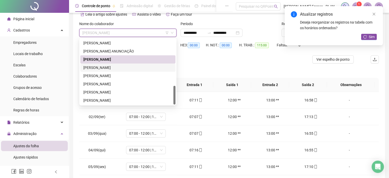
drag, startPoint x: 106, startPoint y: 68, endPoint x: 127, endPoint y: 68, distance: 20.5
click at [108, 68] on div "[PERSON_NAME]" at bounding box center [127, 68] width 89 height 6
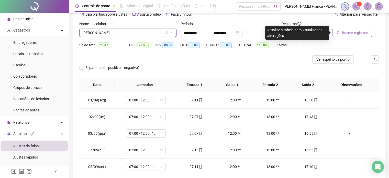
click at [350, 33] on span "Buscar registros" at bounding box center [355, 33] width 26 height 6
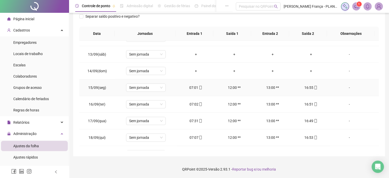
scroll to position [206, 0]
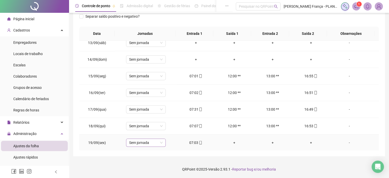
click at [141, 145] on span "Sem jornada" at bounding box center [146, 143] width 34 height 8
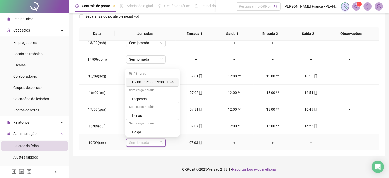
drag, startPoint x: 171, startPoint y: 81, endPoint x: 173, endPoint y: 91, distance: 10.2
click at [171, 81] on div "07:00 - 12:00 | 13:00 - 16:48" at bounding box center [153, 82] width 43 height 6
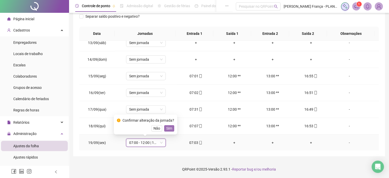
click at [170, 126] on span "Sim" at bounding box center [169, 128] width 6 height 6
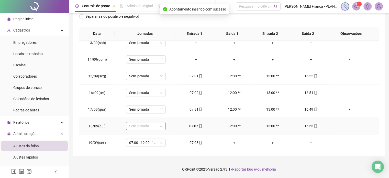
click at [158, 125] on span "Sem jornada" at bounding box center [146, 126] width 34 height 8
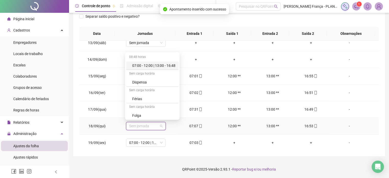
click at [167, 65] on div "07:00 - 12:00 | 13:00 - 16:48" at bounding box center [153, 66] width 43 height 6
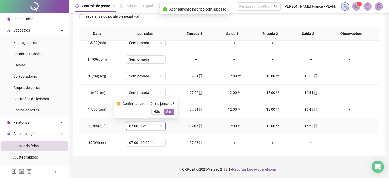
click at [167, 111] on span "Sim" at bounding box center [169, 112] width 6 height 6
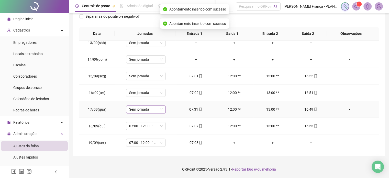
click at [156, 107] on span "Sem jornada" at bounding box center [146, 109] width 34 height 8
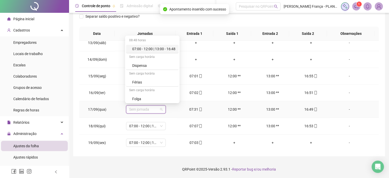
drag, startPoint x: 173, startPoint y: 47, endPoint x: 173, endPoint y: 57, distance: 10.5
click at [173, 47] on div "07:00 - 12:00 | 13:00 - 16:48" at bounding box center [153, 49] width 43 height 6
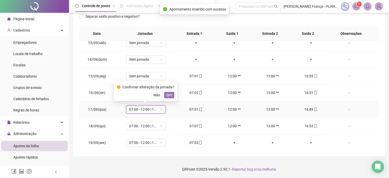
click at [170, 94] on span "Sim" at bounding box center [169, 95] width 6 height 6
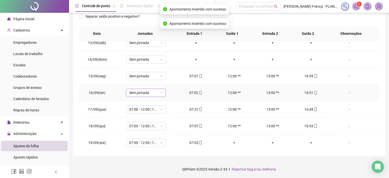
click at [148, 90] on span "Sem jornada" at bounding box center [146, 93] width 34 height 8
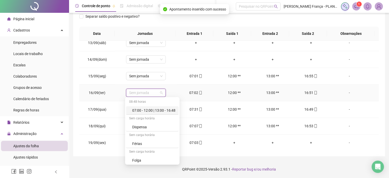
drag, startPoint x: 164, startPoint y: 111, endPoint x: 168, endPoint y: 105, distance: 6.8
click at [165, 111] on div "07:00 - 12:00 | 13:00 - 16:48" at bounding box center [153, 110] width 43 height 6
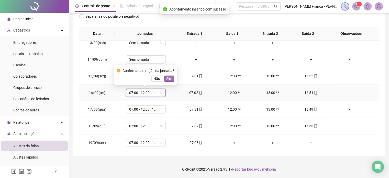
click at [171, 79] on button "Sim" at bounding box center [169, 78] width 10 height 6
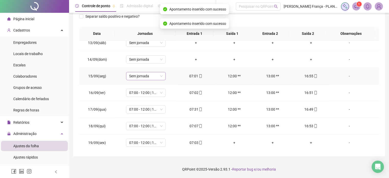
click at [153, 76] on span "Sem jornada" at bounding box center [146, 76] width 34 height 8
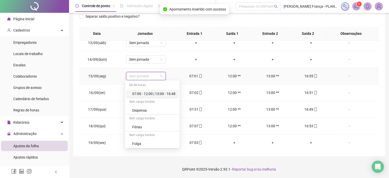
click at [167, 95] on div "07:00 - 12:00 | 13:00 - 16:48" at bounding box center [153, 94] width 43 height 6
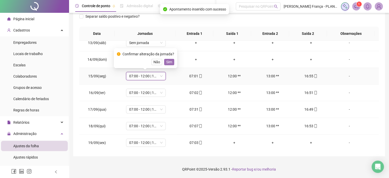
click at [171, 64] on span "Sim" at bounding box center [169, 62] width 6 height 6
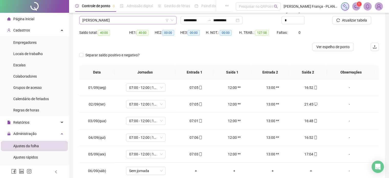
scroll to position [0, 0]
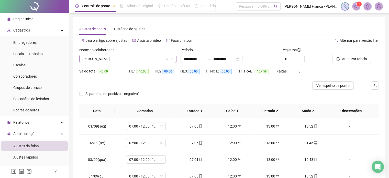
click at [109, 58] on span "[PERSON_NAME]" at bounding box center [127, 59] width 91 height 8
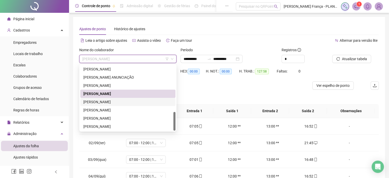
drag, startPoint x: 105, startPoint y: 102, endPoint x: 127, endPoint y: 101, distance: 22.1
click at [107, 102] on div "[PERSON_NAME]" at bounding box center [127, 102] width 89 height 6
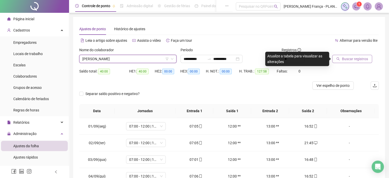
click at [344, 62] on button "Buscar registros" at bounding box center [352, 59] width 40 height 8
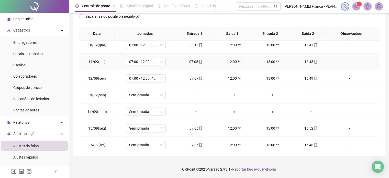
scroll to position [206, 0]
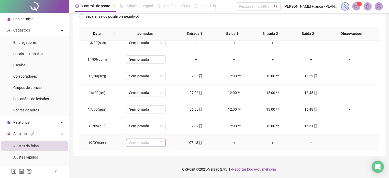
click at [150, 142] on span "Sem jornada" at bounding box center [146, 143] width 34 height 8
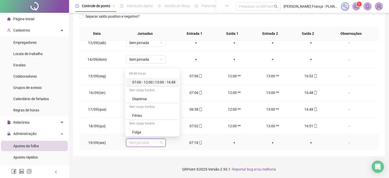
drag, startPoint x: 171, startPoint y: 79, endPoint x: 174, endPoint y: 89, distance: 9.9
click at [171, 80] on div "07:00 - 12:00 | 13:00 - 16:48" at bounding box center [153, 82] width 43 height 6
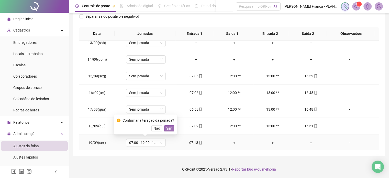
click at [171, 127] on span "Sim" at bounding box center [169, 128] width 6 height 6
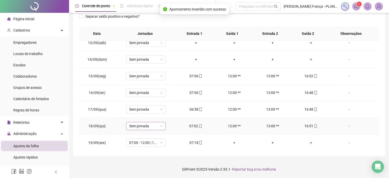
click at [156, 125] on span "Sem jornada" at bounding box center [146, 126] width 34 height 8
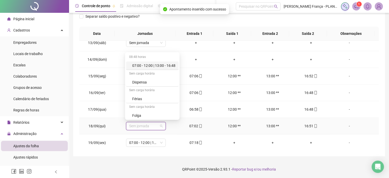
click at [168, 63] on div "07:00 - 12:00 | 13:00 - 16:48" at bounding box center [153, 66] width 43 height 6
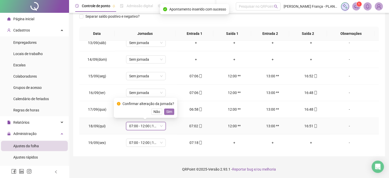
click at [168, 109] on span "Sim" at bounding box center [169, 112] width 6 height 6
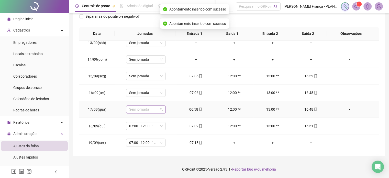
click at [157, 109] on span "Sem jornada" at bounding box center [146, 109] width 34 height 8
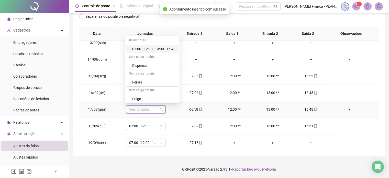
click at [169, 49] on div "07:00 - 12:00 | 13:00 - 16:48" at bounding box center [153, 49] width 43 height 6
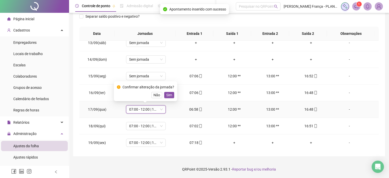
click at [168, 96] on span "Sim" at bounding box center [169, 95] width 6 height 6
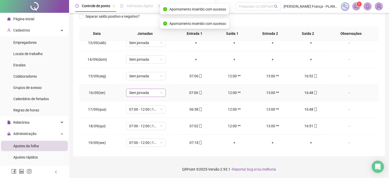
click at [149, 94] on span "Sem jornada" at bounding box center [146, 93] width 34 height 8
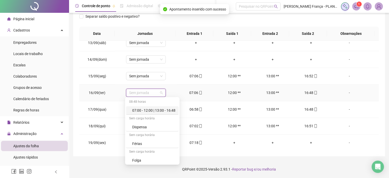
click at [161, 110] on div "07:00 - 12:00 | 13:00 - 16:48" at bounding box center [153, 110] width 43 height 6
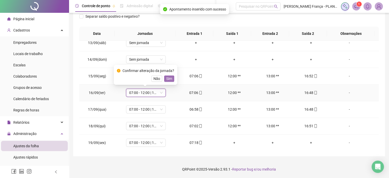
click at [172, 79] on button "Sim" at bounding box center [169, 78] width 10 height 6
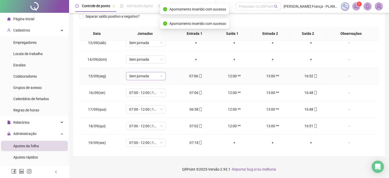
click at [152, 78] on span "Sem jornada" at bounding box center [146, 76] width 34 height 8
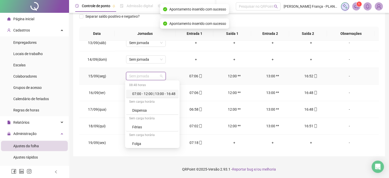
click at [157, 96] on div "07:00 - 12:00 | 13:00 - 16:48" at bounding box center [152, 94] width 52 height 8
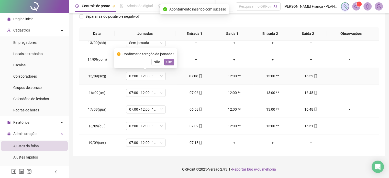
click at [169, 61] on span "Sim" at bounding box center [169, 62] width 6 height 6
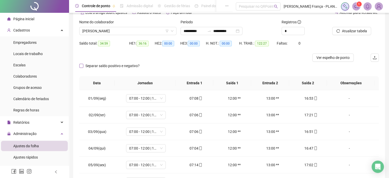
scroll to position [26, 0]
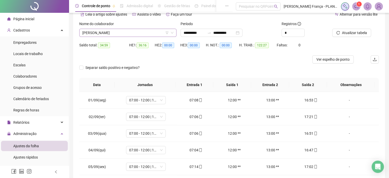
drag, startPoint x: 105, startPoint y: 32, endPoint x: 104, endPoint y: 37, distance: 4.1
click at [105, 33] on span "[PERSON_NAME]" at bounding box center [127, 33] width 91 height 8
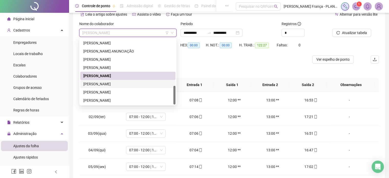
drag, startPoint x: 100, startPoint y: 86, endPoint x: 108, endPoint y: 83, distance: 9.6
click at [100, 86] on div "[PERSON_NAME]" at bounding box center [127, 84] width 89 height 6
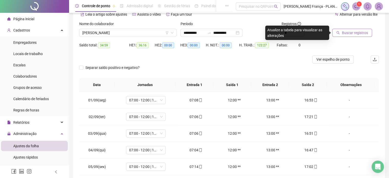
click at [343, 32] on span "Buscar registros" at bounding box center [355, 33] width 26 height 6
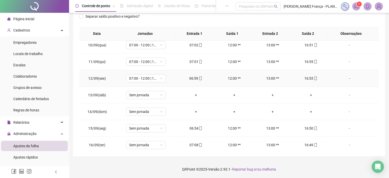
scroll to position [206, 0]
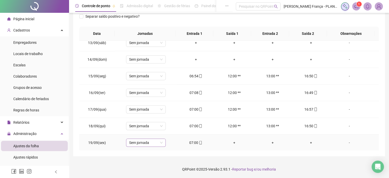
click at [159, 139] on span "Sem jornada" at bounding box center [146, 143] width 34 height 8
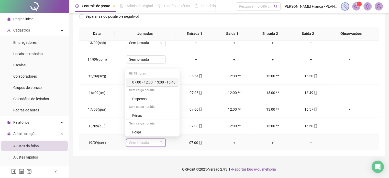
click at [170, 81] on div "07:00 - 12:00 | 13:00 - 16:48" at bounding box center [153, 82] width 43 height 6
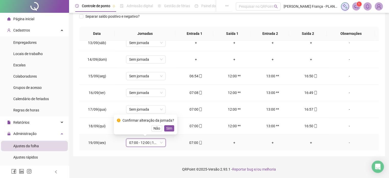
click at [170, 128] on span "Sim" at bounding box center [169, 128] width 6 height 6
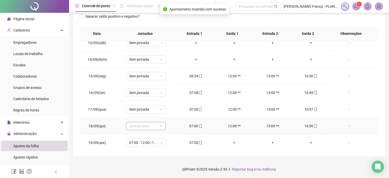
click at [150, 125] on span "Sem jornada" at bounding box center [146, 126] width 34 height 8
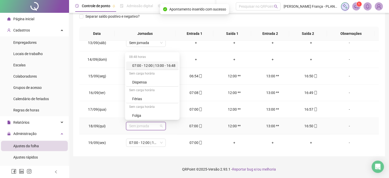
click at [161, 68] on div "07:00 - 12:00 | 13:00 - 16:48" at bounding box center [153, 66] width 43 height 6
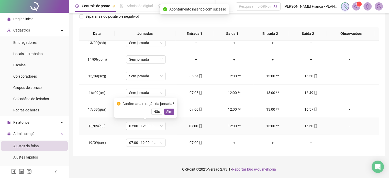
click at [169, 113] on span "Sim" at bounding box center [169, 112] width 6 height 6
click at [146, 108] on span "Sem jornada" at bounding box center [146, 109] width 34 height 8
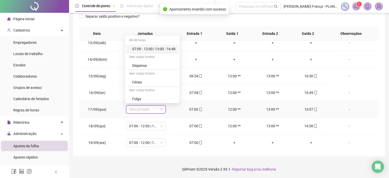
drag, startPoint x: 168, startPoint y: 49, endPoint x: 168, endPoint y: 59, distance: 10.2
click at [168, 50] on div "07:00 - 12:00 | 13:00 - 16:48" at bounding box center [153, 49] width 43 height 6
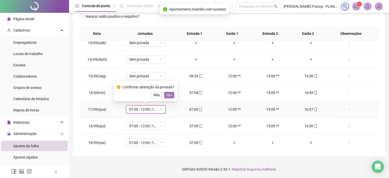
click at [167, 96] on span "Sim" at bounding box center [169, 95] width 6 height 6
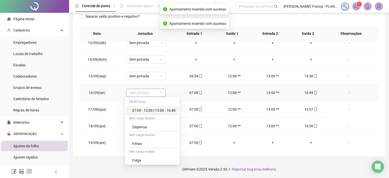
click at [149, 90] on span "Sem jornada" at bounding box center [146, 93] width 34 height 8
drag, startPoint x: 163, startPoint y: 110, endPoint x: 170, endPoint y: 100, distance: 12.6
click at [163, 110] on div "07:00 - 12:00 | 13:00 - 16:48" at bounding box center [153, 110] width 43 height 6
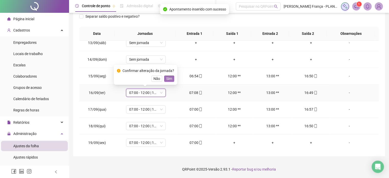
drag, startPoint x: 170, startPoint y: 72, endPoint x: 170, endPoint y: 76, distance: 4.6
click at [170, 73] on div "Confirmar alteração da jornada? Não Sim" at bounding box center [145, 75] width 57 height 14
click at [170, 78] on span "Sim" at bounding box center [169, 79] width 6 height 6
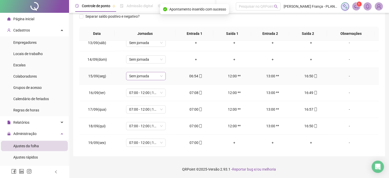
click at [149, 76] on span "Sem jornada" at bounding box center [146, 76] width 34 height 8
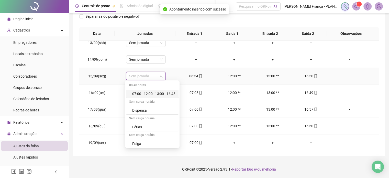
click at [154, 93] on div "07:00 - 12:00 | 13:00 - 16:48" at bounding box center [153, 94] width 43 height 6
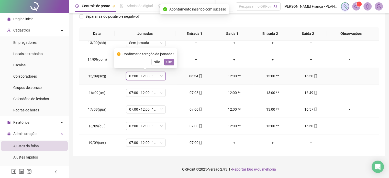
click at [167, 62] on span "Sim" at bounding box center [169, 62] width 6 height 6
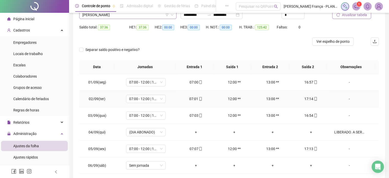
scroll to position [0, 0]
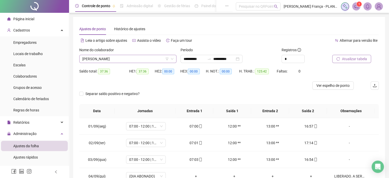
click at [115, 58] on span "[PERSON_NAME]" at bounding box center [127, 59] width 91 height 8
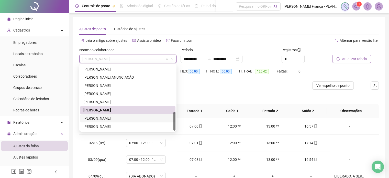
drag, startPoint x: 100, startPoint y: 117, endPoint x: 116, endPoint y: 117, distance: 15.9
click at [101, 117] on div "[PERSON_NAME]" at bounding box center [127, 118] width 89 height 6
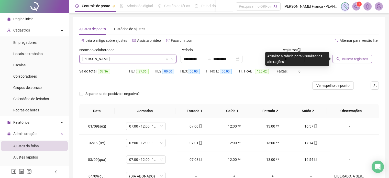
click at [346, 58] on span "Buscar registros" at bounding box center [355, 59] width 26 height 6
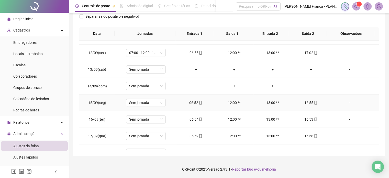
scroll to position [206, 0]
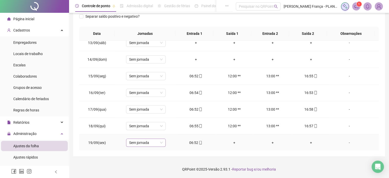
click at [154, 141] on span "Sem jornada" at bounding box center [146, 143] width 34 height 8
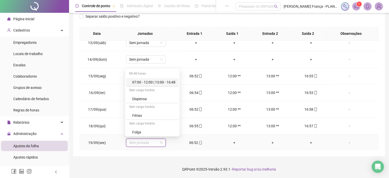
click at [167, 83] on div "07:00 - 12:00 | 13:00 - 16:48" at bounding box center [153, 82] width 43 height 6
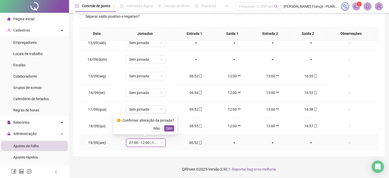
click at [169, 129] on span "Sim" at bounding box center [169, 128] width 6 height 6
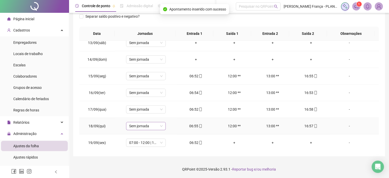
click at [158, 125] on span "Sem jornada" at bounding box center [146, 126] width 34 height 8
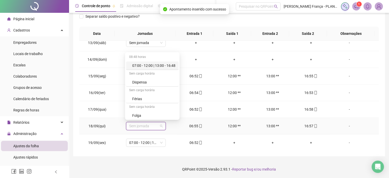
click at [170, 65] on div "07:00 - 12:00 | 13:00 - 16:48" at bounding box center [153, 66] width 43 height 6
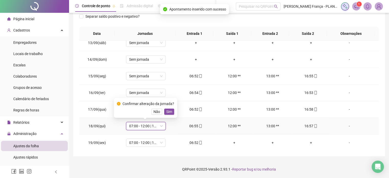
click at [170, 111] on span "Sim" at bounding box center [169, 112] width 6 height 6
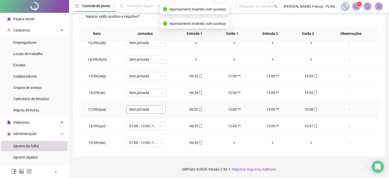
click at [156, 106] on span "Sem jornada" at bounding box center [146, 109] width 34 height 8
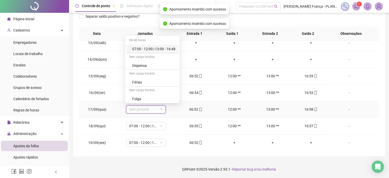
click at [171, 48] on div "07:00 - 12:00 | 13:00 - 16:48" at bounding box center [153, 49] width 43 height 6
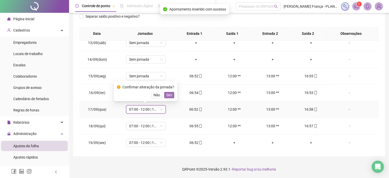
click at [166, 95] on span "Sim" at bounding box center [169, 95] width 6 height 6
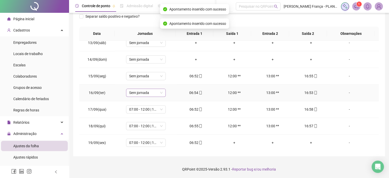
drag, startPoint x: 152, startPoint y: 90, endPoint x: 160, endPoint y: 75, distance: 16.3
click at [152, 90] on span "Sem jornada" at bounding box center [146, 93] width 34 height 8
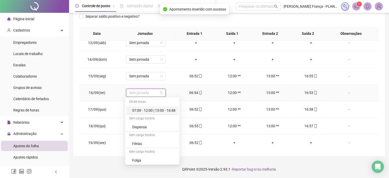
click at [163, 111] on div "07:00 - 12:00 | 13:00 - 16:48" at bounding box center [153, 110] width 43 height 6
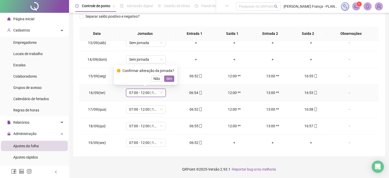
click at [171, 79] on button "Sim" at bounding box center [169, 78] width 10 height 6
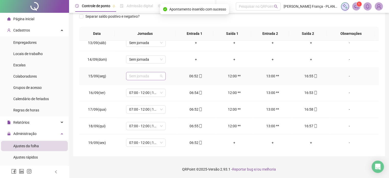
click at [155, 75] on span "Sem jornada" at bounding box center [146, 76] width 34 height 8
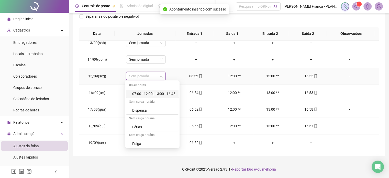
click at [158, 94] on div "07:00 - 12:00 | 13:00 - 16:48" at bounding box center [153, 94] width 43 height 6
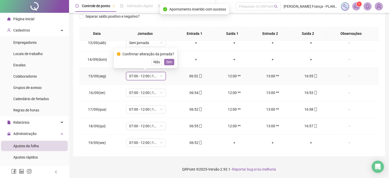
click at [170, 62] on span "Sim" at bounding box center [169, 62] width 6 height 6
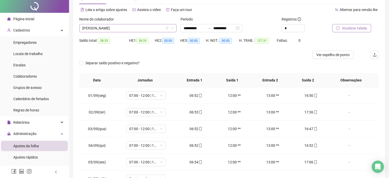
scroll to position [0, 0]
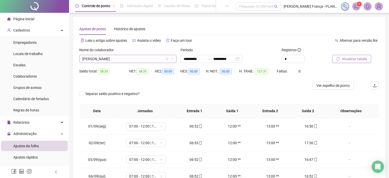
click at [97, 58] on span "[PERSON_NAME]" at bounding box center [127, 59] width 91 height 8
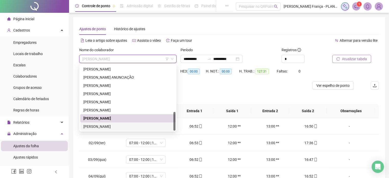
drag, startPoint x: 99, startPoint y: 126, endPoint x: 142, endPoint y: 119, distance: 43.2
click at [100, 126] on div "[PERSON_NAME]" at bounding box center [127, 127] width 89 height 6
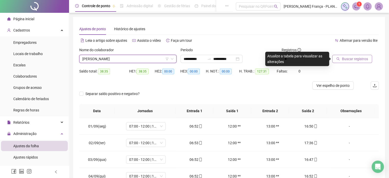
click at [350, 59] on span "Buscar registros" at bounding box center [355, 59] width 26 height 6
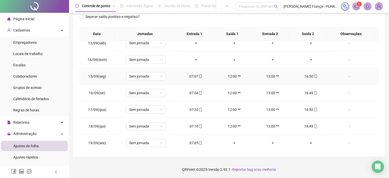
scroll to position [77, 0]
click at [161, 140] on div "Sem jornada" at bounding box center [146, 142] width 40 height 8
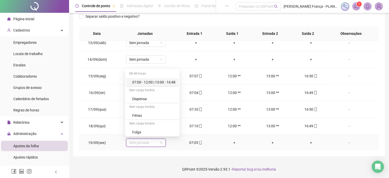
click at [166, 83] on div "07:00 - 12:00 | 13:00 - 16:48" at bounding box center [153, 82] width 43 height 6
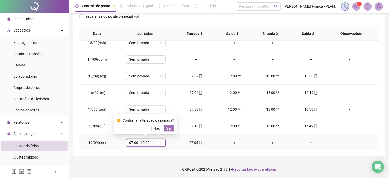
click at [169, 126] on div "Confirmar alteração da jornada? Não Sim" at bounding box center [145, 124] width 57 height 14
click at [169, 127] on span "Sim" at bounding box center [169, 128] width 6 height 6
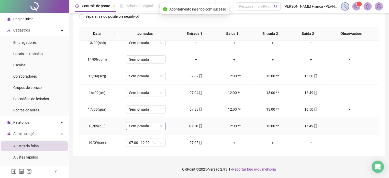
click at [156, 126] on span "Sem jornada" at bounding box center [146, 126] width 34 height 8
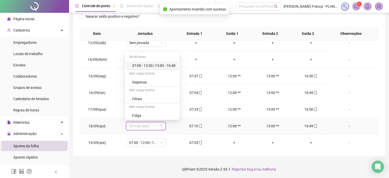
click at [167, 67] on div "07:00 - 12:00 | 13:00 - 16:48" at bounding box center [153, 66] width 43 height 6
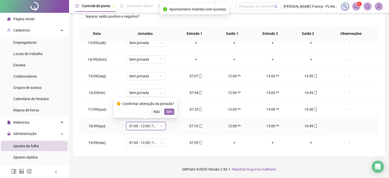
click at [166, 112] on span "Sim" at bounding box center [169, 112] width 6 height 6
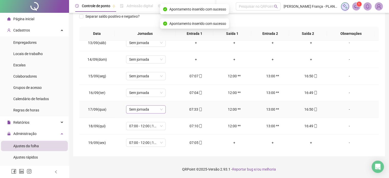
click at [153, 107] on span "Sem jornada" at bounding box center [146, 109] width 34 height 8
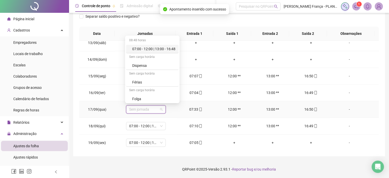
click at [172, 50] on div "07:00 - 12:00 | 13:00 - 16:48" at bounding box center [153, 49] width 43 height 6
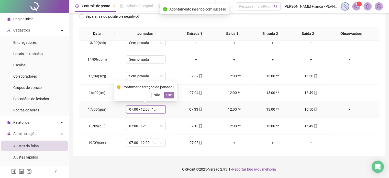
click at [169, 95] on span "Sim" at bounding box center [169, 95] width 6 height 6
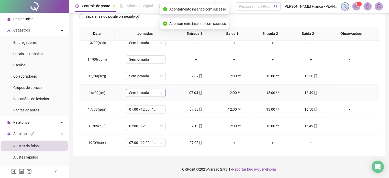
click at [156, 91] on span "Sem jornada" at bounding box center [146, 93] width 34 height 8
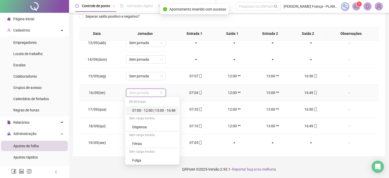
drag, startPoint x: 160, startPoint y: 109, endPoint x: 165, endPoint y: 101, distance: 9.6
click at [160, 109] on div "07:00 - 12:00 | 13:00 - 16:48" at bounding box center [153, 110] width 43 height 6
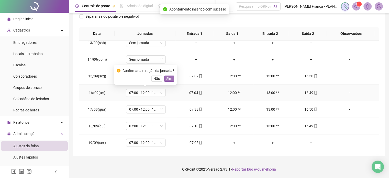
click at [169, 77] on span "Sim" at bounding box center [169, 79] width 6 height 6
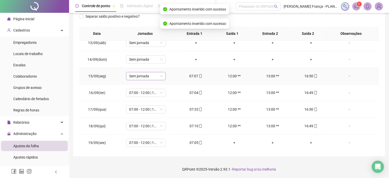
click at [158, 77] on span "Sem jornada" at bounding box center [146, 76] width 34 height 8
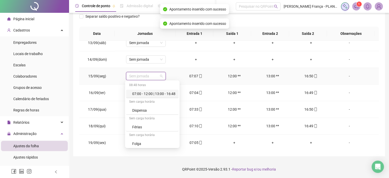
drag, startPoint x: 160, startPoint y: 94, endPoint x: 163, endPoint y: 88, distance: 6.9
click at [160, 94] on div "07:00 - 12:00 | 13:00 - 16:48" at bounding box center [153, 94] width 43 height 6
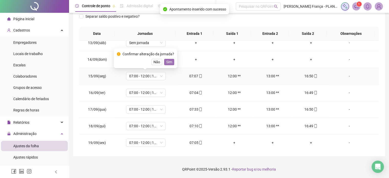
click at [167, 59] on span "Sim" at bounding box center [169, 62] width 6 height 6
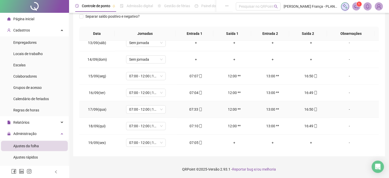
click at [201, 106] on div "07:33" at bounding box center [196, 109] width 30 height 6
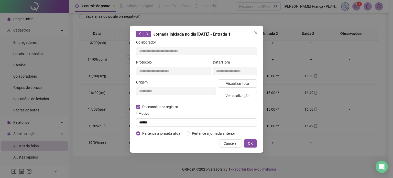
type input "**********"
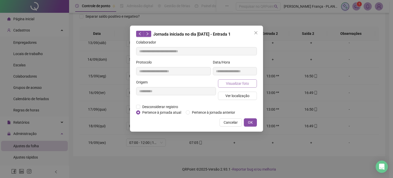
click at [230, 83] on span "Visualizar foto" at bounding box center [237, 84] width 23 height 6
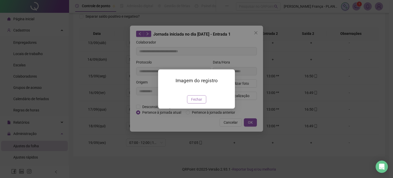
click at [194, 102] on span "Fechar" at bounding box center [196, 99] width 11 height 6
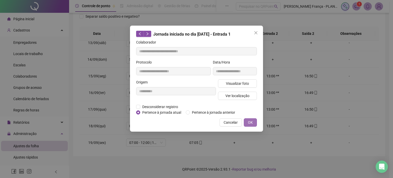
click at [248, 120] on span "OK" at bounding box center [250, 122] width 5 height 6
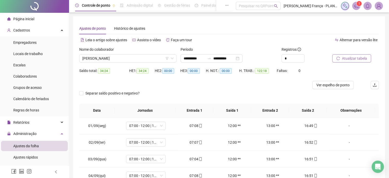
scroll to position [0, 0]
click at [106, 61] on span "[PERSON_NAME]" at bounding box center [127, 59] width 91 height 8
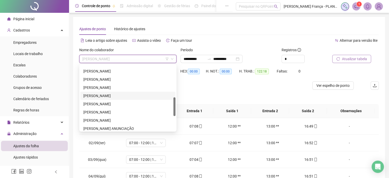
drag, startPoint x: 216, startPoint y: 45, endPoint x: 165, endPoint y: 22, distance: 56.0
click at [214, 44] on div "Leia o artigo sobre ajustes Assista o vídeo Faça um tour" at bounding box center [154, 43] width 150 height 8
